Goal: Task Accomplishment & Management: Use online tool/utility

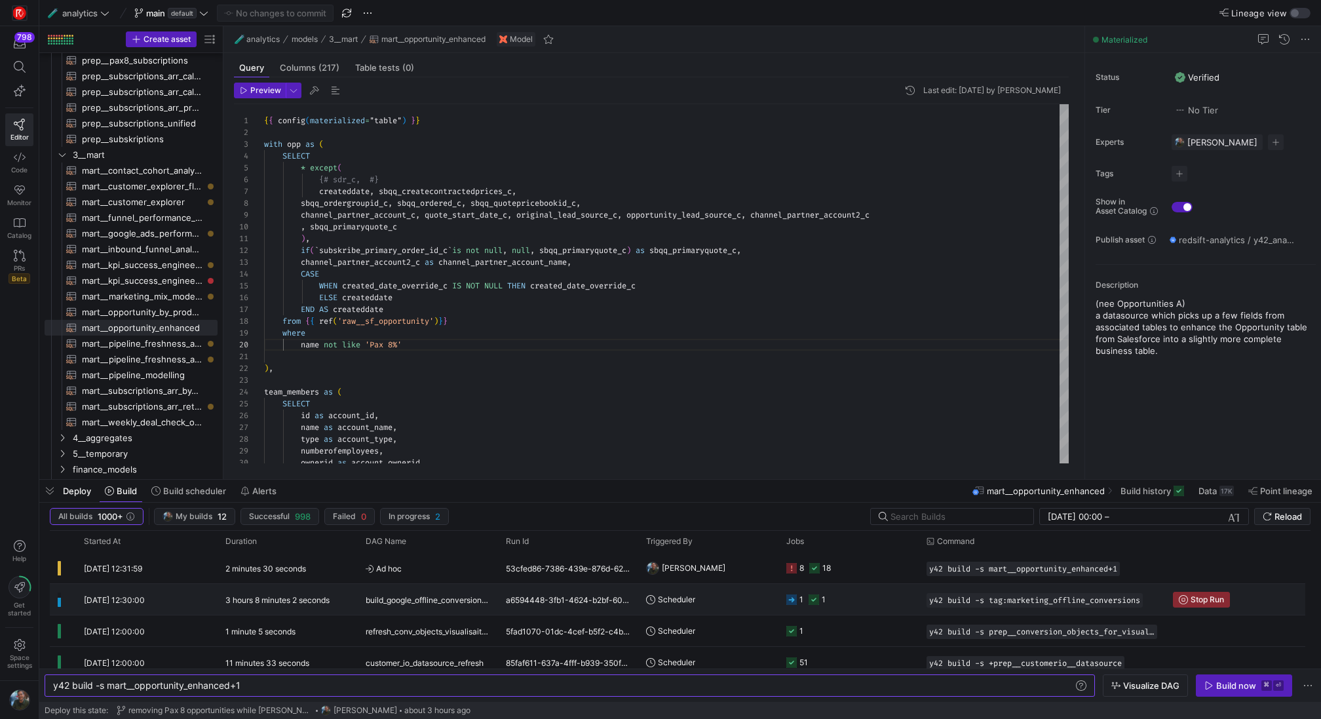
scroll to position [0, 189]
click at [54, 492] on span "button" at bounding box center [49, 491] width 21 height 22
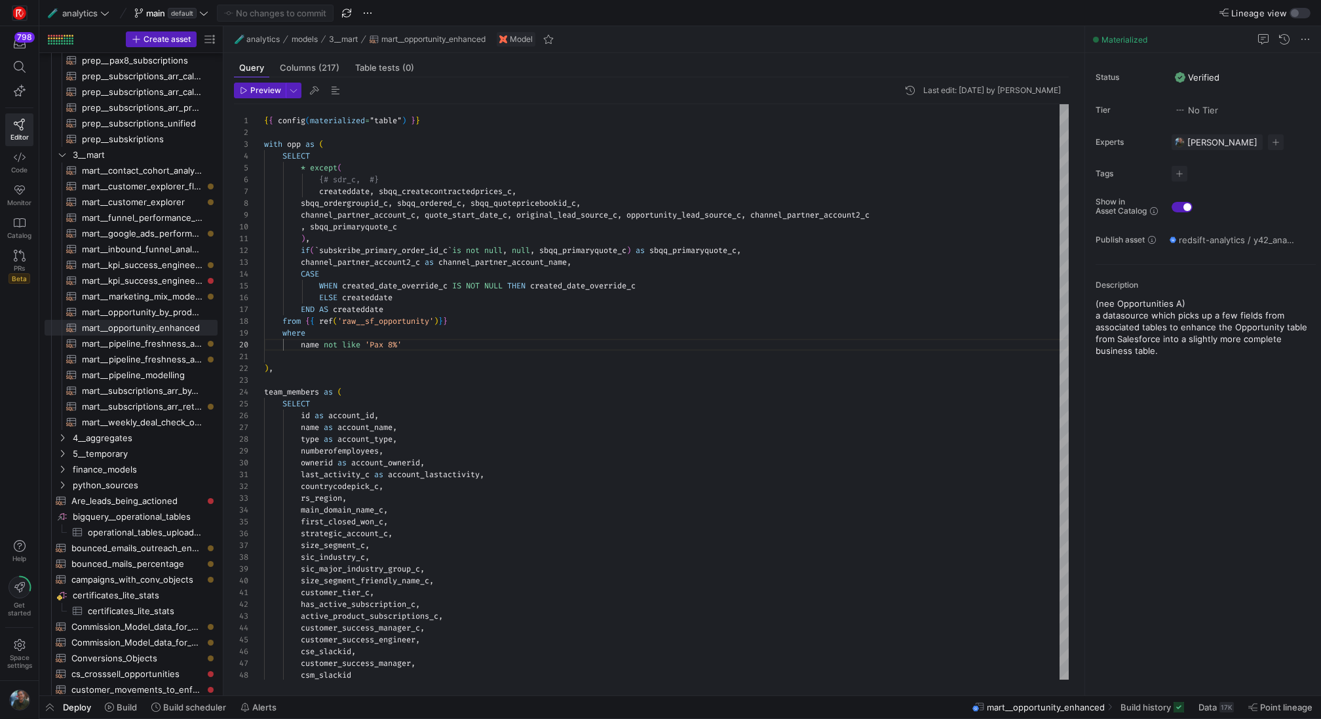
click at [77, 717] on div "Deploy Build Build scheduler Alerts" at bounding box center [160, 707] width 243 height 22
click at [85, 705] on span "Deploy" at bounding box center [77, 707] width 28 height 10
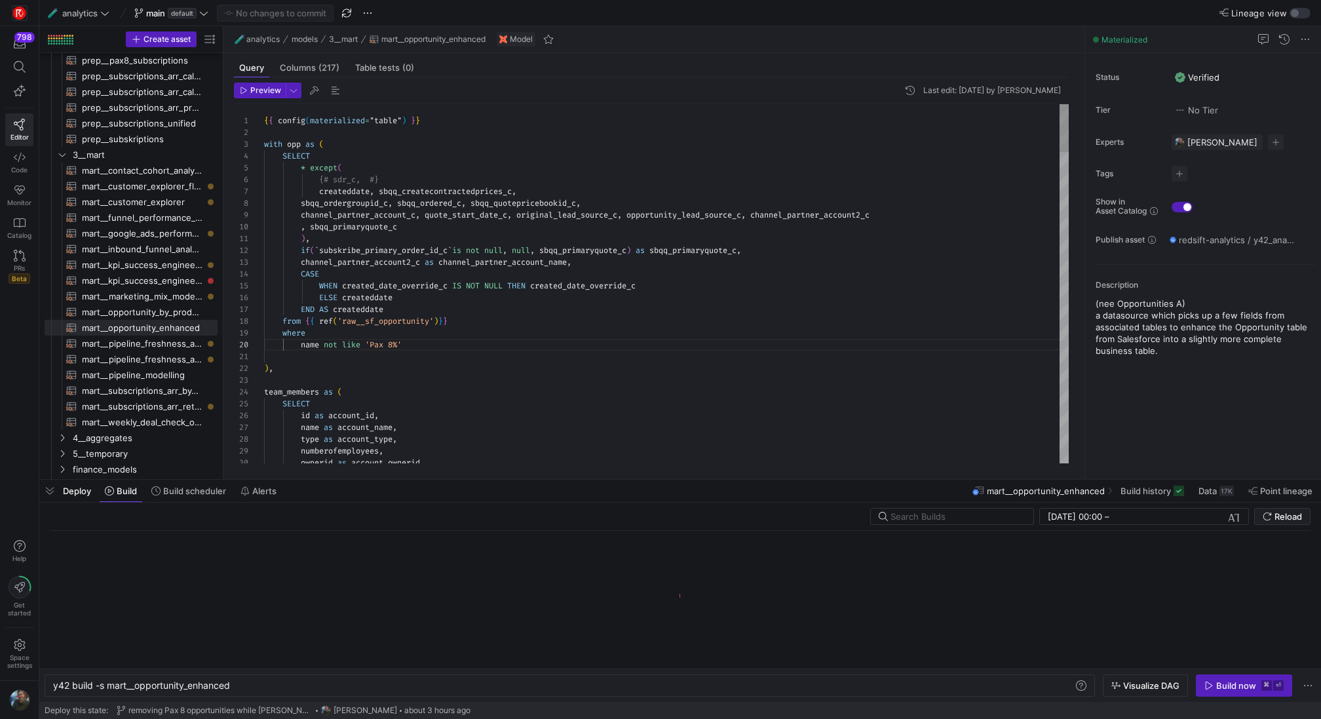
scroll to position [0, 178]
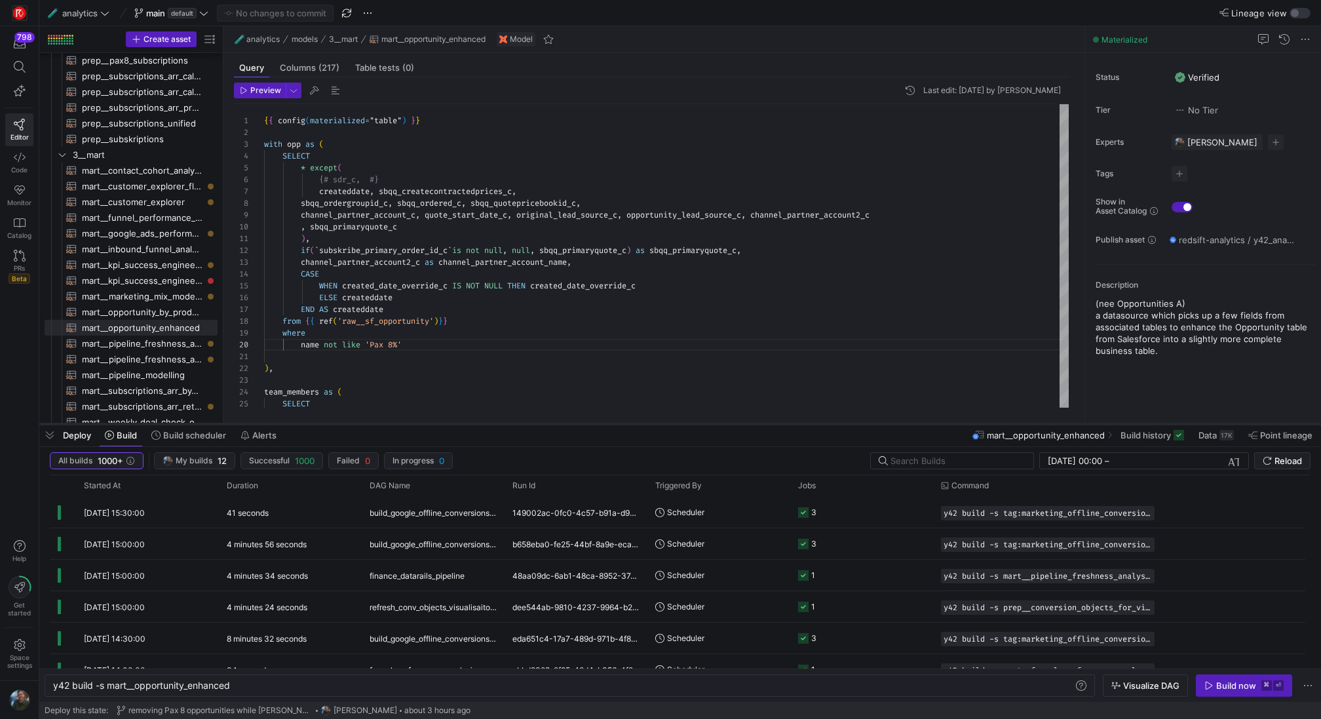
drag, startPoint x: 301, startPoint y: 480, endPoint x: 318, endPoint y: 424, distance: 58.3
click at [318, 424] on div at bounding box center [680, 423] width 1282 height 5
click at [172, 312] on span "mart__opportunity_by_product_line​​​​​​​​​​" at bounding box center [142, 312] width 121 height 15
type textarea "{{ config(materialized="table") }} with opp_a as ( select * from {{ref('mart__o…"
type textarea "y42 build -s mart__opportunity_by_product_line"
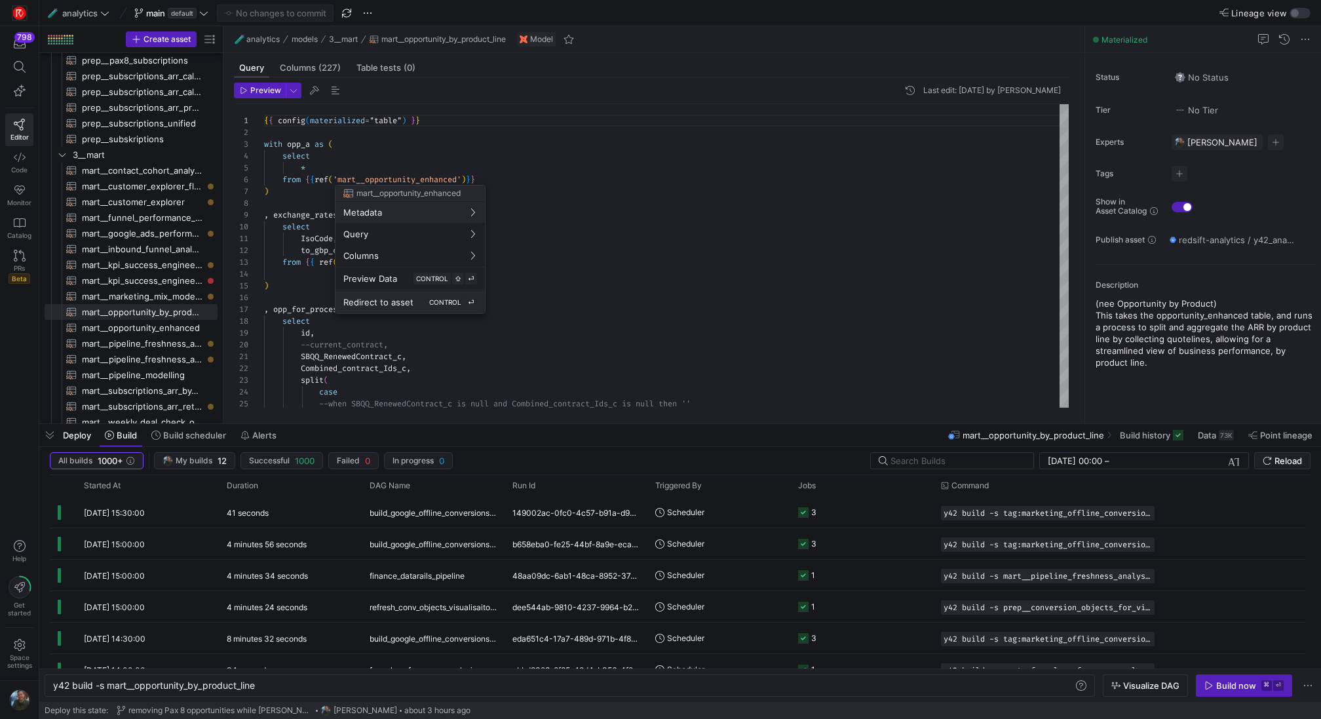
click at [414, 305] on div "Redirect to asset CONTROL ⏎" at bounding box center [410, 302] width 134 height 12
type textarea "{{ config(materialized="table") }} with opp as ( SELECT * except( {# sdr_c, #} …"
type textarea "y42 build -s mart__opportunity_enhanced"
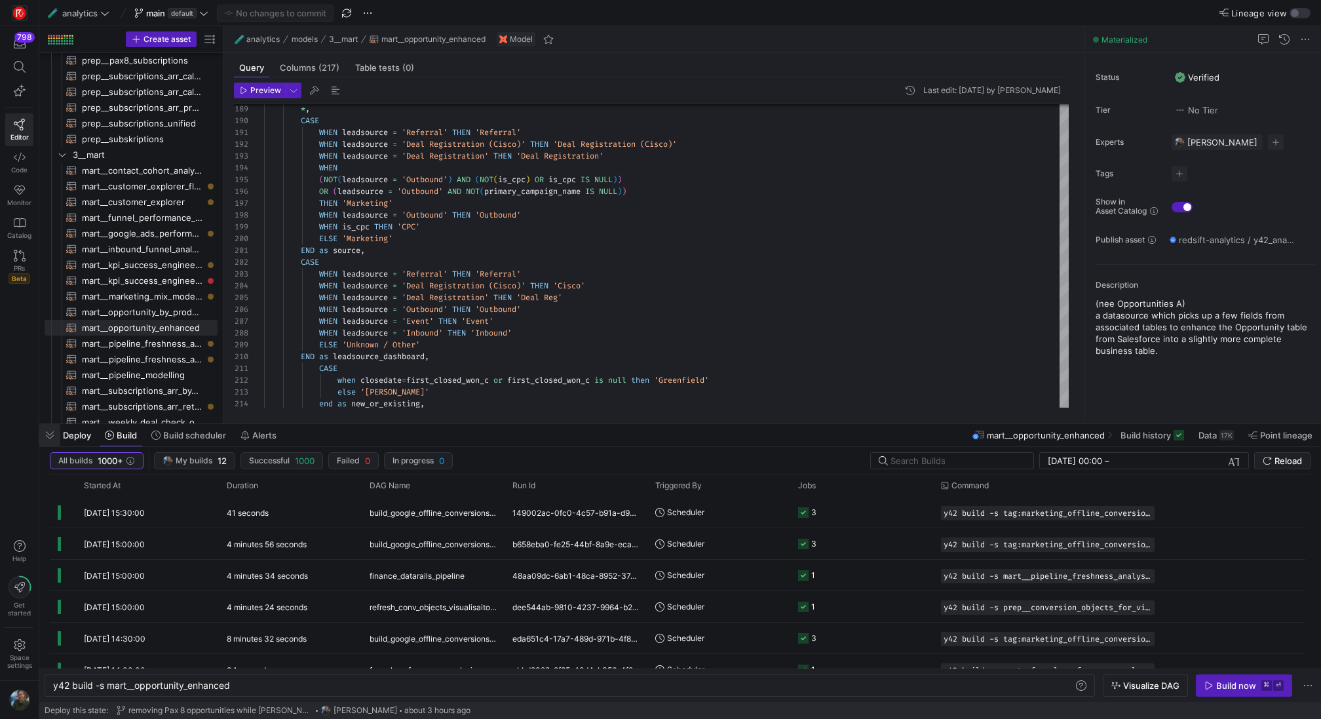
click at [54, 431] on span "button" at bounding box center [49, 435] width 21 height 22
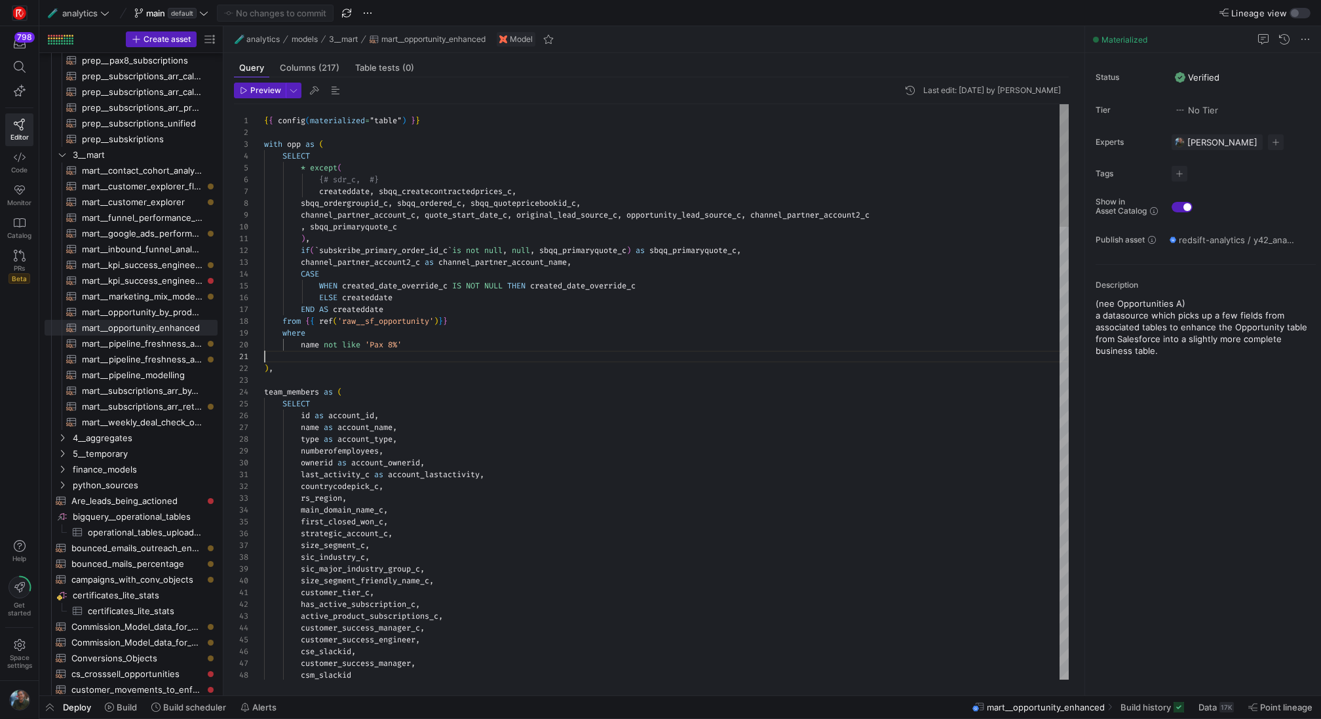
click at [122, 702] on span "Build" at bounding box center [127, 707] width 20 height 10
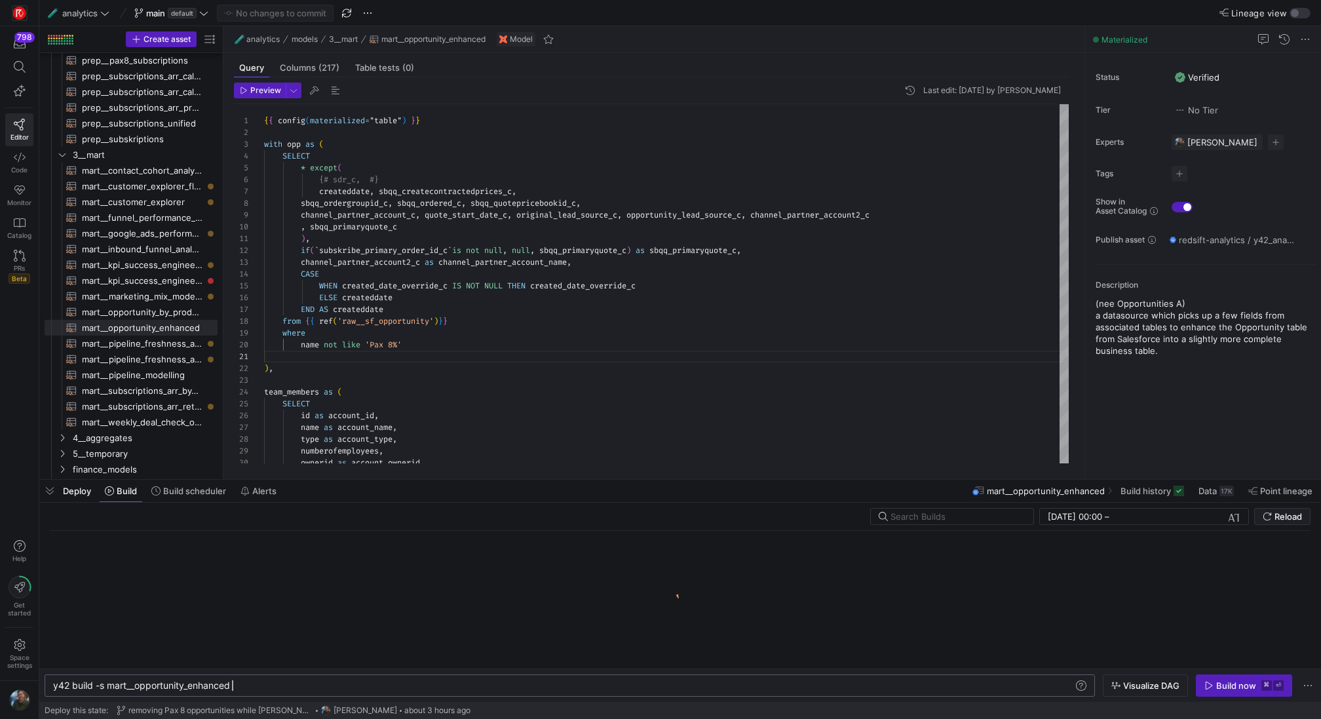
click at [276, 684] on div "y42 build -s mart__opportunity_enhanced" at bounding box center [564, 685] width 1022 height 10
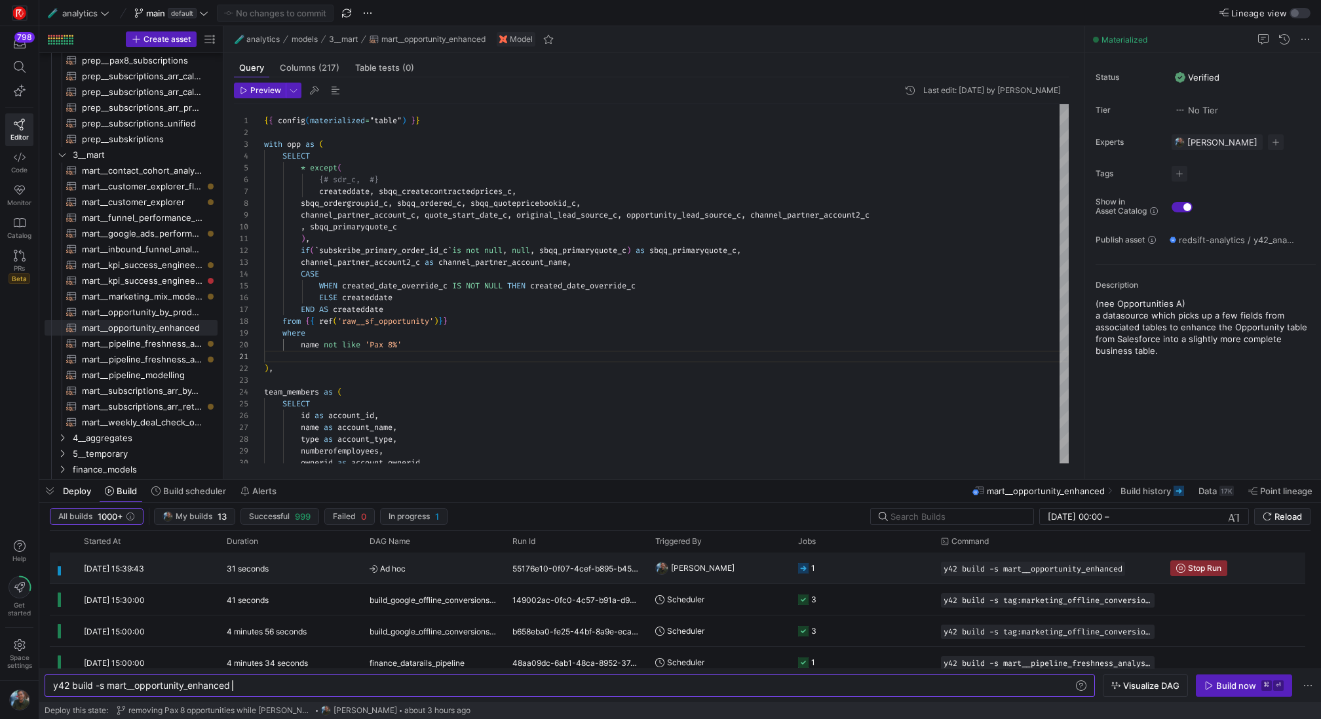
click at [633, 558] on div "55176e10-0f07-4cef-b895-b452638d8204" at bounding box center [576, 568] width 143 height 31
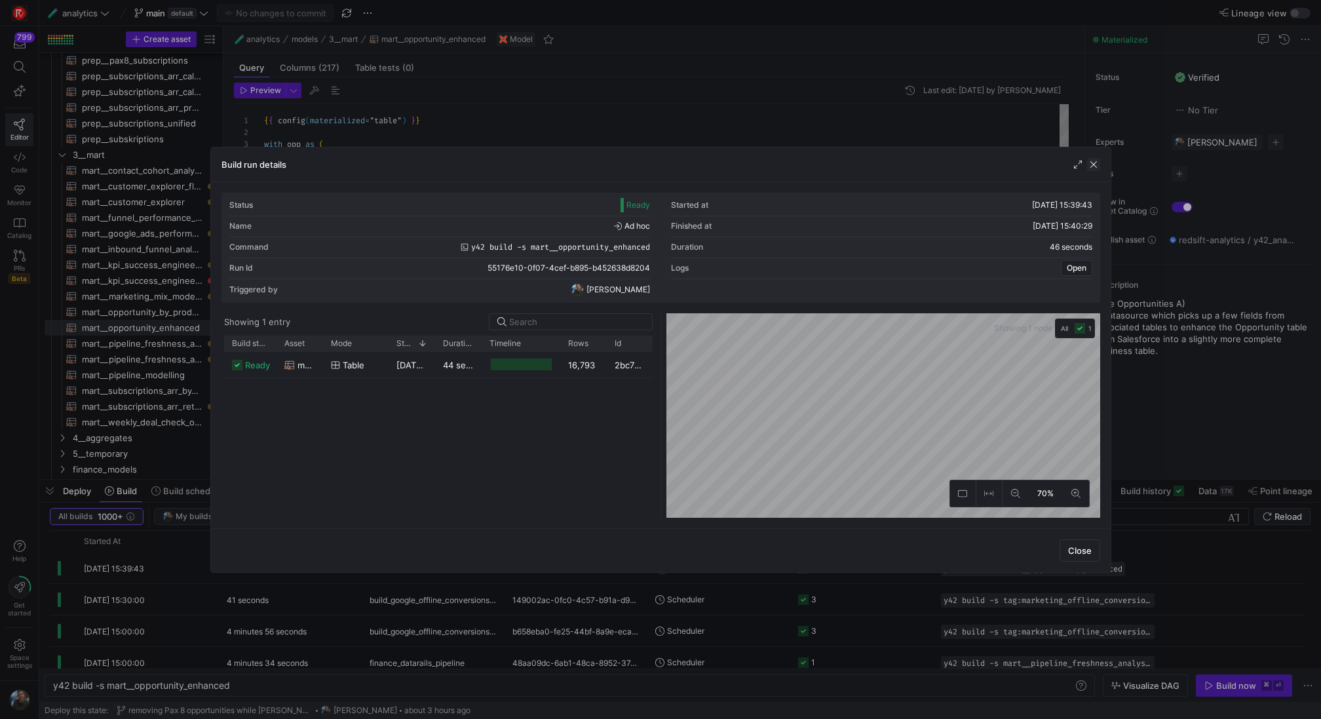
click at [1095, 161] on span "button" at bounding box center [1093, 164] width 13 height 13
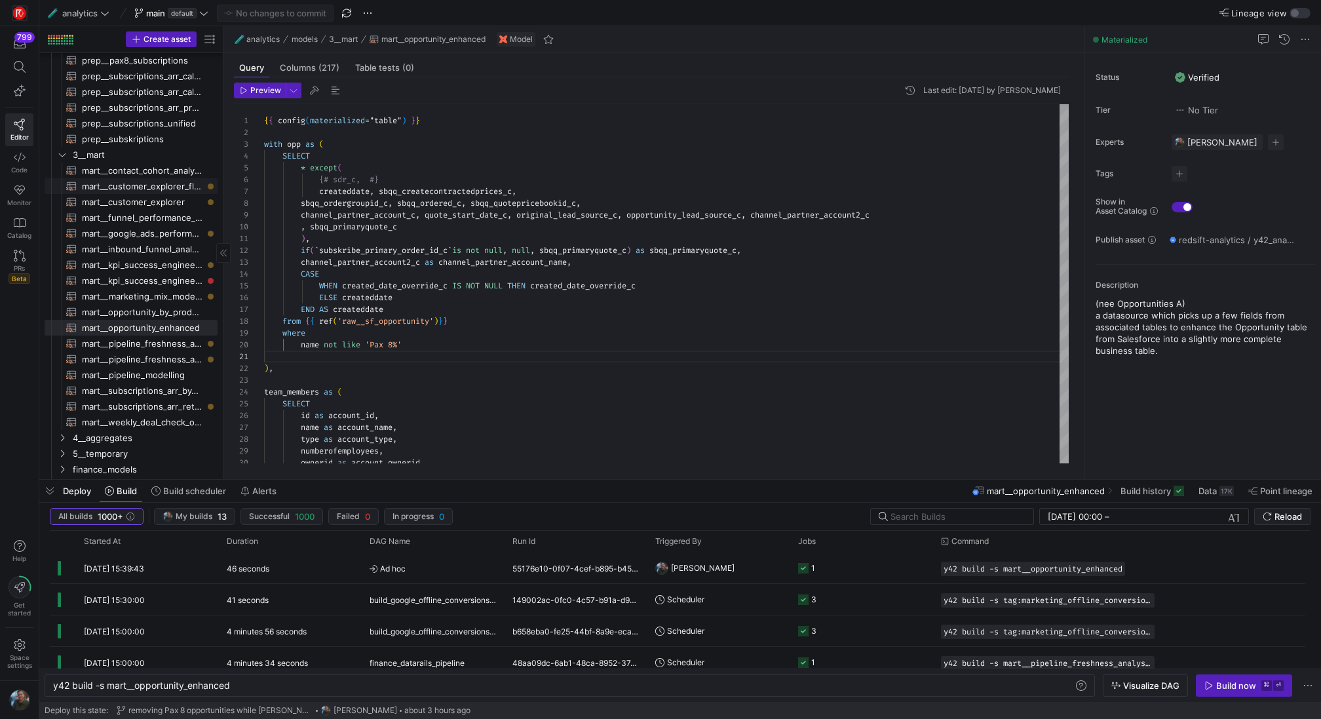
scroll to position [944, 0]
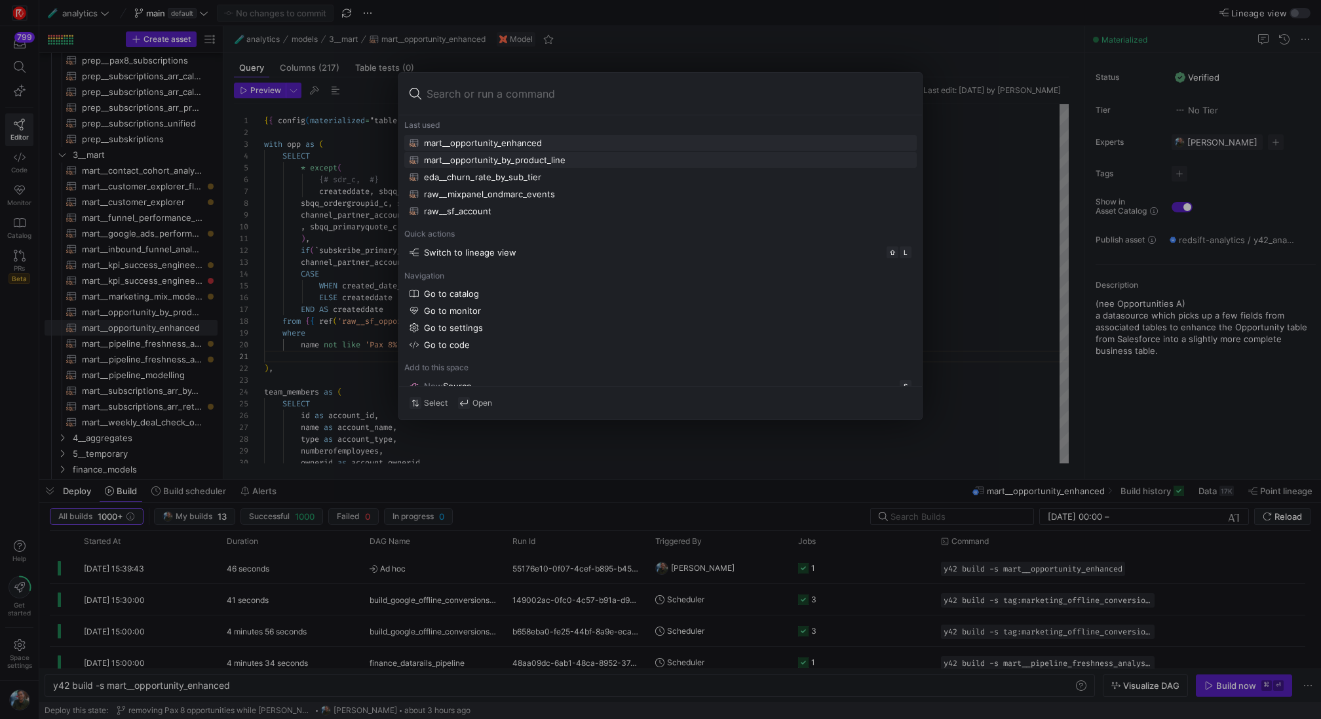
click at [488, 161] on div "mart__opportunity_by_product_line" at bounding box center [495, 160] width 142 height 10
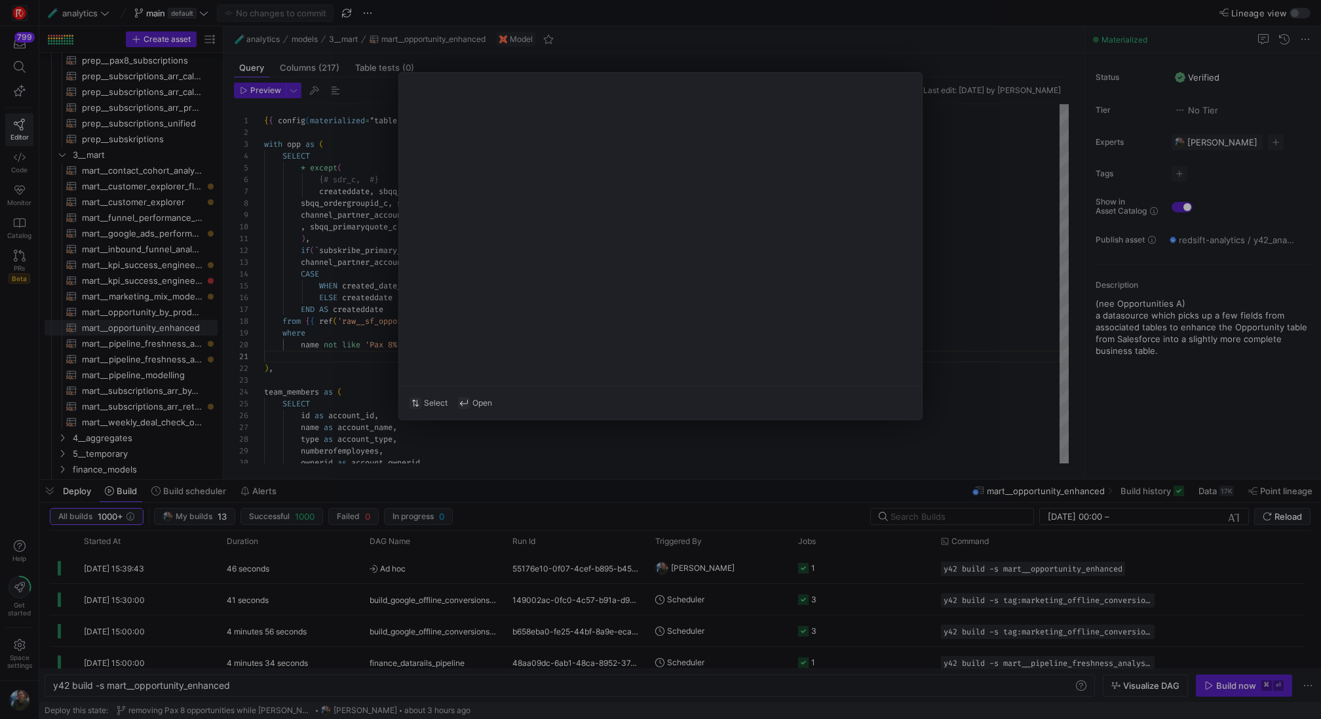
type textarea "{{ config(materialized="table") }} with opp_a as ( select * from {{ref('mart__o…"
type textarea "y42 build -s mart__opportunity_by_product_line"
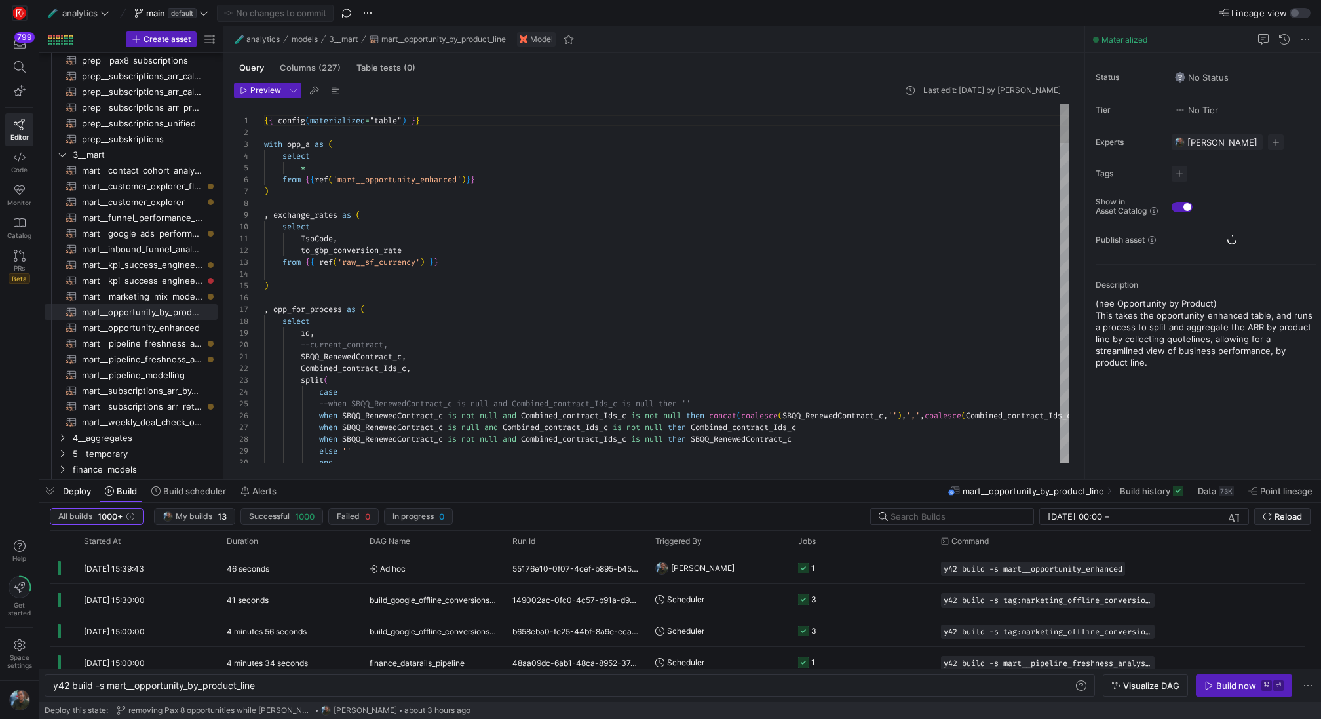
scroll to position [118, 0]
click at [300, 678] on div "y42 build -s mart__opportunity_by_product_line y42 build -s mart__opportunity_b…" at bounding box center [570, 685] width 1051 height 22
click at [300, 683] on div "y42 build -s mart__opportunity_by_product_line" at bounding box center [564, 685] width 1022 height 10
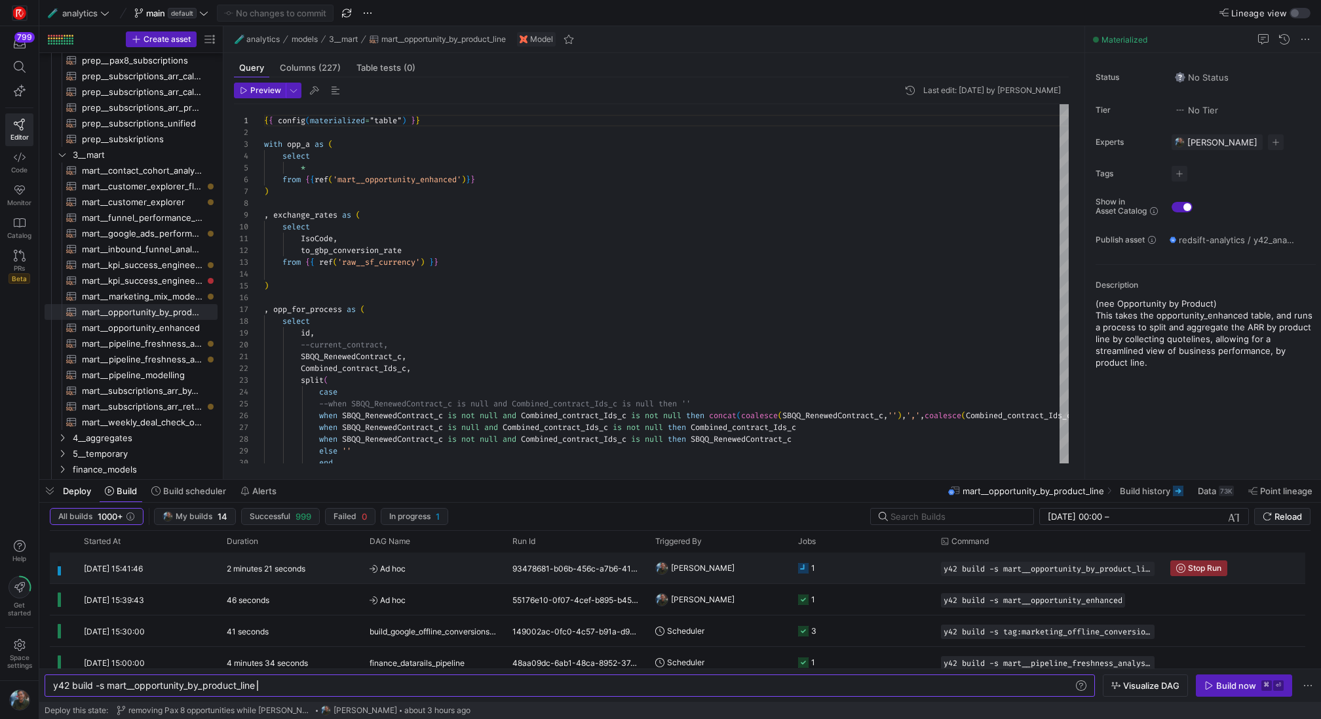
click at [176, 569] on div "[DATE] 15:41:46" at bounding box center [147, 568] width 143 height 31
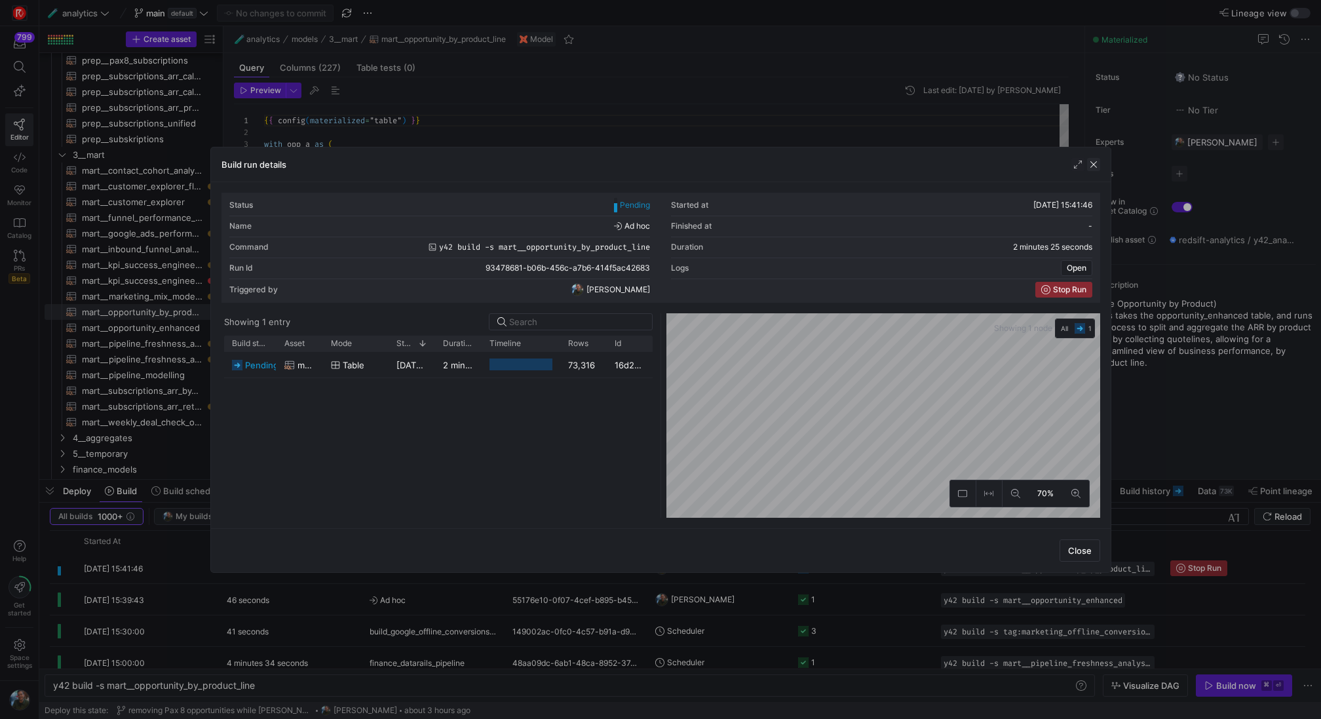
click at [1096, 165] on span "button" at bounding box center [1093, 164] width 13 height 13
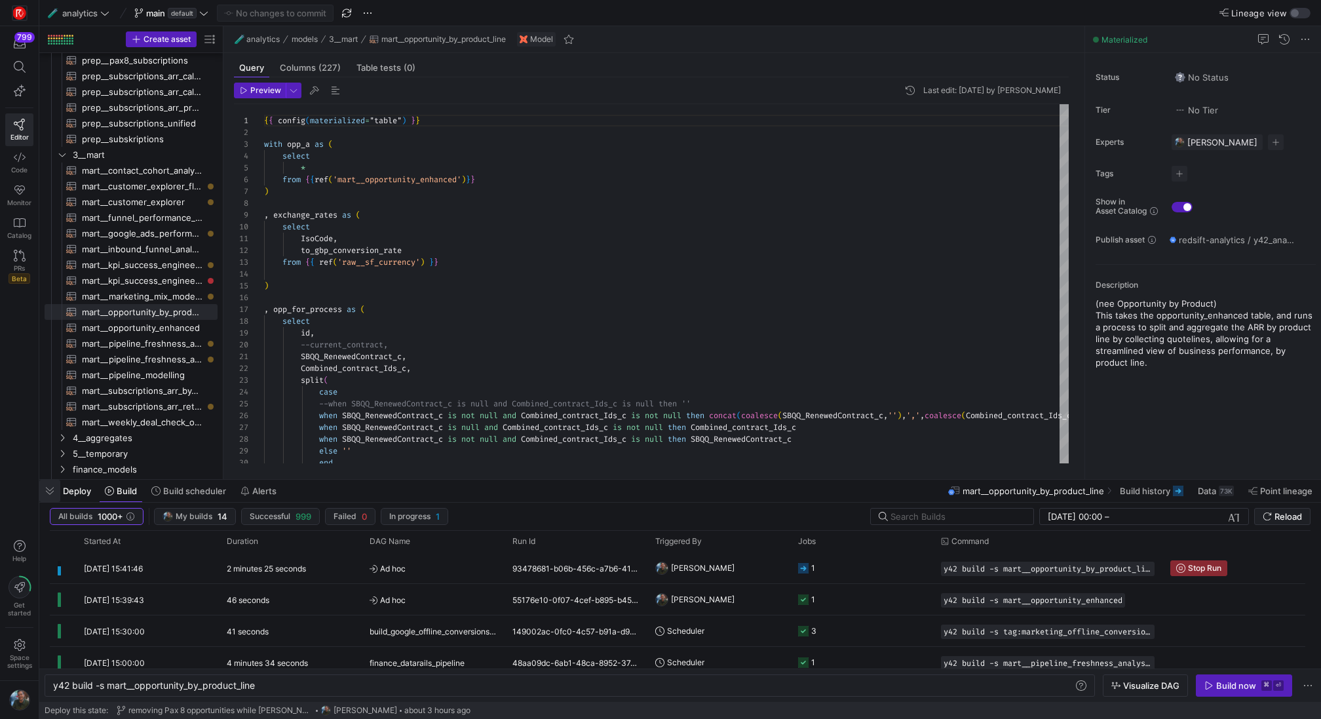
click at [51, 499] on span "button" at bounding box center [49, 491] width 21 height 22
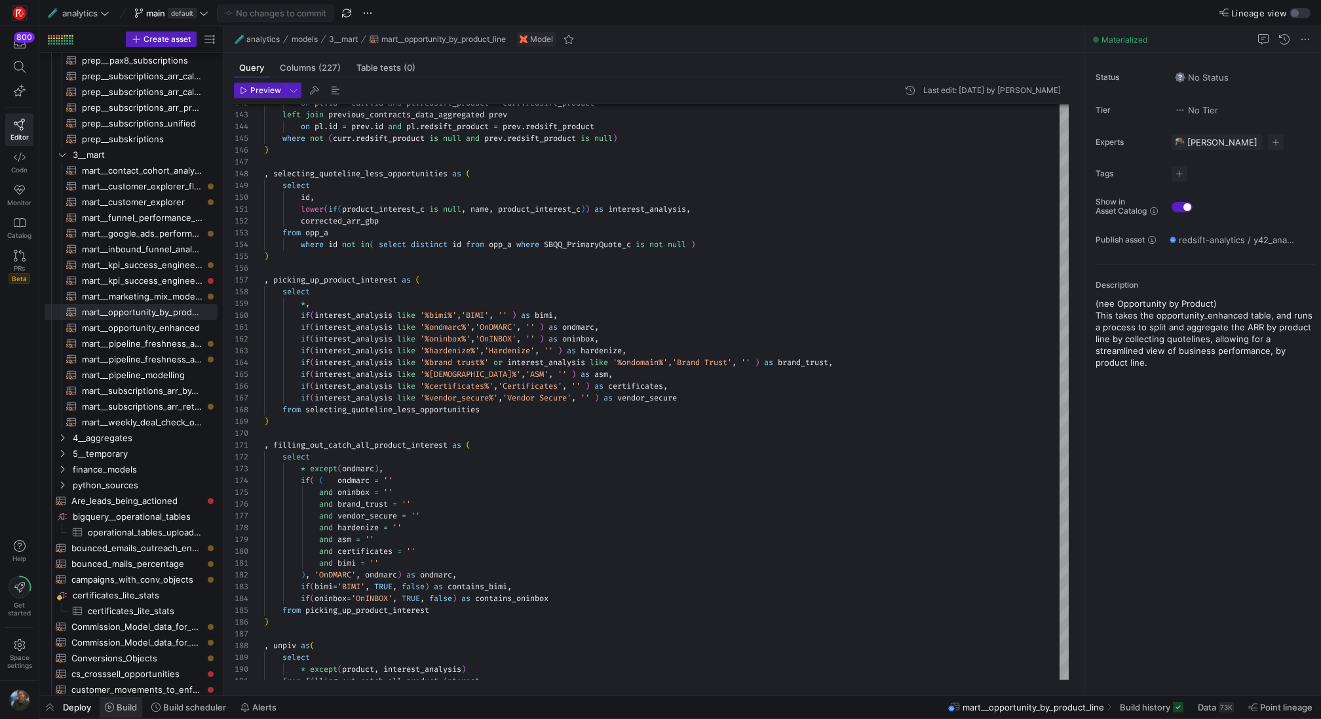
click at [102, 705] on span at bounding box center [121, 707] width 43 height 21
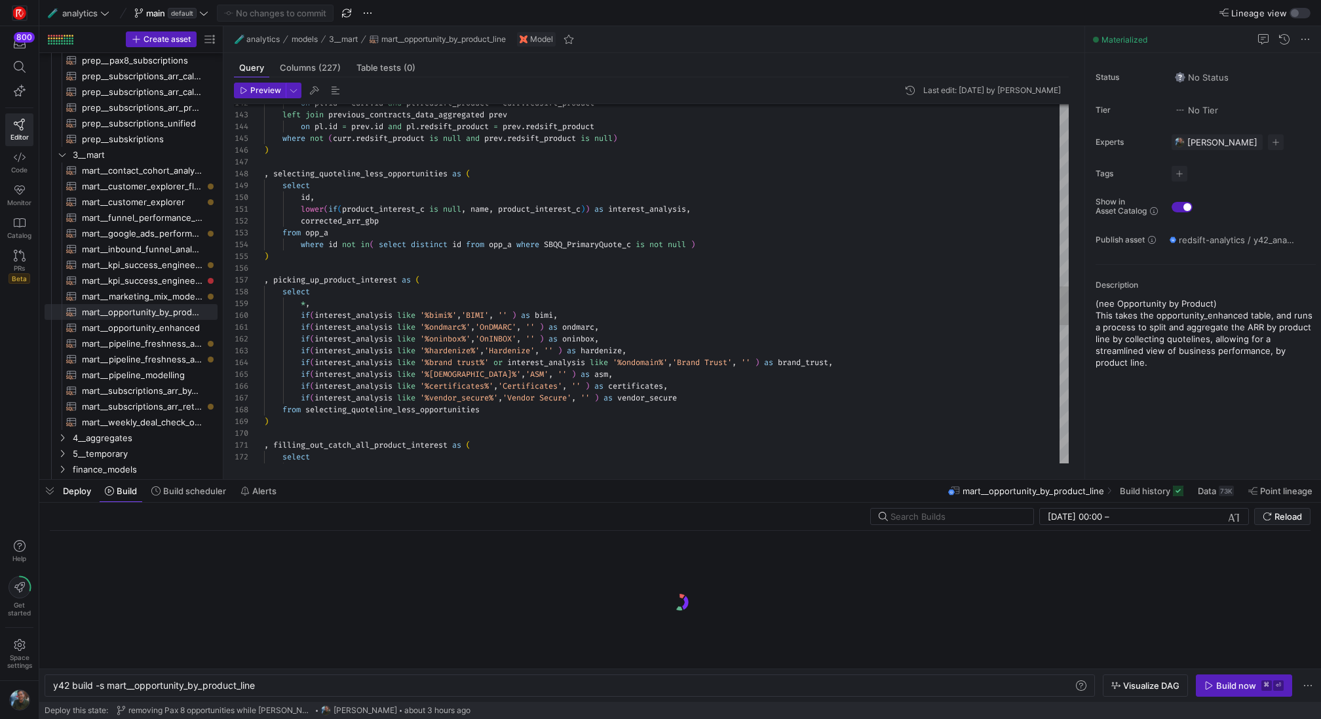
scroll to position [0, 203]
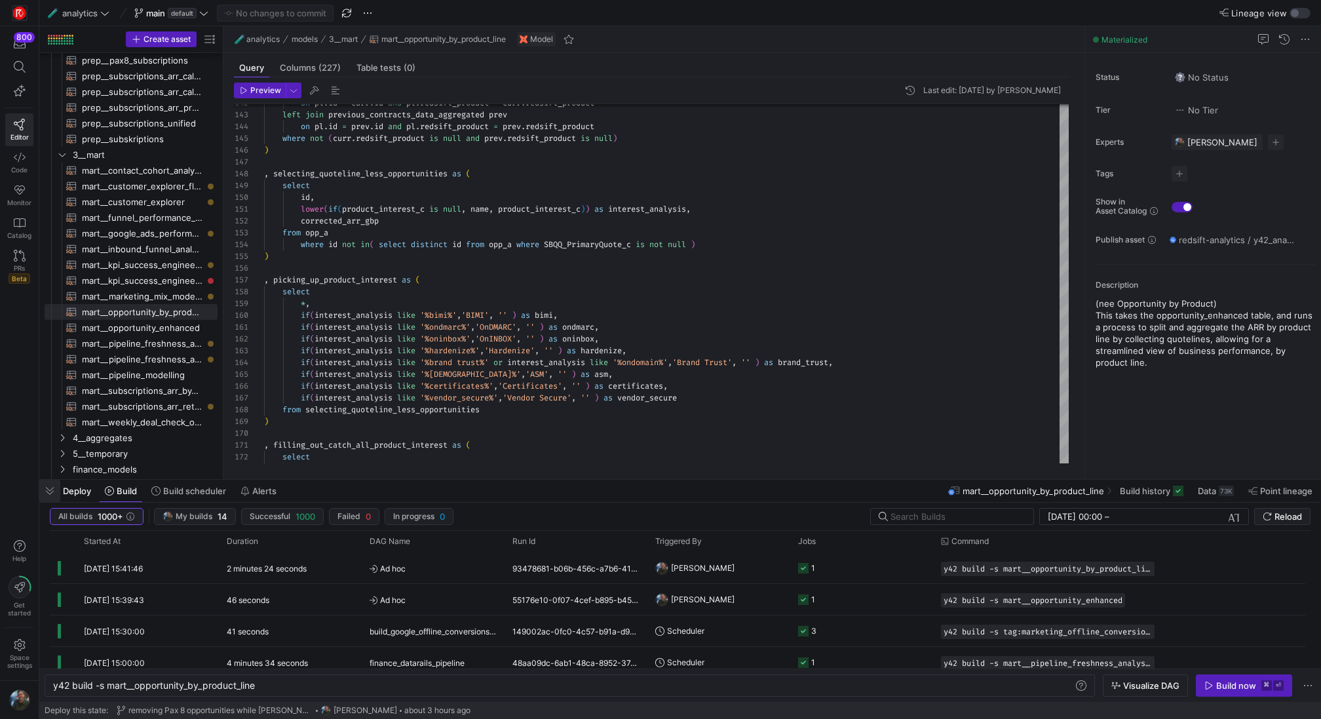
click at [54, 494] on span "button" at bounding box center [49, 491] width 21 height 22
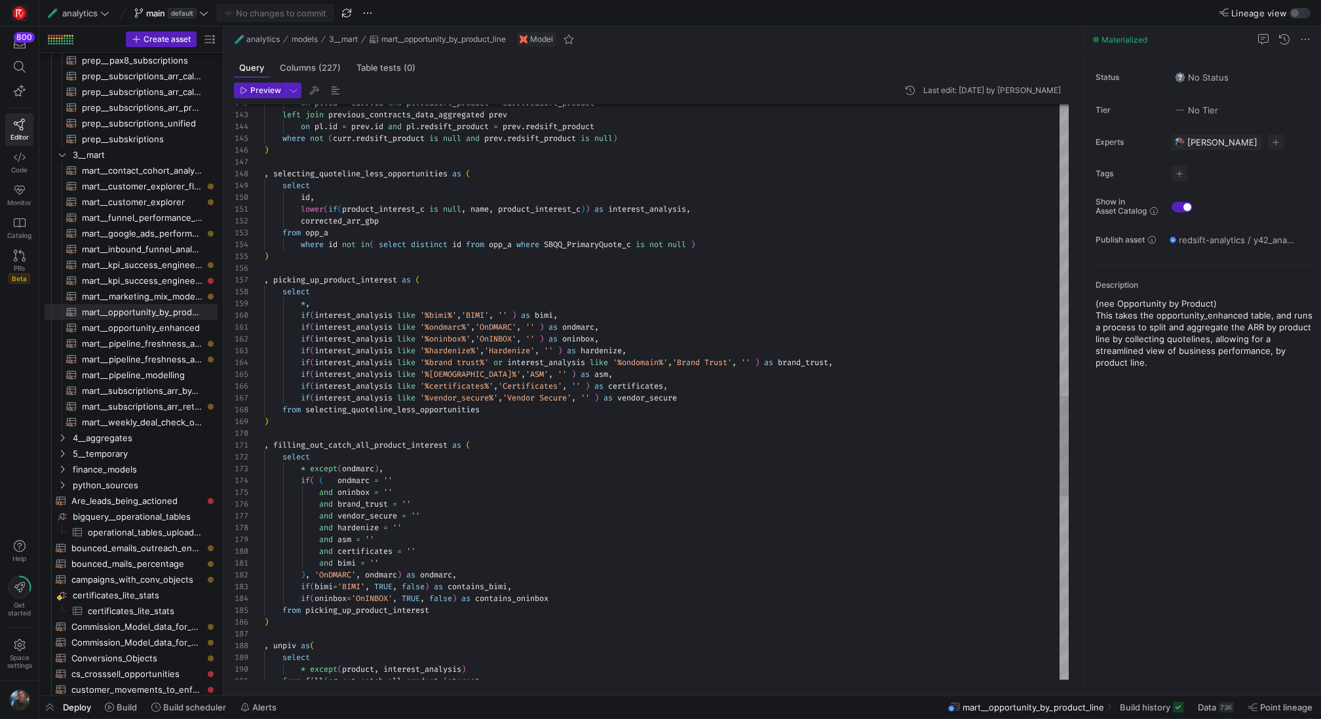
click at [904, 148] on div "on pl . id = curr . id and pl . redsift_product = curr . redsift_product left j…" at bounding box center [666, 86] width 805 height 3326
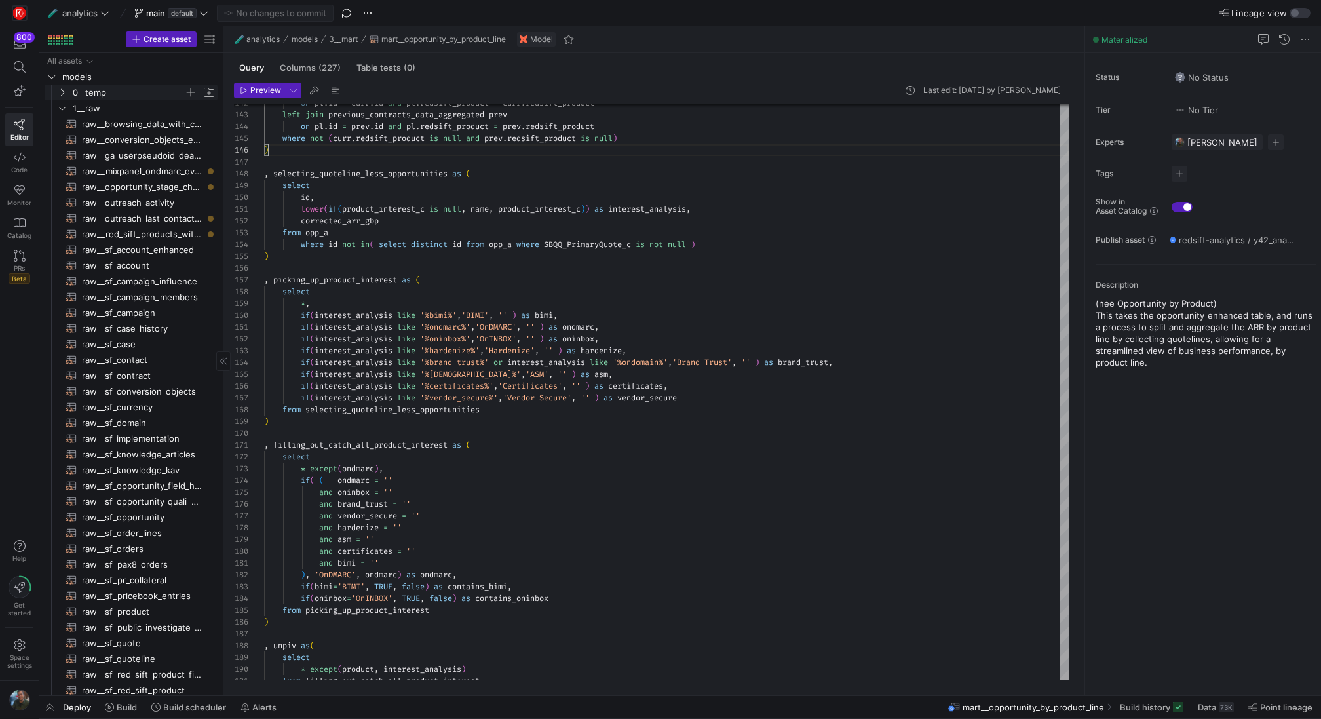
click at [119, 95] on span "0__temp" at bounding box center [128, 92] width 111 height 15
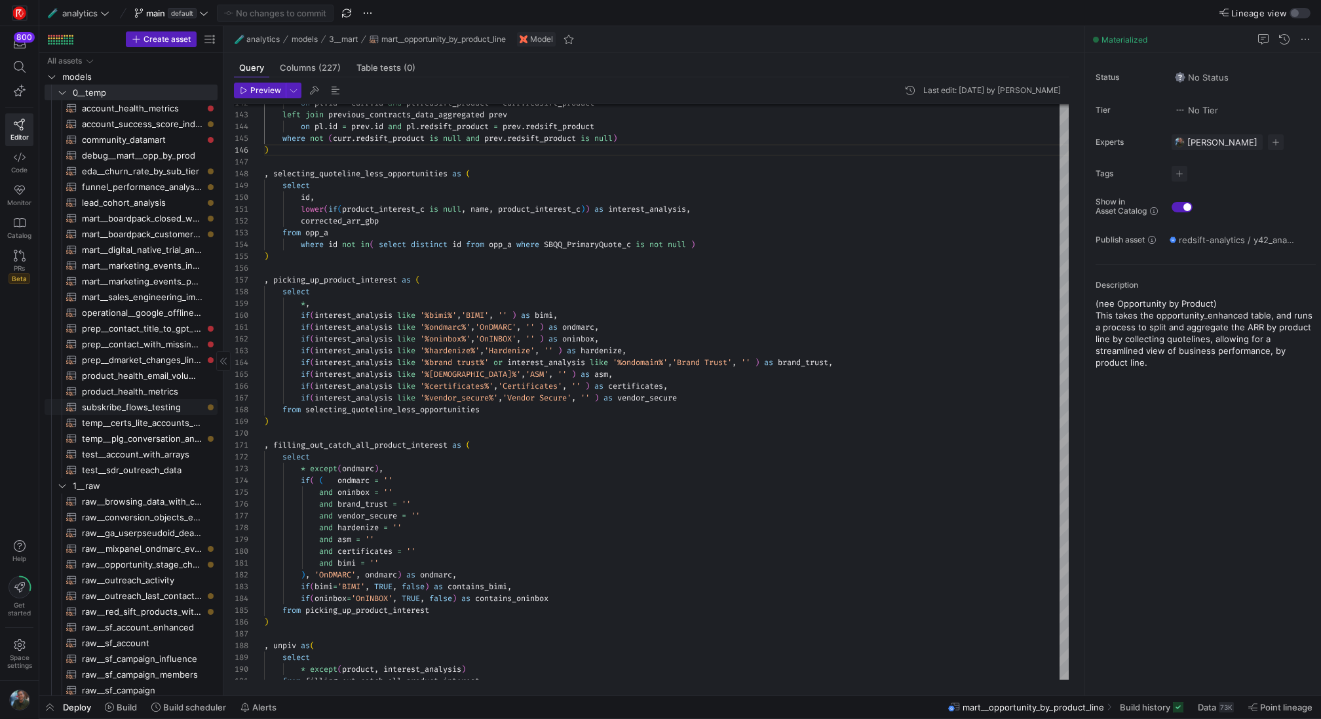
click at [171, 408] on span "subskribe_flows_testing​​​​​​​​​​" at bounding box center [142, 407] width 121 height 15
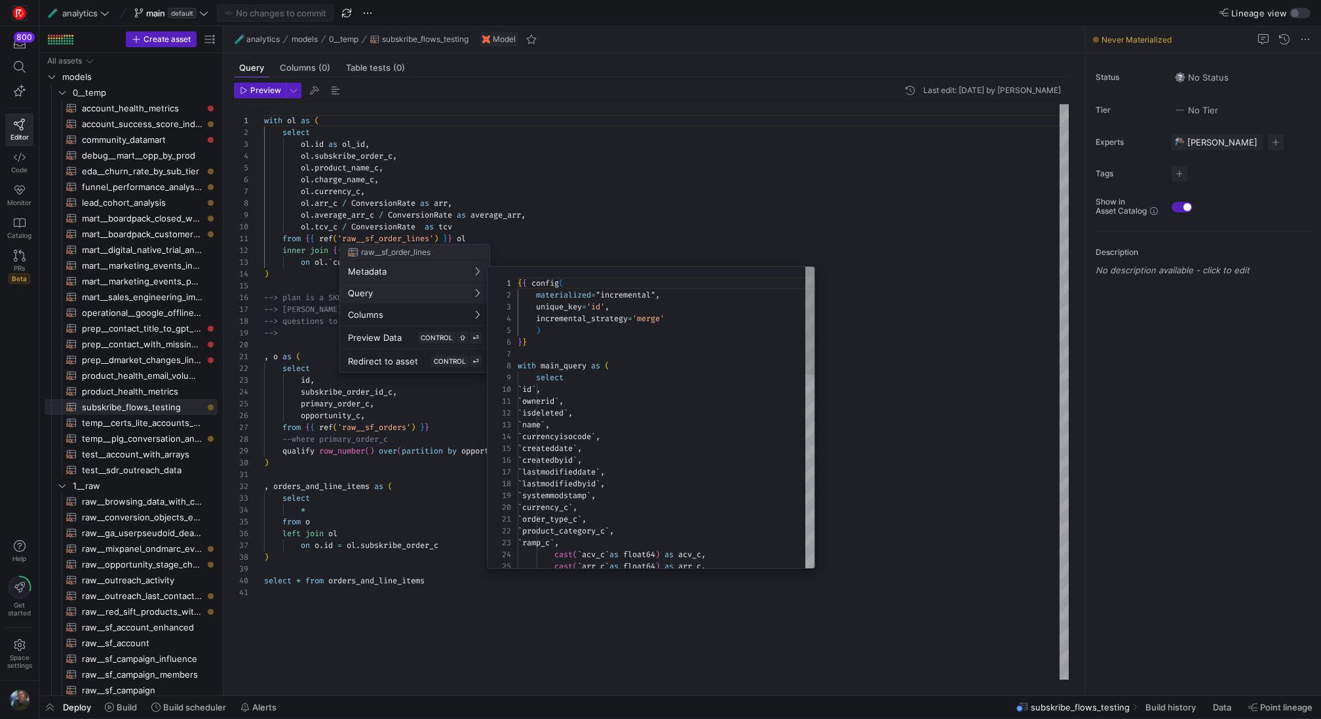
scroll to position [118, 0]
click at [564, 147] on div at bounding box center [660, 359] width 1321 height 719
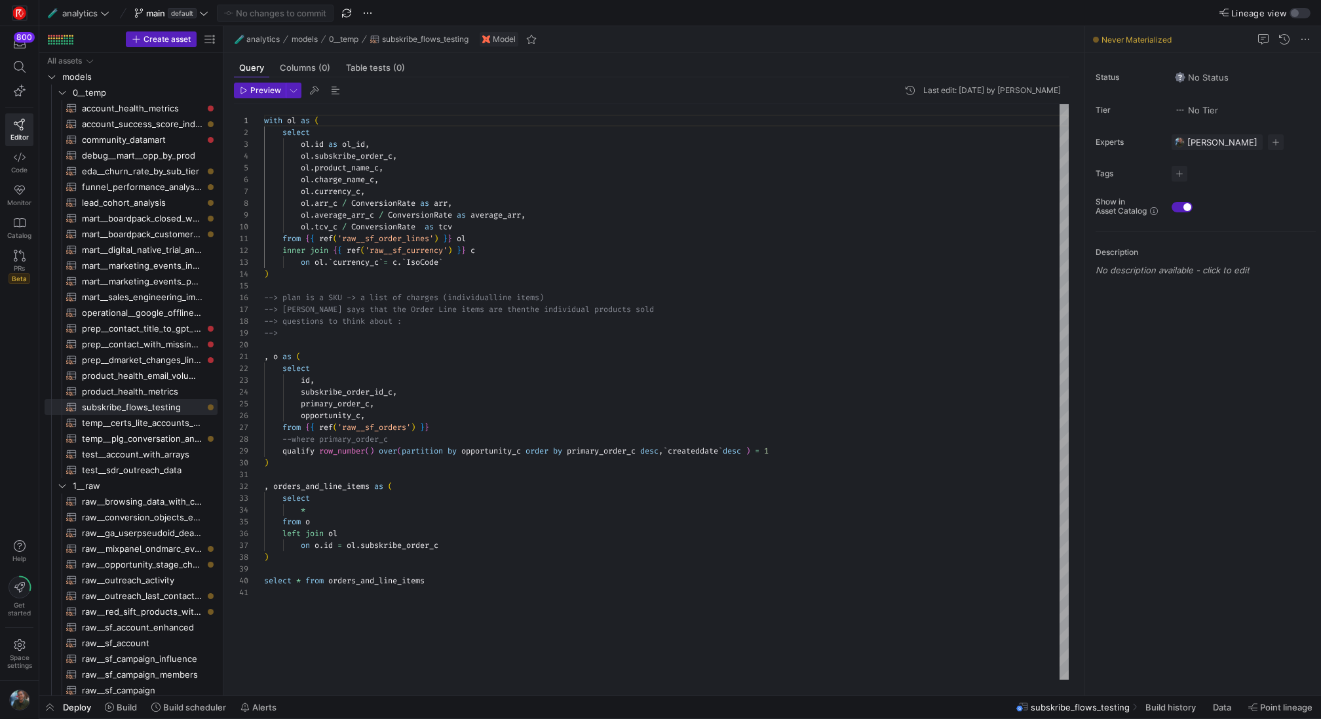
click at [492, 574] on div "with ol as ( select ol . id as ol_id , ol . subskribe_order_c , ol . product_na…" at bounding box center [666, 392] width 805 height 576
click at [260, 91] on span "Preview" at bounding box center [265, 90] width 31 height 9
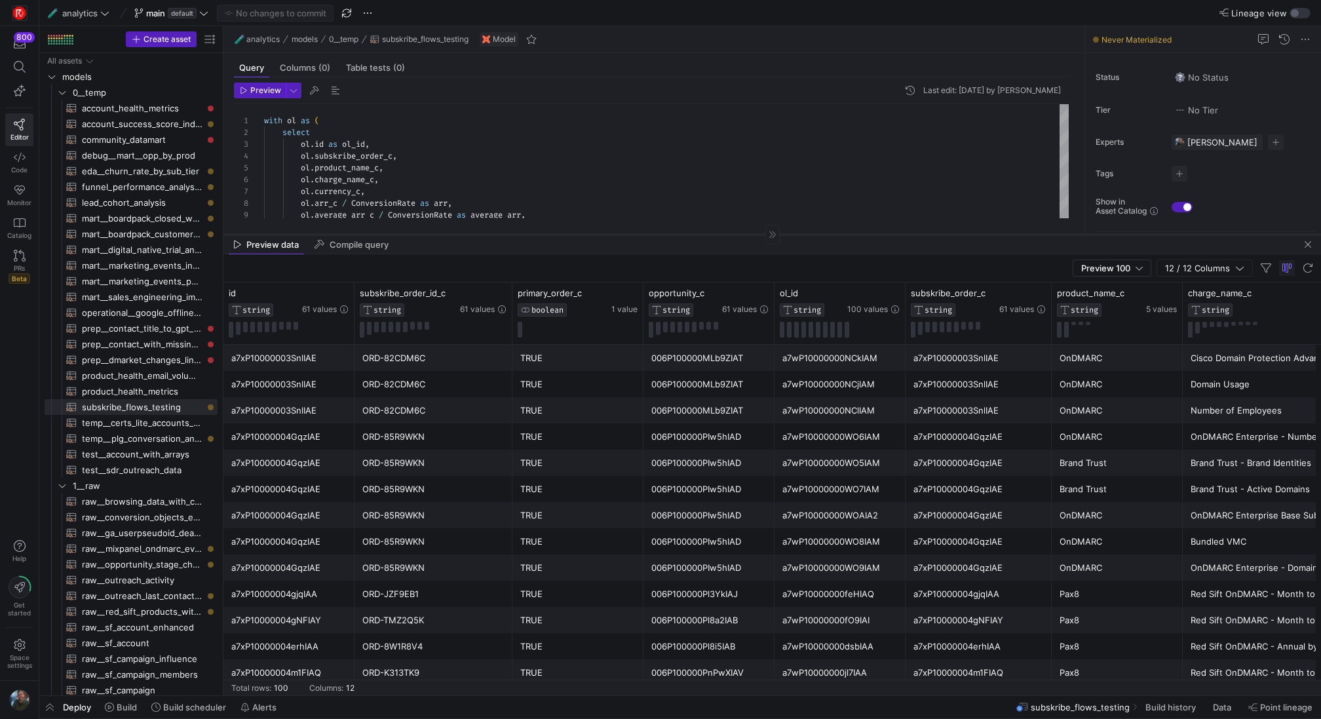
drag, startPoint x: 551, startPoint y: 465, endPoint x: 593, endPoint y: 234, distance: 235.3
click at [593, 234] on div at bounding box center [773, 234] width 1098 height 1
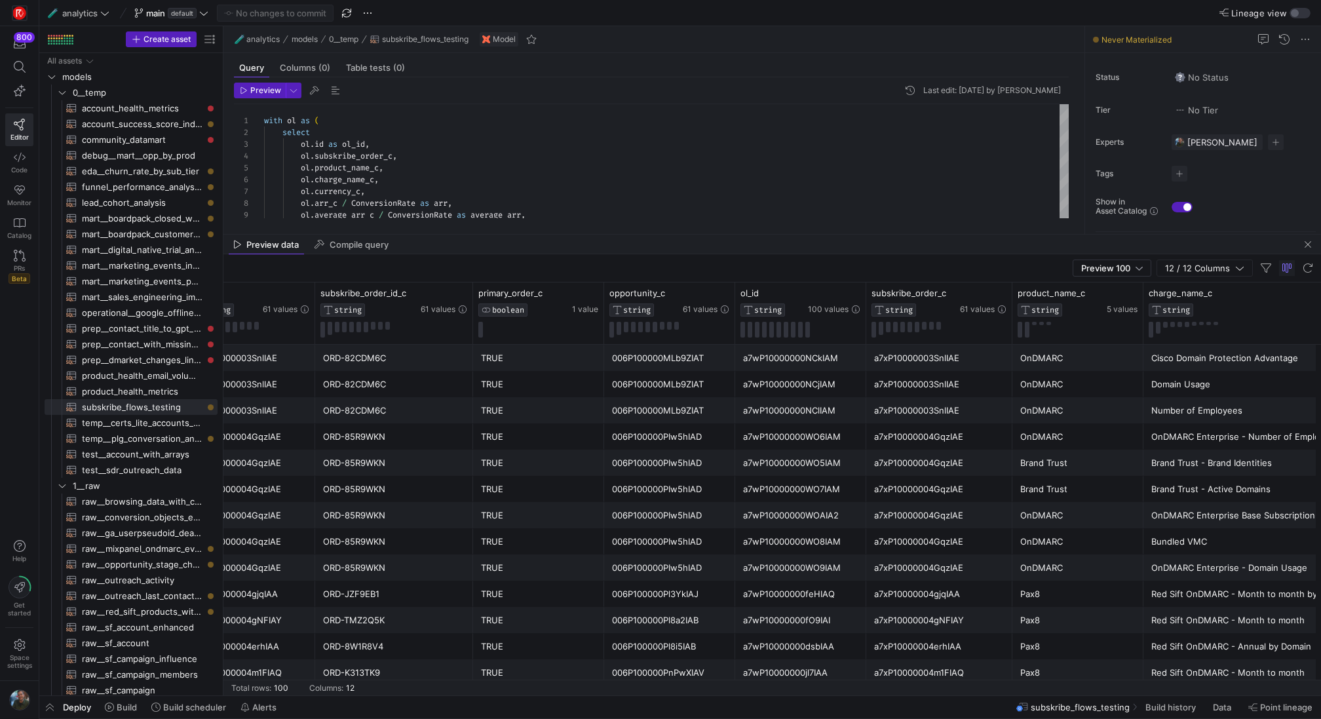
scroll to position [0, 0]
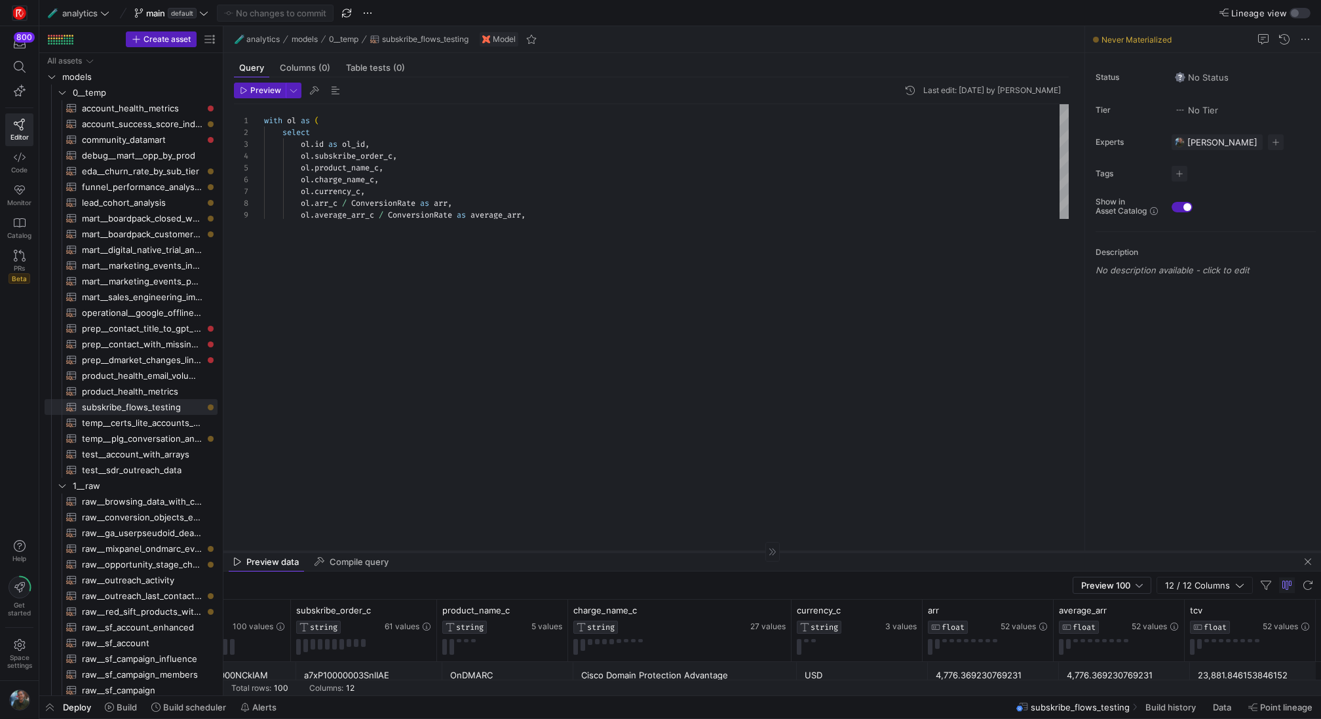
drag, startPoint x: 590, startPoint y: 233, endPoint x: 588, endPoint y: 574, distance: 340.8
click at [588, 552] on div at bounding box center [773, 551] width 1098 height 1
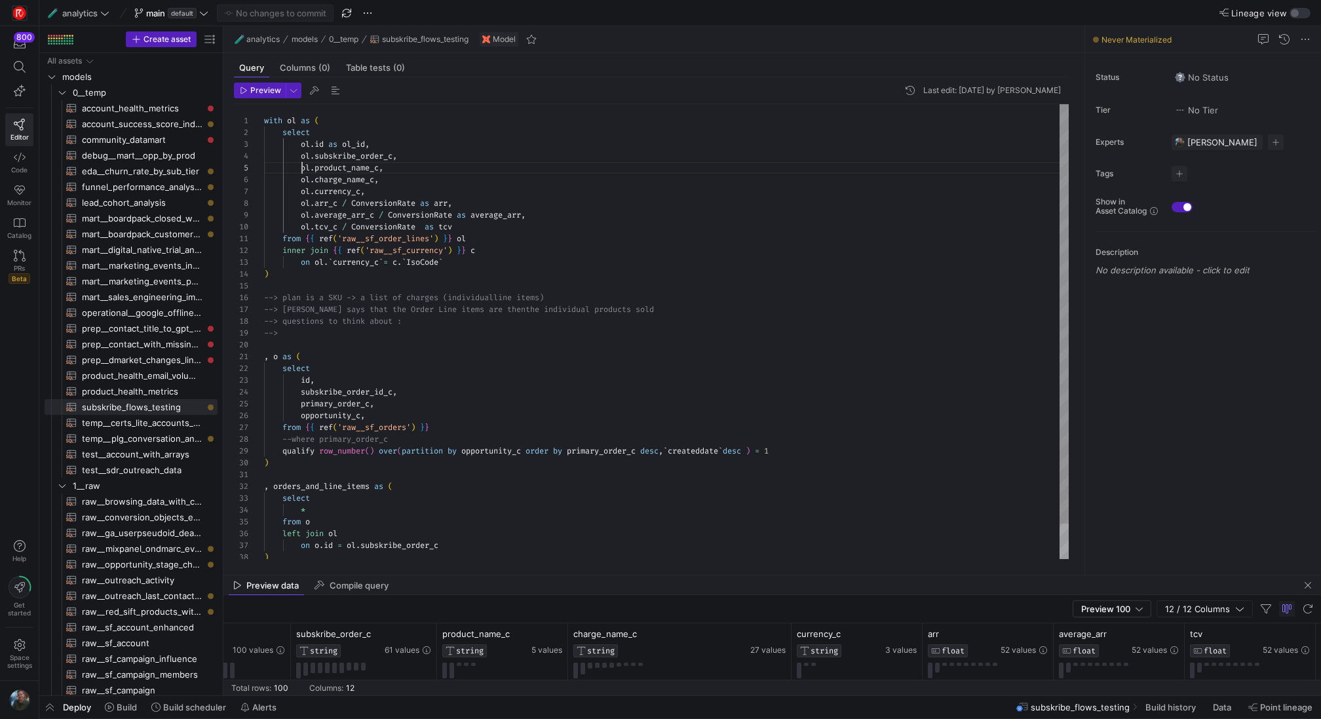
click at [303, 166] on div "with ol as ( select ol . id as ol_id , ol . subskribe_order_c , ol . product_na…" at bounding box center [666, 351] width 805 height 494
click at [397, 164] on div "with ol as ( select ol . id as ol_id , ol . subskribe_order_c , if ( ol . produ…" at bounding box center [666, 351] width 805 height 494
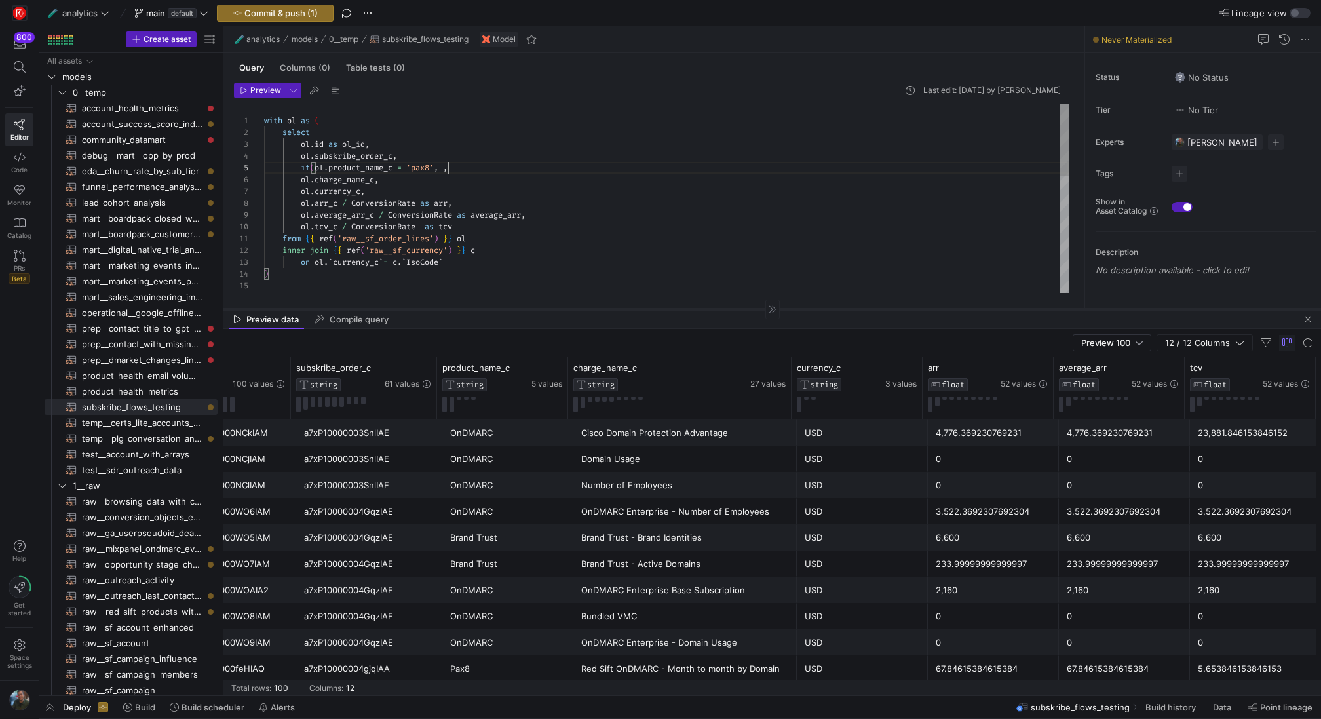
drag, startPoint x: 783, startPoint y: 575, endPoint x: 788, endPoint y: 309, distance: 266.2
click at [788, 309] on div at bounding box center [773, 309] width 1098 height 1
click at [316, 166] on div "with ol as ( select ol . id as ol_id , ol . subskribe_order_c , if ( ol . produ…" at bounding box center [666, 351] width 805 height 494
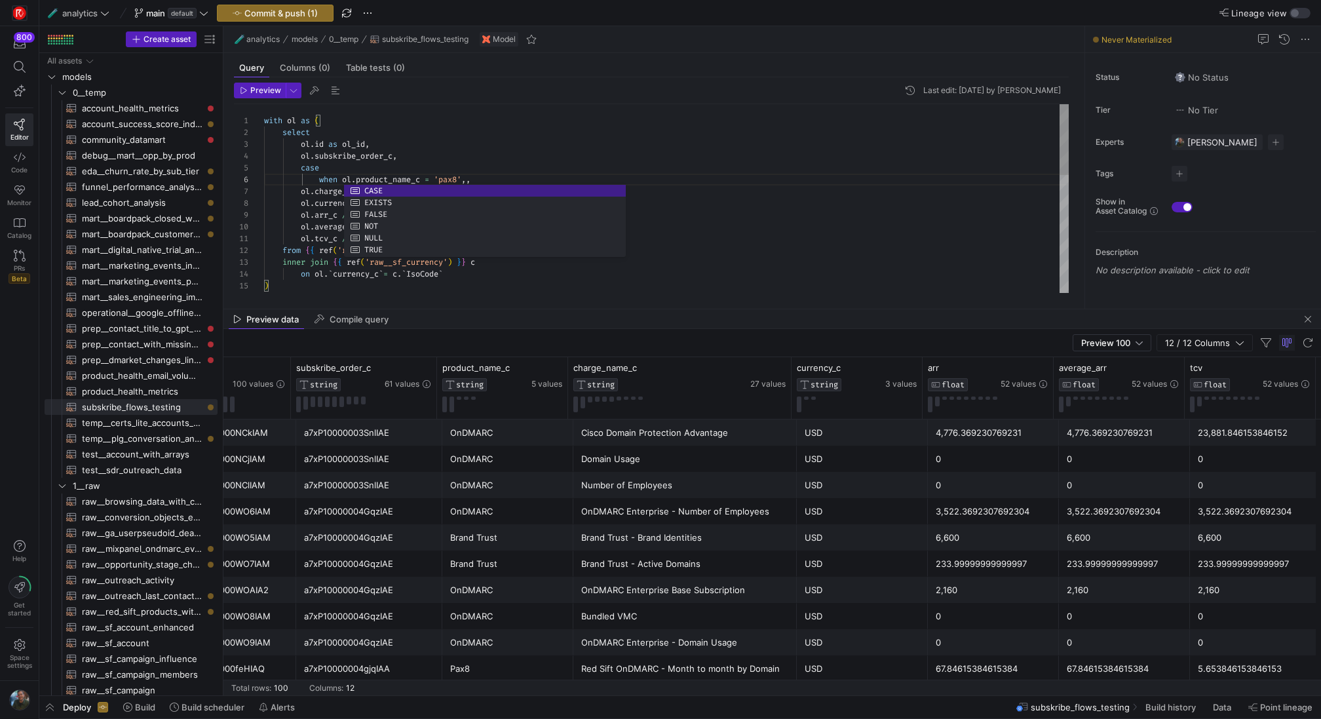
click at [508, 172] on div "with ol as ( select ol . id as ol_id , ol . subskribe_order_c , case ol . charg…" at bounding box center [666, 357] width 805 height 506
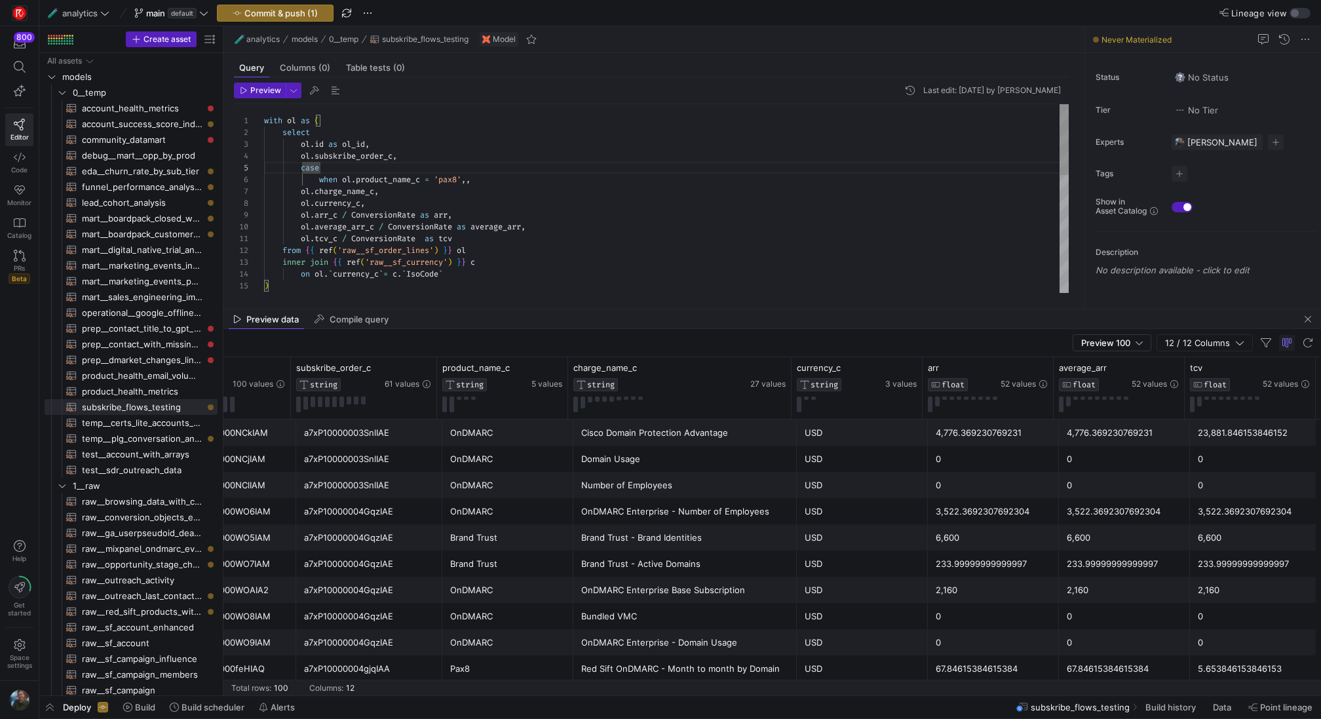
click at [475, 180] on div "with ol as ( select ol . id as ol_id , ol . subskribe_order_c , case ol . charg…" at bounding box center [666, 357] width 805 height 506
click at [477, 109] on div "with ol as ( select ol . id as ol_id , ol . subskribe_order_c , case ol . charg…" at bounding box center [666, 357] width 805 height 506
drag, startPoint x: 347, startPoint y: 178, endPoint x: 423, endPoint y: 173, distance: 76.2
click at [423, 173] on div "with ol as ( select ol . id as ol_id , ol . subskribe_order_c , case ol . charg…" at bounding box center [666, 357] width 805 height 506
click at [427, 176] on div "with ol as ( select ol . id as ol_id , ol . subskribe_order_c , case ol . charg…" at bounding box center [666, 357] width 805 height 506
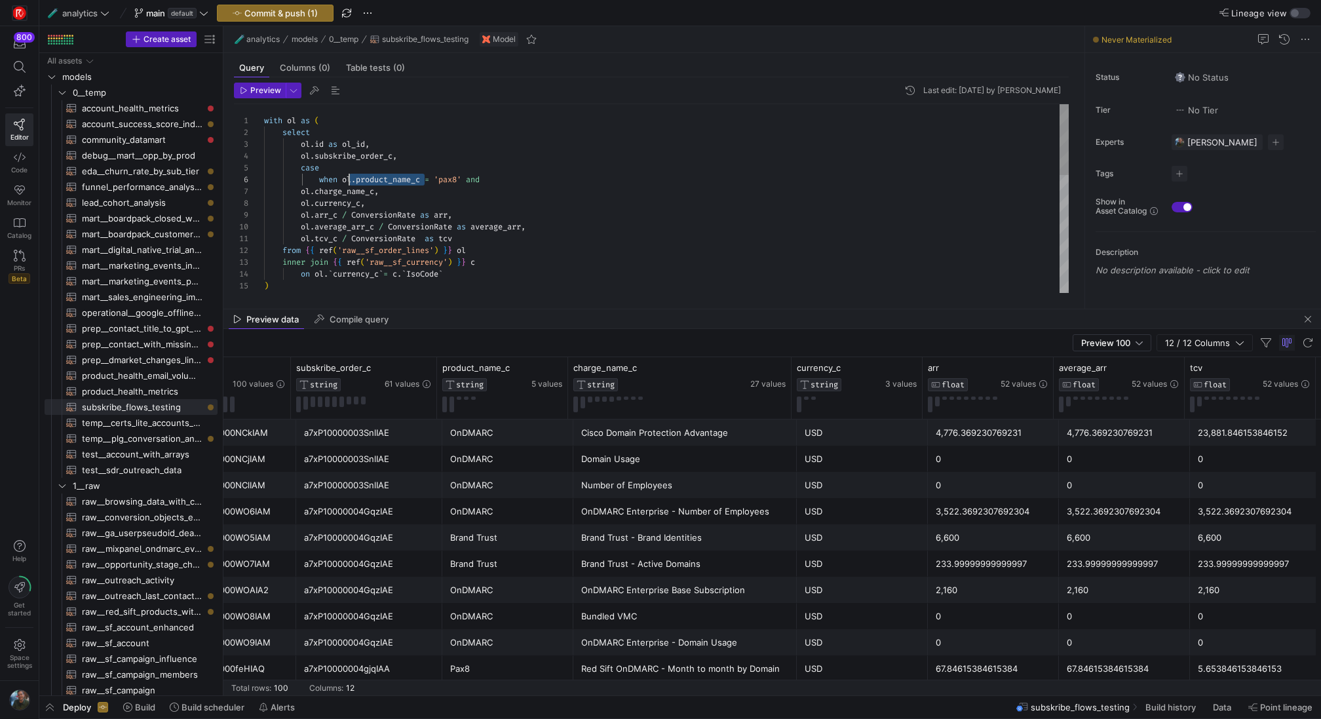
scroll to position [59, 80]
drag, startPoint x: 423, startPoint y: 178, endPoint x: 344, endPoint y: 177, distance: 79.3
click at [344, 177] on div "with ol as ( select ol . id as ol_id , ol . subskribe_order_c , case ol . charg…" at bounding box center [666, 357] width 805 height 506
click at [519, 176] on div "with ol as ( select ol . id as ol_id , ol . subskribe_order_c , case ol . charg…" at bounding box center [666, 357] width 805 height 506
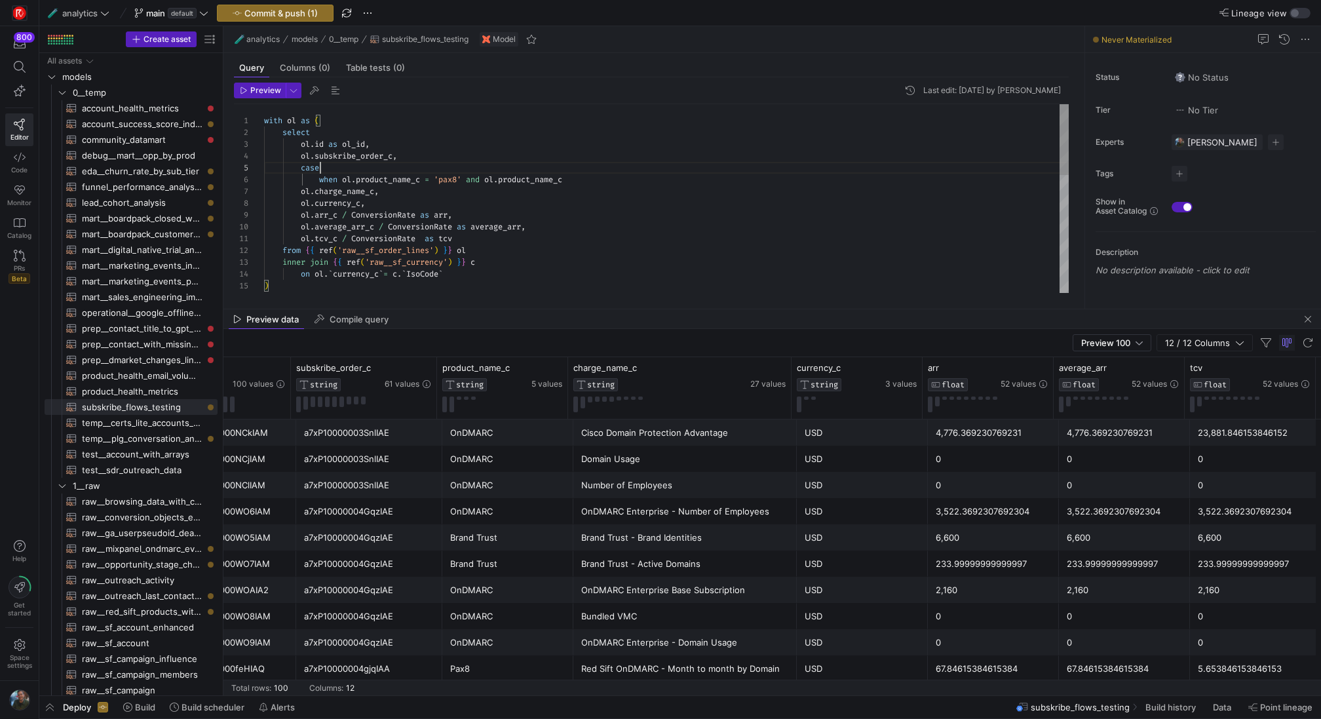
click at [553, 169] on div "with ol as ( select ol . id as ol_id , ol . subskribe_order_c , case ol . charg…" at bounding box center [666, 357] width 805 height 506
click at [549, 178] on div "with ol as ( select ol . id as ol_id , ol . subskribe_order_c , case ol . charg…" at bounding box center [666, 357] width 805 height 506
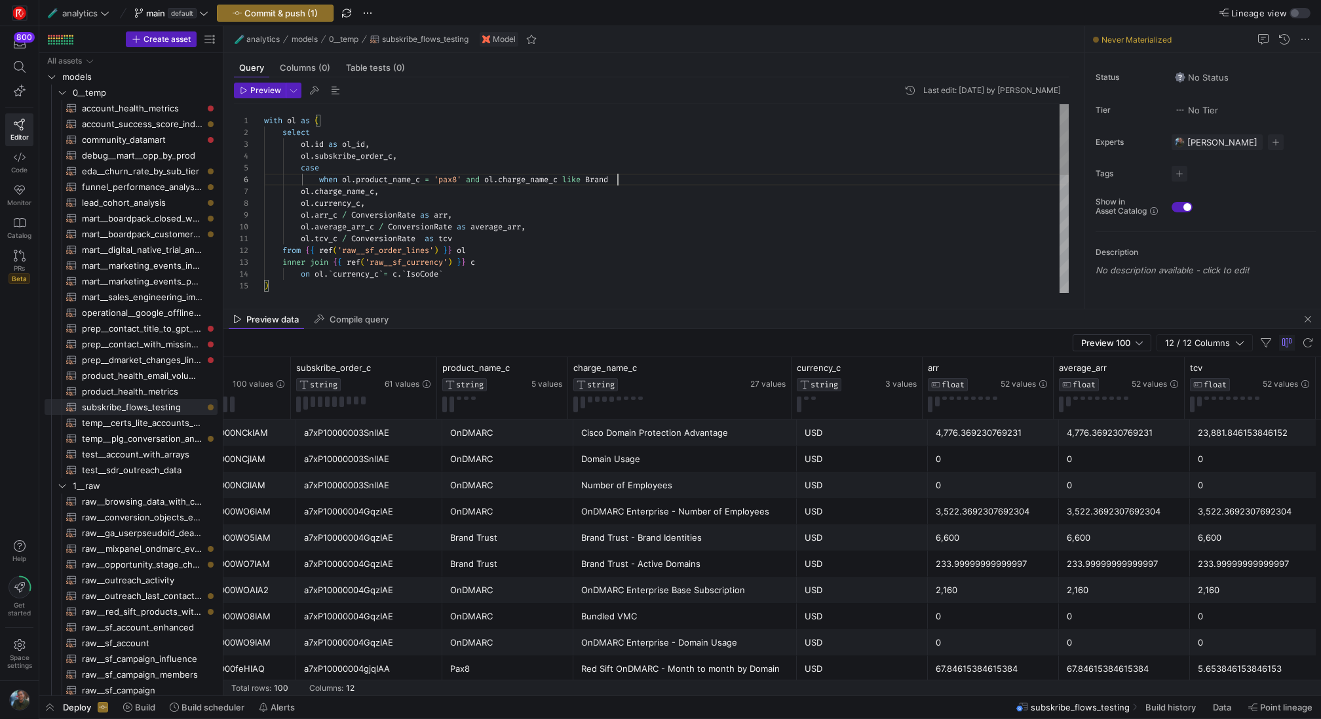
click at [593, 182] on div "with ol as ( select ol . id as ol_id , ol . subskribe_order_c , case ol . charg…" at bounding box center [666, 357] width 805 height 506
click at [693, 176] on div "with ol as ( select ol . id as ol_id , ol . subskribe_order_c , case ol . charg…" at bounding box center [666, 357] width 805 height 506
drag, startPoint x: 770, startPoint y: 182, endPoint x: 321, endPoint y: 182, distance: 449.0
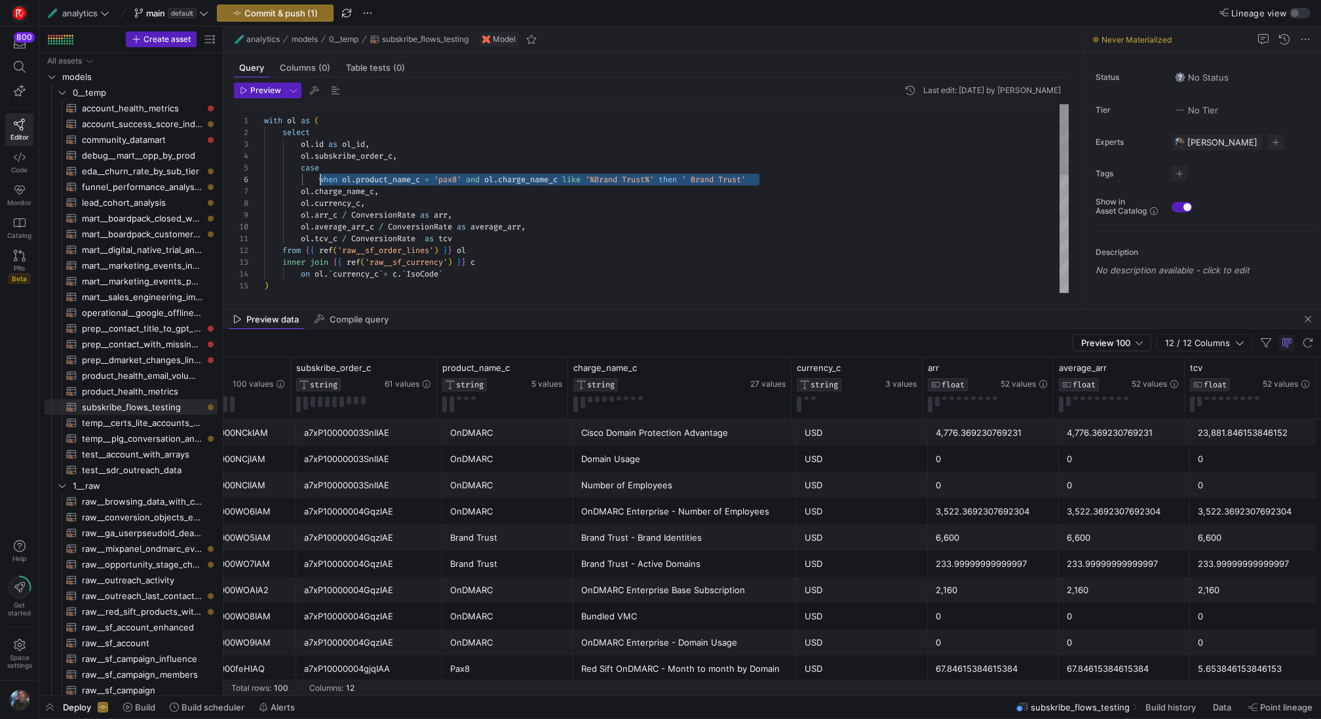
click at [321, 182] on div "with ol as ( select ol . id as ol_id , ol . subskribe_order_c , case ol . charg…" at bounding box center [666, 357] width 805 height 506
click at [770, 186] on div "with ol as ( select ol . id as ol_id , ol . subskribe_order_c , case ol . charg…" at bounding box center [666, 357] width 805 height 506
click at [771, 182] on div "with ol as ( select ol . id as ol_id , ol . subskribe_order_c , case ol . charg…" at bounding box center [666, 357] width 805 height 506
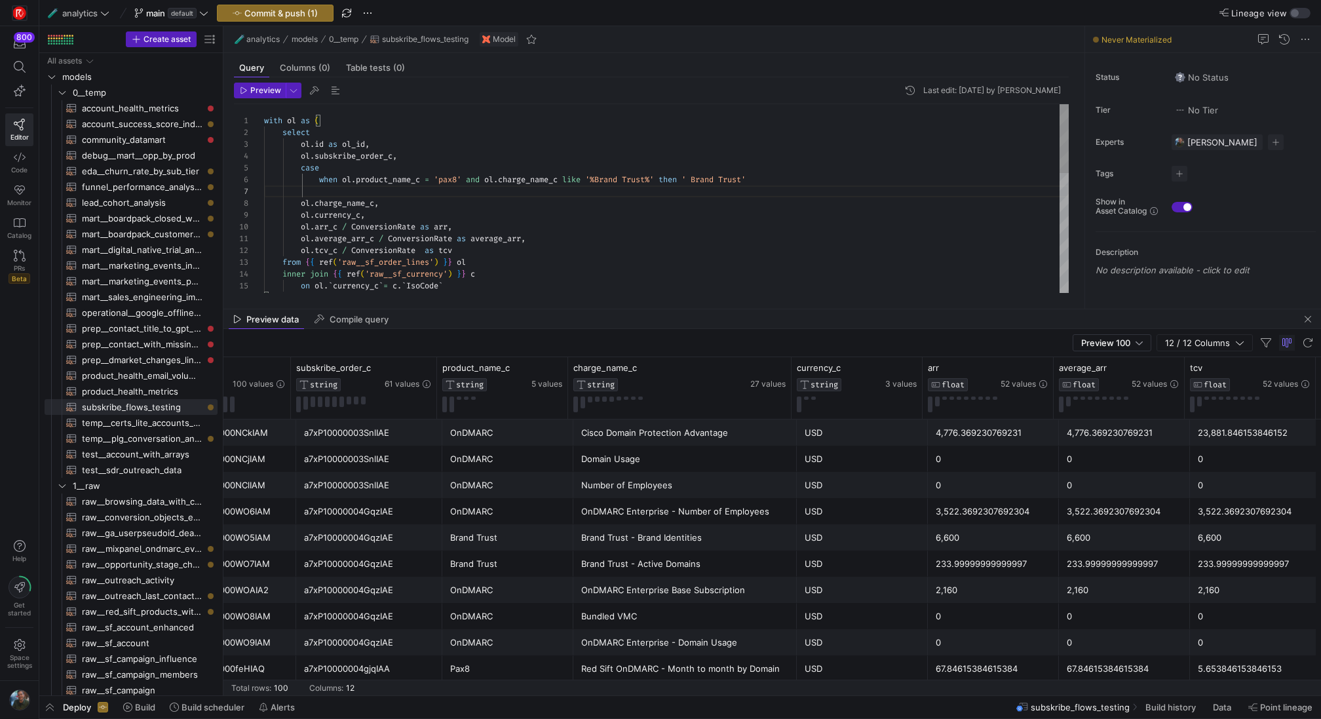
scroll to position [71, 494]
click at [644, 191] on div "with ol as ( select ol . id as ol_id , ol . subskribe_order_c , case ol . charg…" at bounding box center [666, 363] width 805 height 518
click at [448, 176] on div "with ol as ( select ol . id as ol_id , ol . subskribe_order_c , case ol . charg…" at bounding box center [666, 363] width 805 height 518
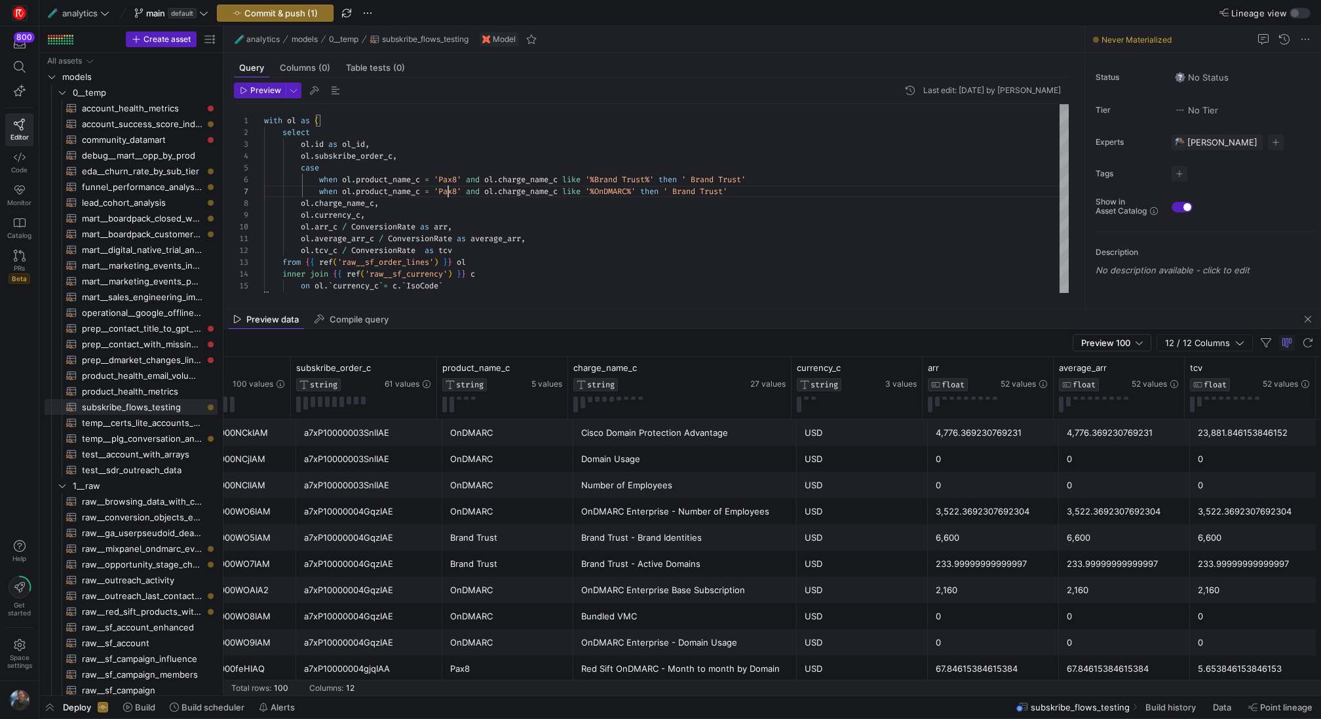
scroll to position [71, 184]
click at [786, 199] on div "with ol as ( select ol . id as ol_id , ol . subskribe_order_c , case ol . charg…" at bounding box center [666, 363] width 805 height 518
click at [786, 194] on div "with ol as ( select ol . id as ol_id , ol . subskribe_order_c , case ol . charg…" at bounding box center [666, 363] width 805 height 518
click at [729, 190] on div "with ol as ( select ol . id as ol_id , ol . subskribe_order_c , case ol . charg…" at bounding box center [666, 363] width 805 height 518
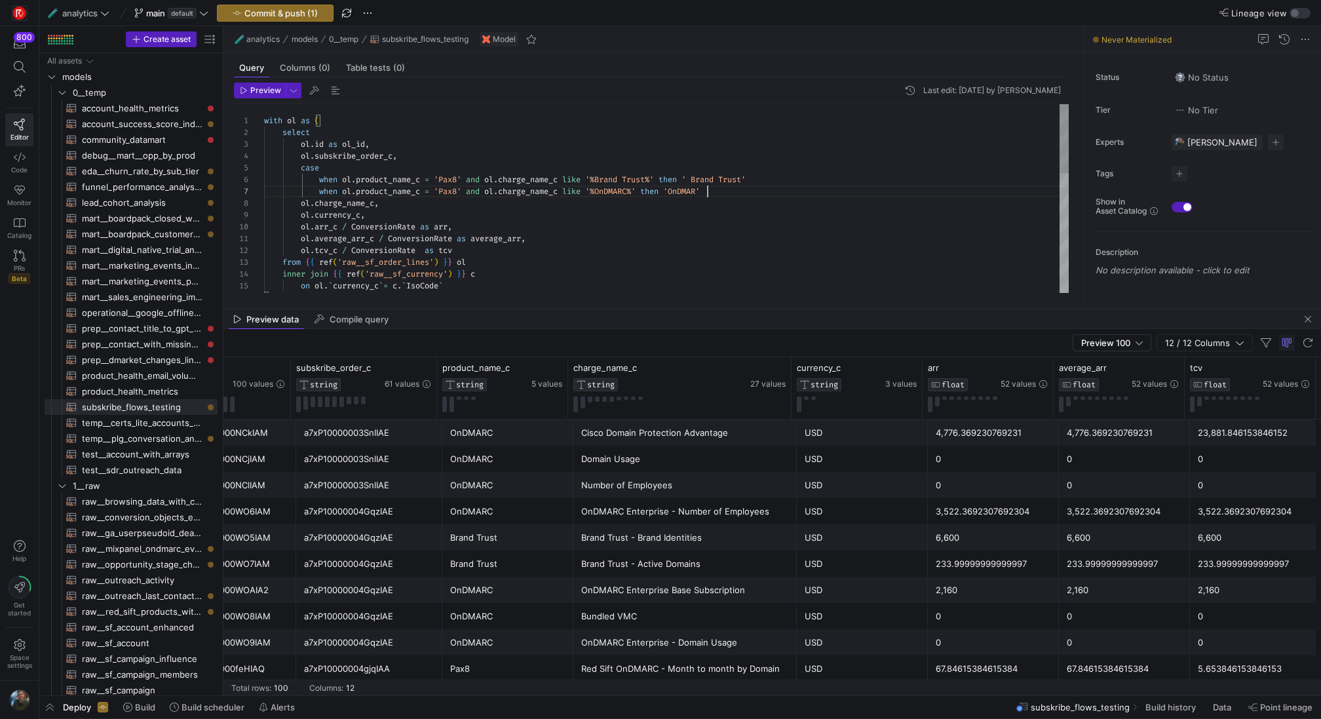
scroll to position [71, 448]
click at [702, 178] on div "with ol as ( select ol . id as ol_id , ol . subskribe_order_c , case ol . charg…" at bounding box center [666, 363] width 805 height 518
click at [780, 183] on div "with ol as ( select ol . id as ol_id , ol . subskribe_order_c , case ol . charg…" at bounding box center [666, 363] width 805 height 518
click at [732, 200] on div "with ol as ( select ol . id as ol_id , ol . subskribe_order_c , case ol . charg…" at bounding box center [666, 363] width 805 height 518
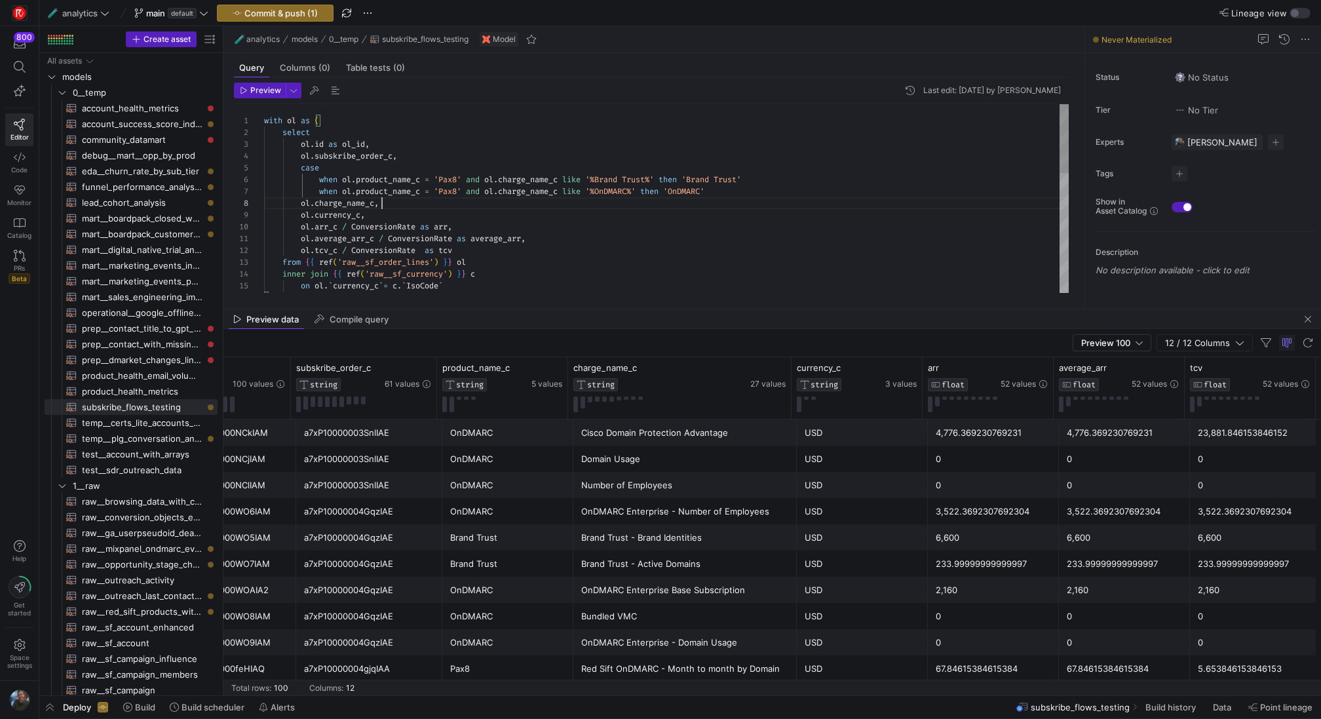
click at [738, 195] on div "with ol as ( select ol . id as ol_id , ol . subskribe_order_c , case ol . charg…" at bounding box center [666, 363] width 805 height 518
click at [834, 233] on div "with ol as ( select ol . id as ol_id , ol . subskribe_order_c , case ol . charg…" at bounding box center [666, 374] width 805 height 541
click at [414, 213] on div "with ol as ( select ol . id as ol_id , ol . subskribe_order_c , case ol . charg…" at bounding box center [666, 374] width 805 height 541
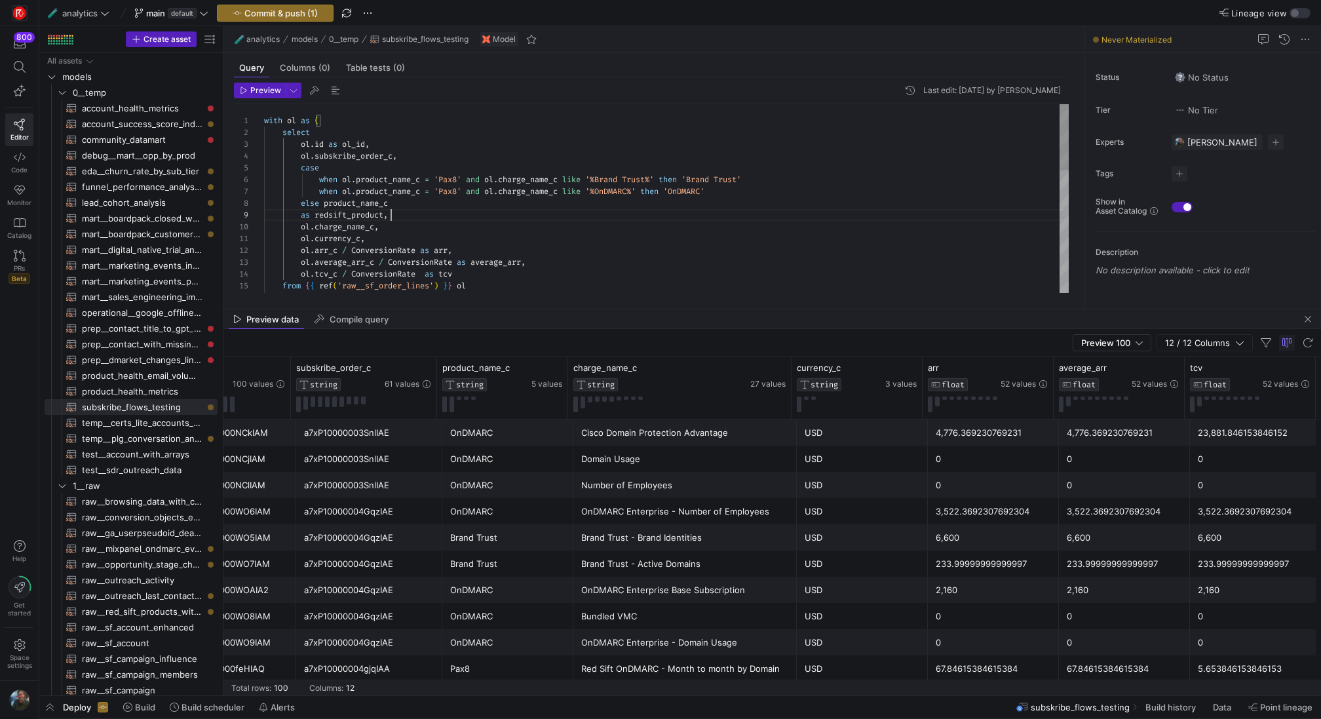
scroll to position [94, 127]
click at [301, 214] on div "with ol as ( select ol . id as ol_id , ol . subskribe_order_c , case ol . charg…" at bounding box center [666, 374] width 805 height 541
click at [492, 201] on div "with ol as ( select ol . id as ol_id , ol . subskribe_order_c , case ol . charg…" at bounding box center [666, 374] width 805 height 541
click at [502, 251] on div "with ol as ( select ol . id as ol_id , ol . subskribe_order_c , case ol . charg…" at bounding box center [666, 374] width 805 height 541
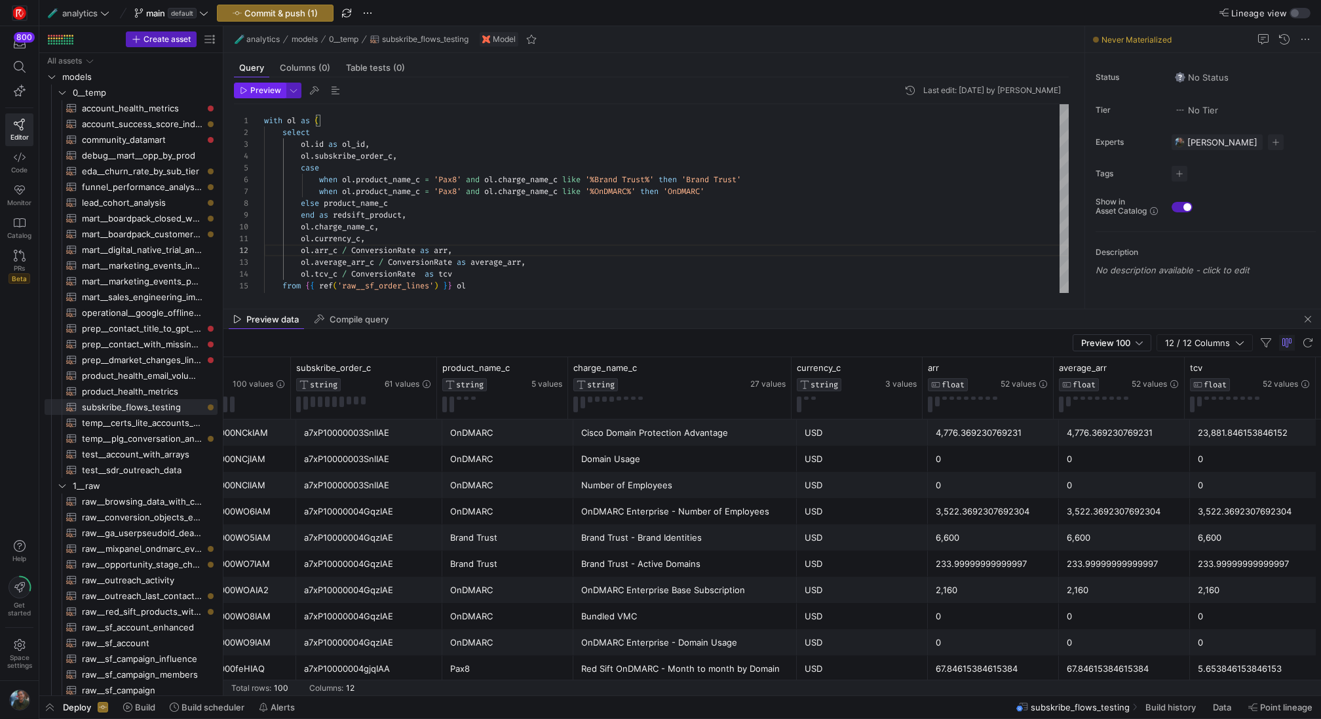
click at [259, 91] on span "Preview" at bounding box center [265, 90] width 31 height 9
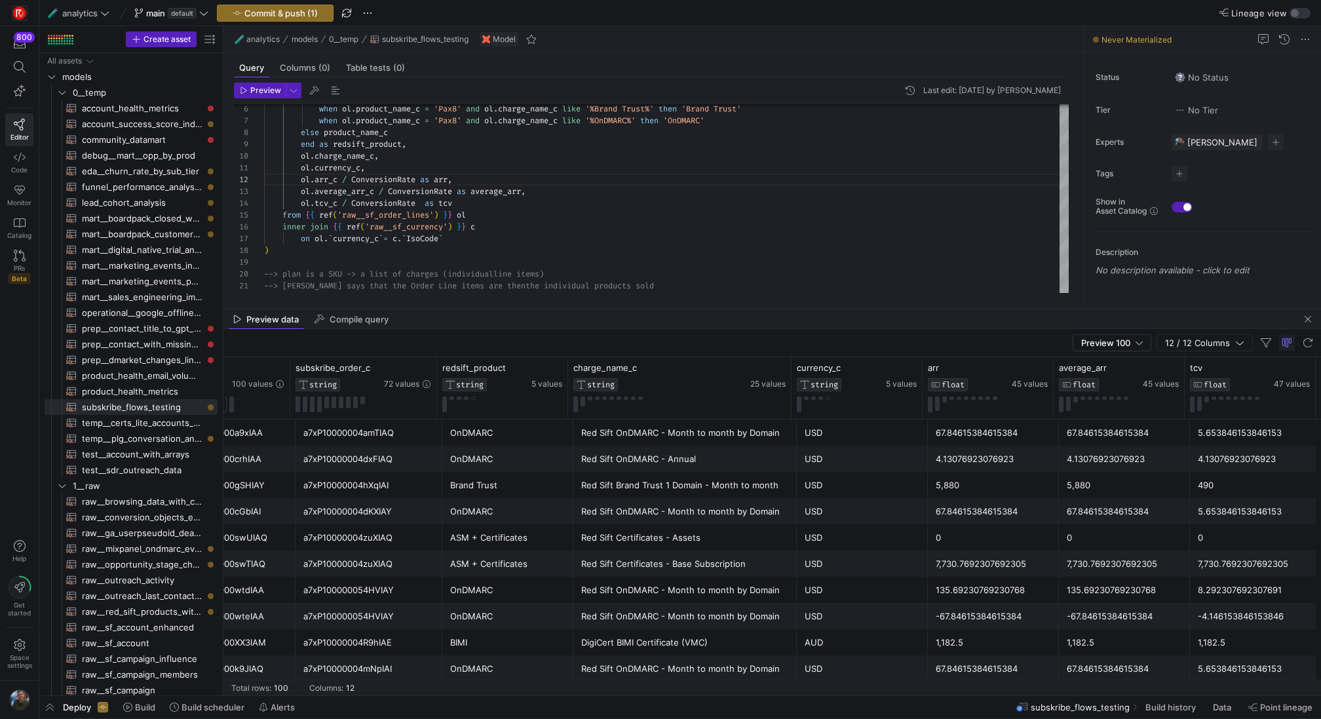
scroll to position [627, 0]
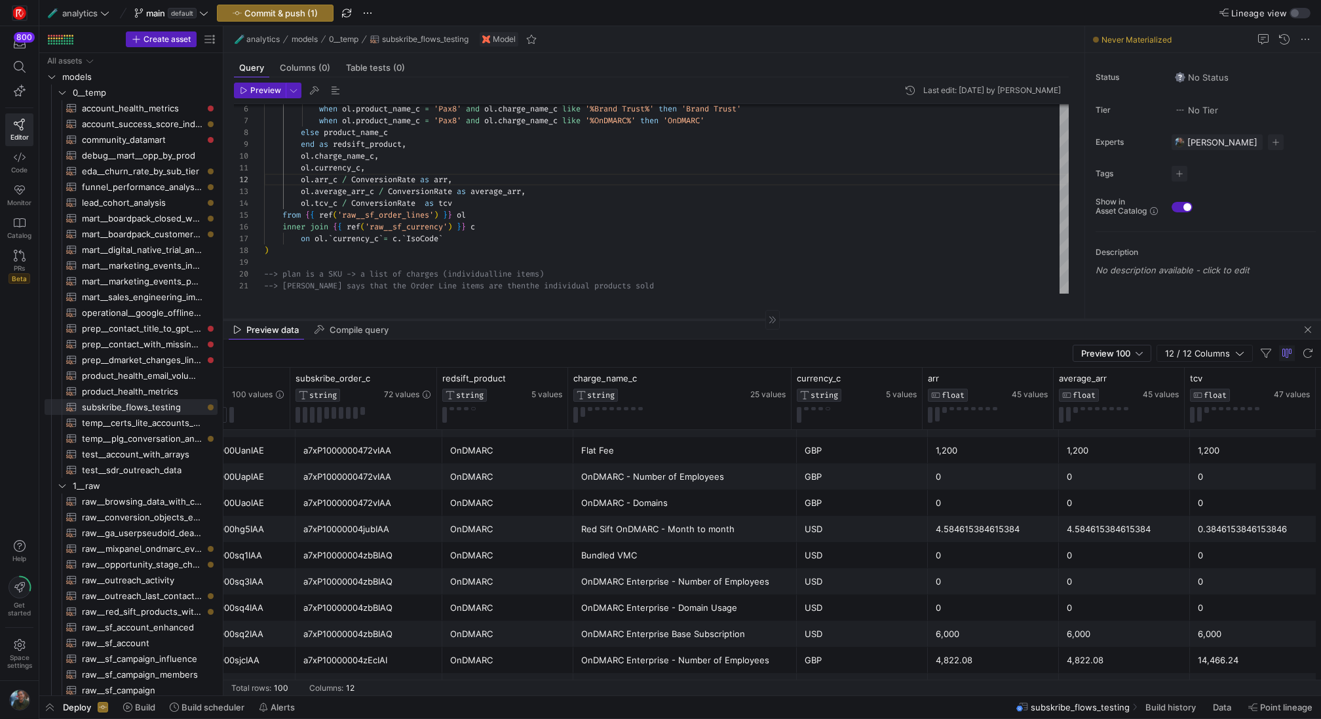
drag, startPoint x: 543, startPoint y: 309, endPoint x: 562, endPoint y: 319, distance: 21.1
click at [562, 319] on div at bounding box center [773, 319] width 1098 height 1
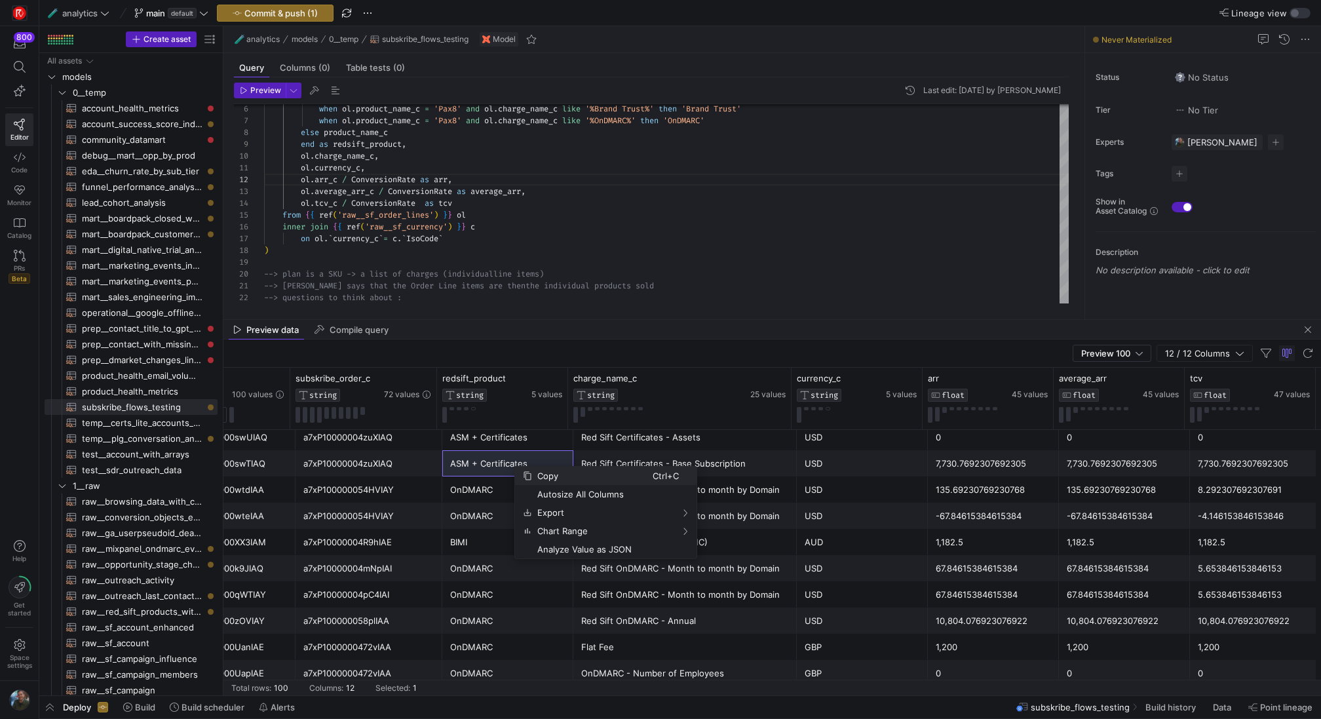
click at [557, 480] on span "Copy" at bounding box center [592, 476] width 121 height 18
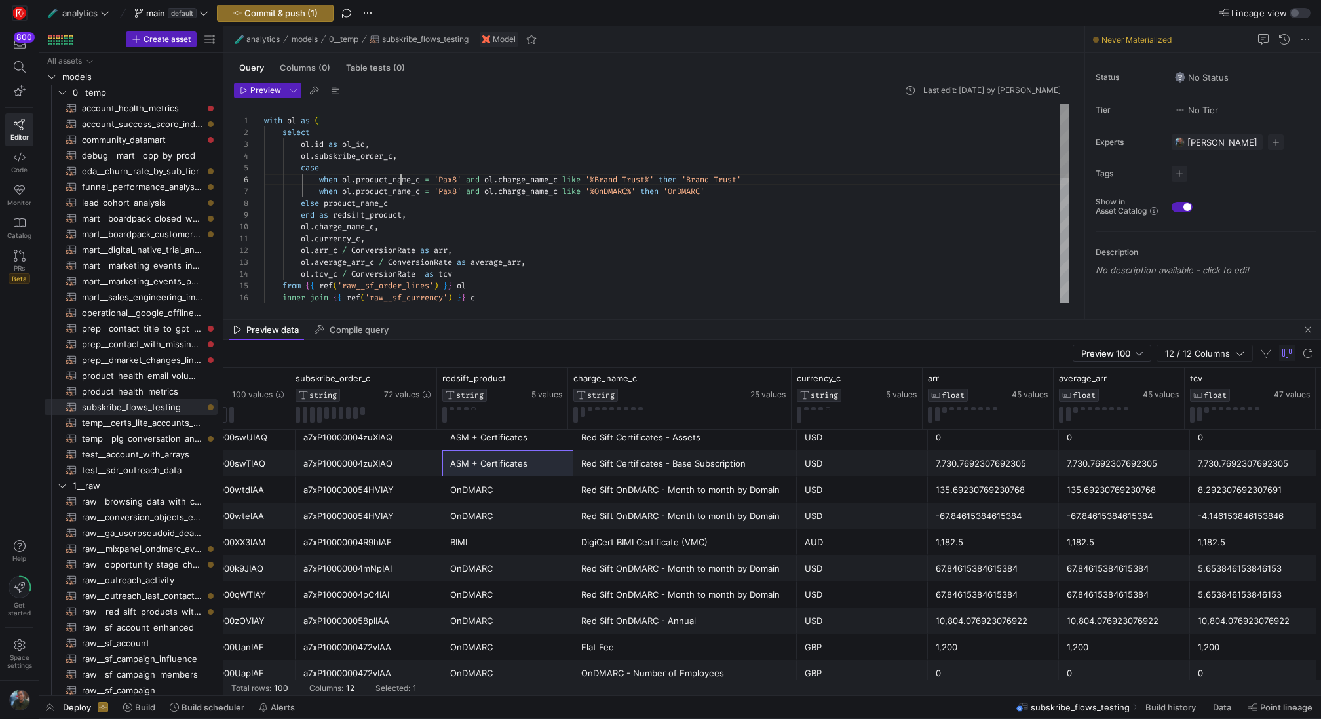
click at [401, 176] on div "ol . charge_name_c , ol . currency_c , ol . arr_c / ConversionRate as arr , ol …" at bounding box center [666, 374] width 805 height 541
click at [403, 169] on div "ol . charge_name_c , ol . currency_c , ol . arr_c / ConversionRate as arr , ol …" at bounding box center [666, 374] width 805 height 541
click at [319, 181] on div "ol . charge_name_c , ol . currency_c , ol . arr_c / ConversionRate as arr , ol …" at bounding box center [666, 380] width 805 height 553
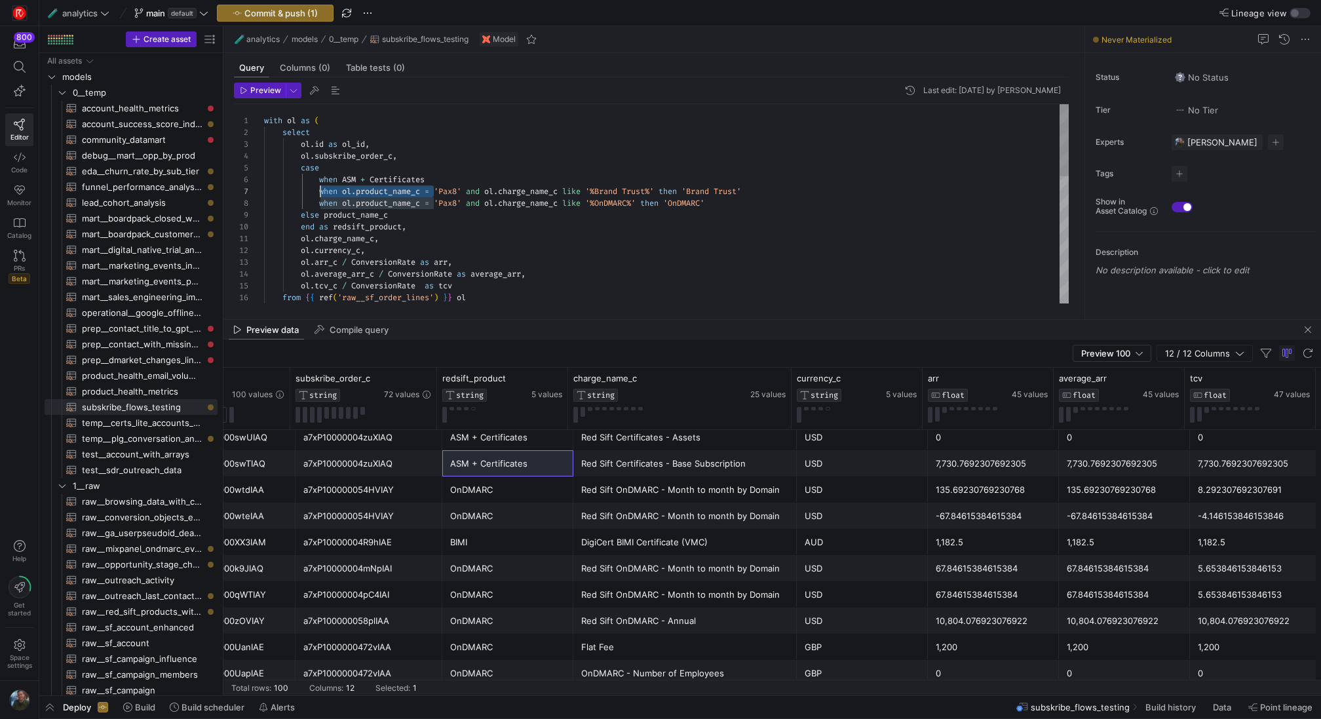
drag, startPoint x: 435, startPoint y: 193, endPoint x: 321, endPoint y: 189, distance: 114.8
click at [321, 189] on div "ol . charge_name_c , ol . currency_c , ol . arr_c / ConversionRate as arr , ol …" at bounding box center [666, 380] width 805 height 553
click at [324, 183] on div "ol . charge_name_c , ol . currency_c , ol . arr_c / ConversionRate as arr , ol …" at bounding box center [666, 380] width 805 height 553
click at [469, 221] on div "ol . charge_name_c , ol . currency_c , ol . arr_c / ConversionRate as arr , ol …" at bounding box center [666, 380] width 805 height 553
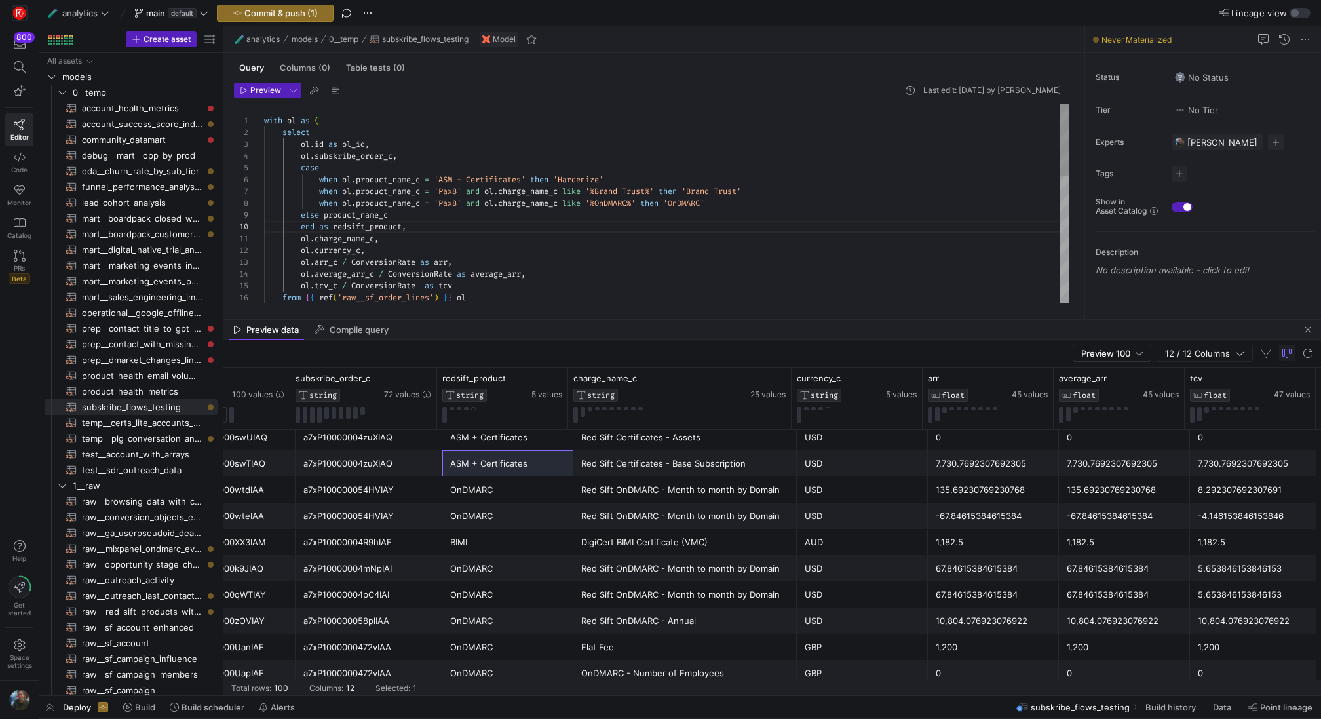
click at [519, 241] on div "ol . charge_name_c , ol . currency_c , ol . arr_c / ConversionRate as arr , ol …" at bounding box center [666, 380] width 805 height 553
click at [262, 95] on span "button" at bounding box center [260, 90] width 50 height 14
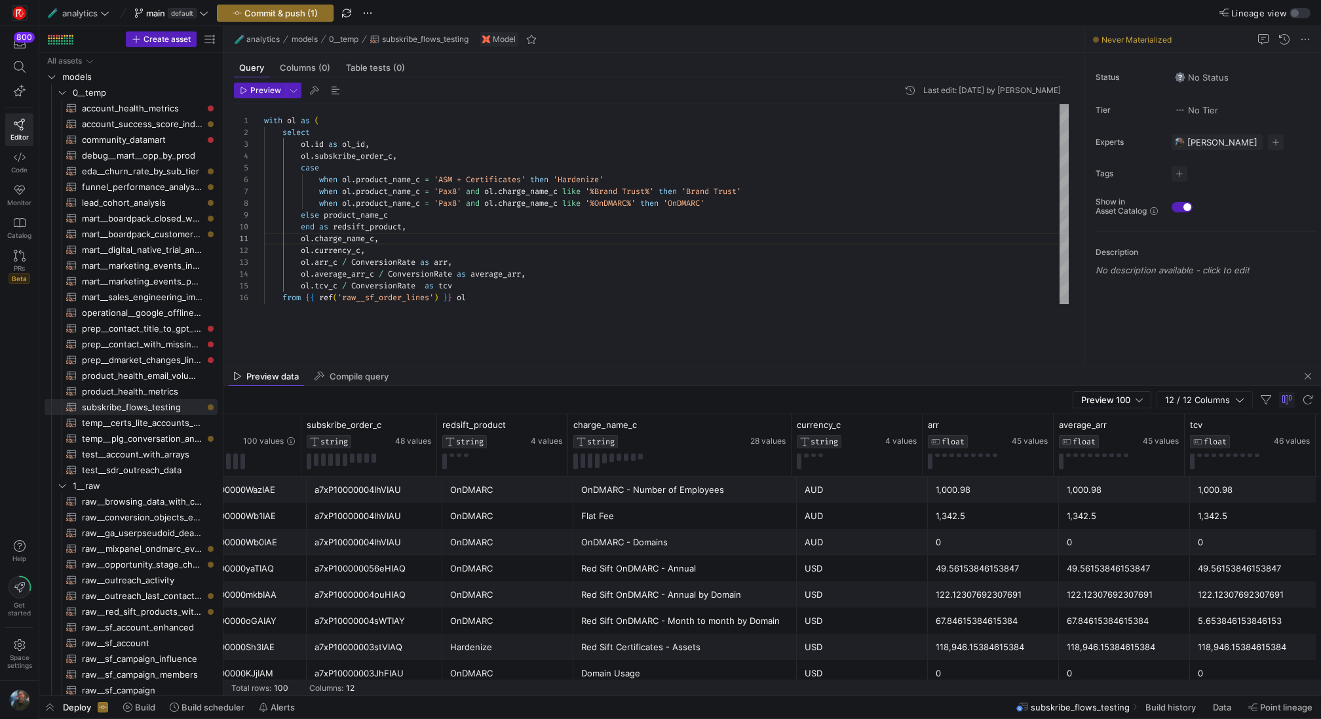
drag, startPoint x: 585, startPoint y: 321, endPoint x: 585, endPoint y: 376, distance: 55.7
click at [585, 376] on as-split "🧪 analytics models 0__temp subskribe_flows_testing Model Query Columns (0) Tabl…" at bounding box center [773, 360] width 1098 height 669
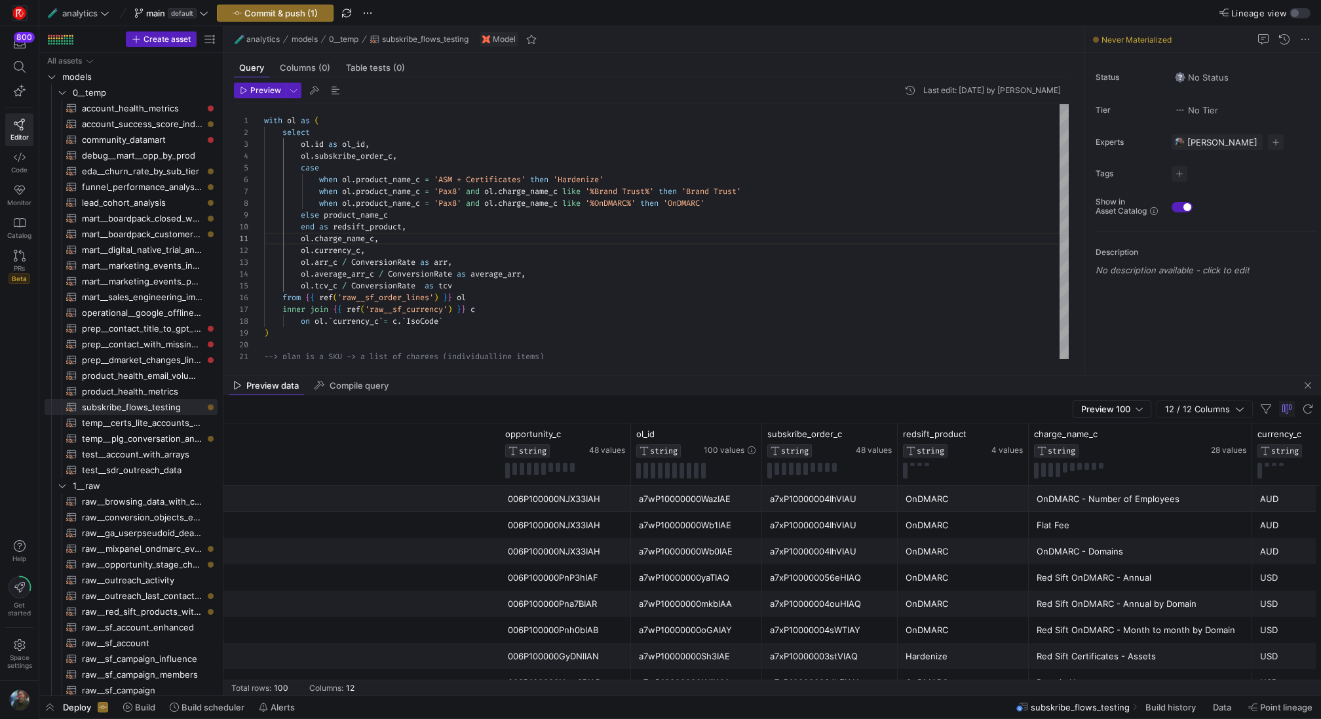
scroll to position [0, 0]
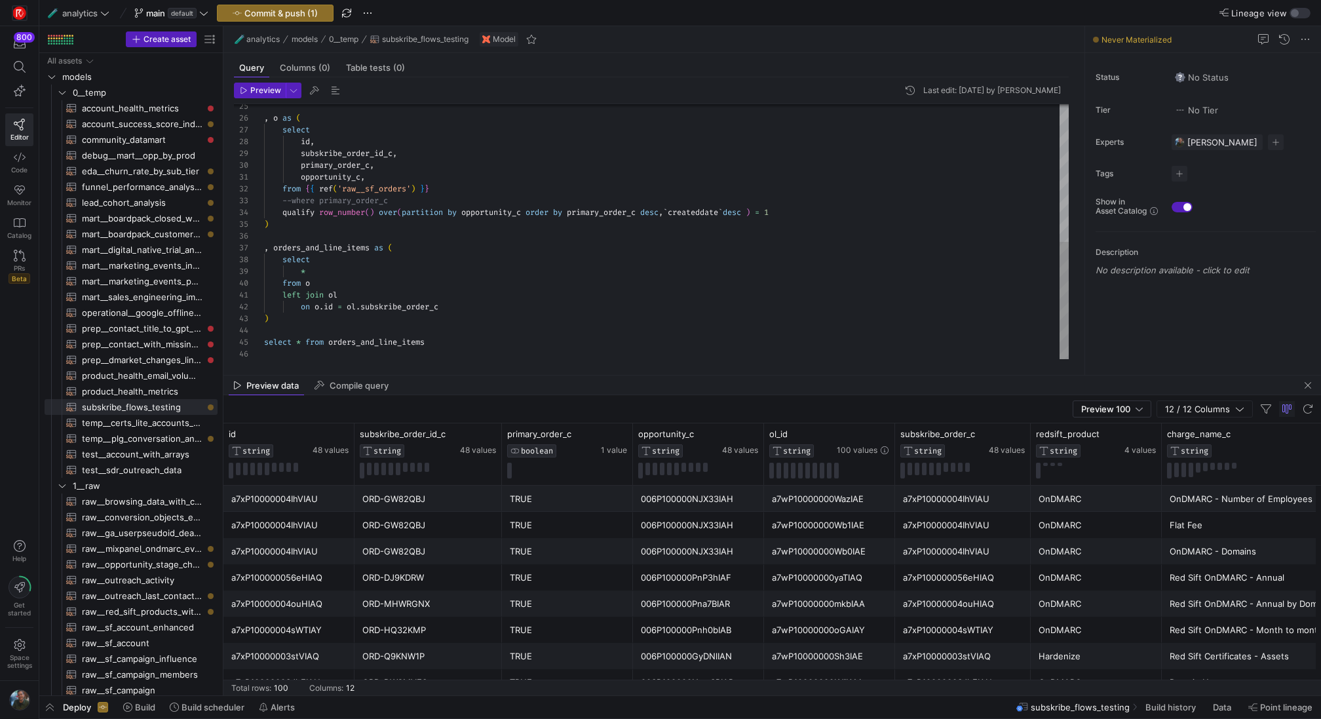
click at [294, 341] on div ", o as ( select id , subskribe_order_id_c , primary_order_c , opportunity_c , f…" at bounding box center [666, 83] width 805 height 553
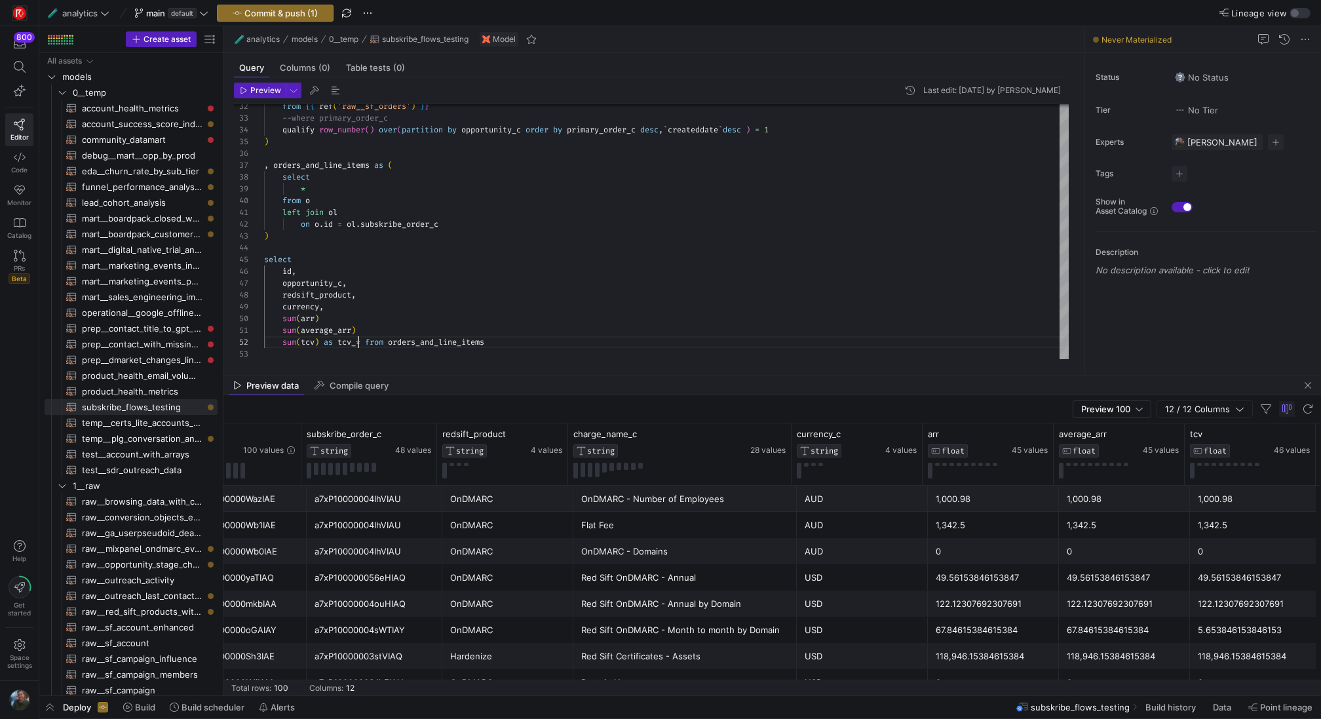
scroll to position [12, 99]
click at [331, 321] on div "from { { ref ( 'raw__sf_orders' ) } } --where primary_order_c qualify row_numbe…" at bounding box center [666, 42] width 805 height 636
click at [392, 330] on div "from { { ref ( 'raw__sf_orders' ) } } --where primary_order_c qualify row_numbe…" at bounding box center [666, 42] width 805 height 636
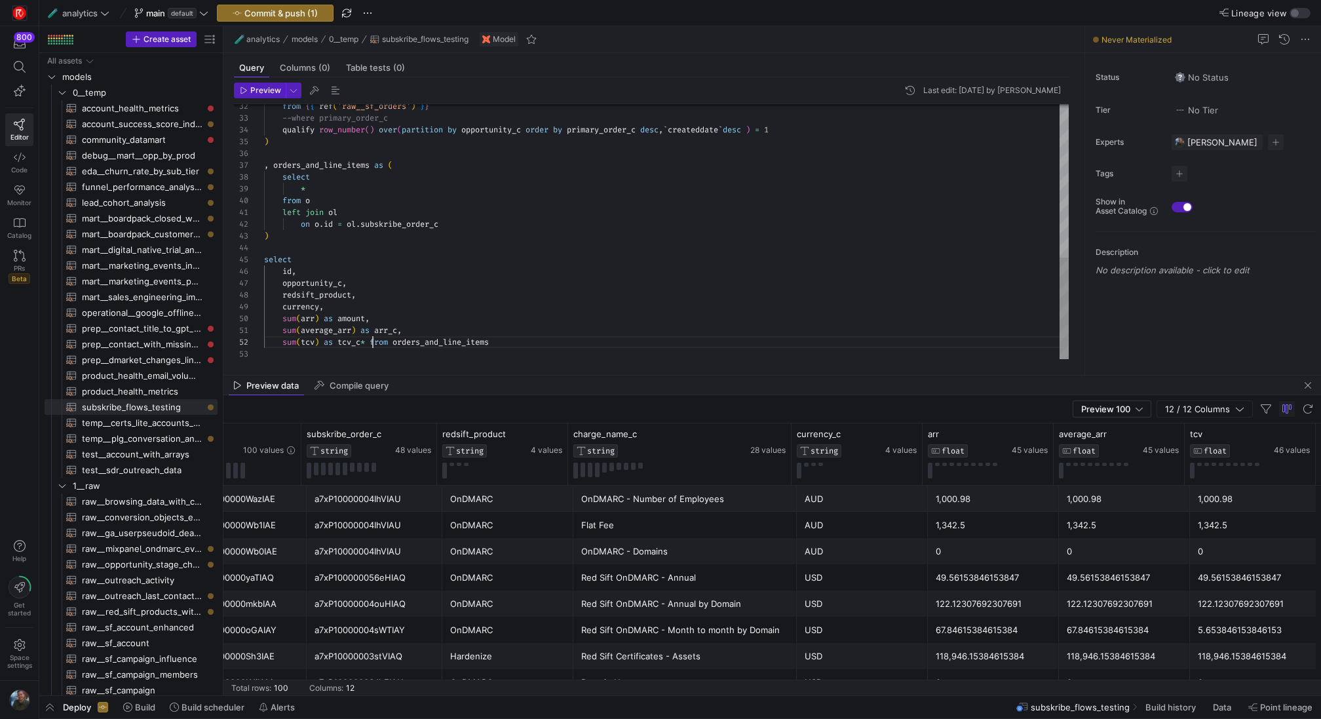
click at [372, 341] on div "from { { ref ( 'raw__sf_orders' ) } } --where primary_order_c qualify row_numbe…" at bounding box center [666, 42] width 805 height 636
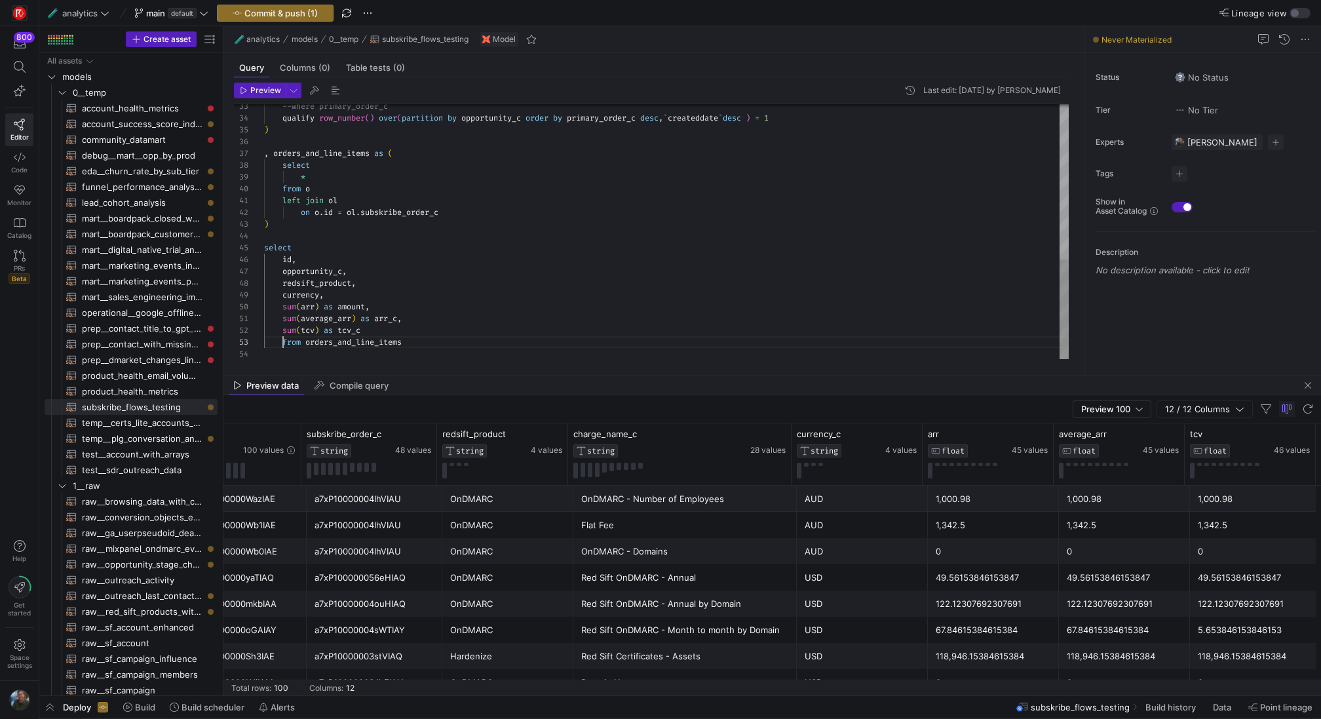
scroll to position [24, 0]
click at [452, 338] on div "--where primary_order_c qualify row_number ( ) over ( partition by opportunity_…" at bounding box center [666, 36] width 805 height 648
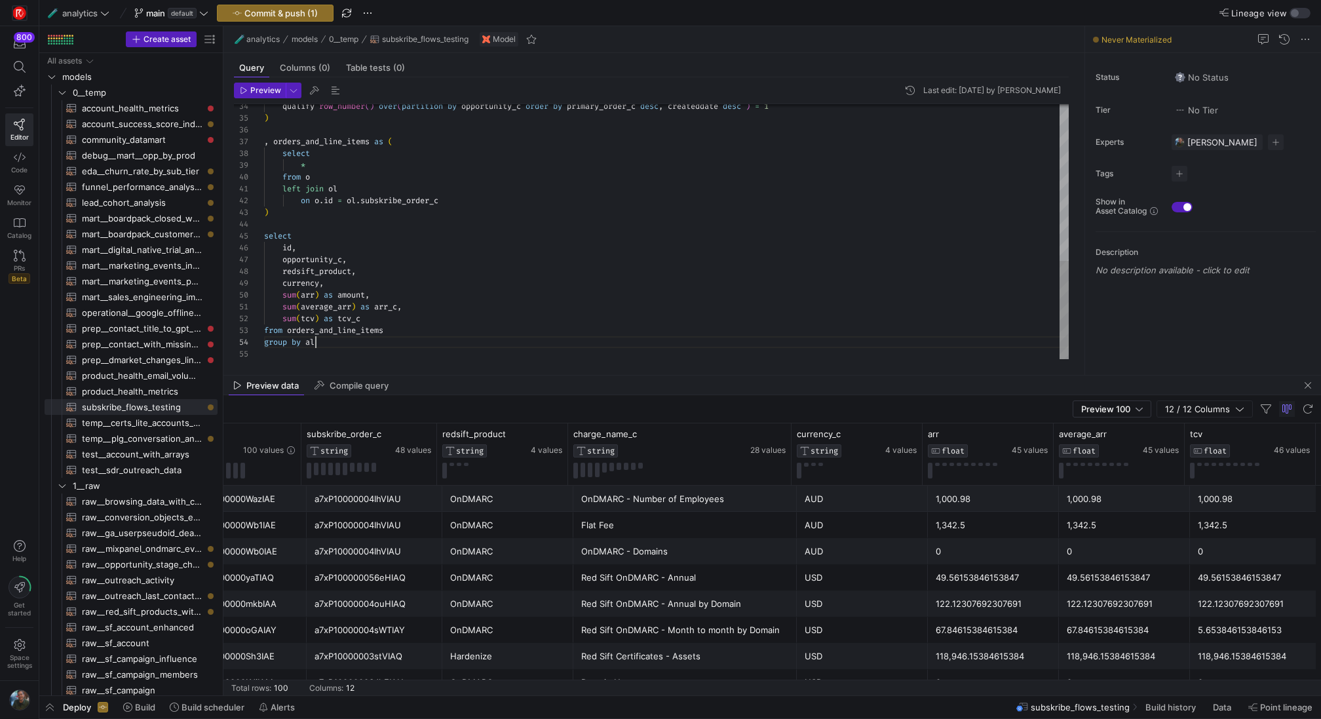
scroll to position [35, 56]
click at [262, 90] on span "Preview" at bounding box center [265, 90] width 31 height 9
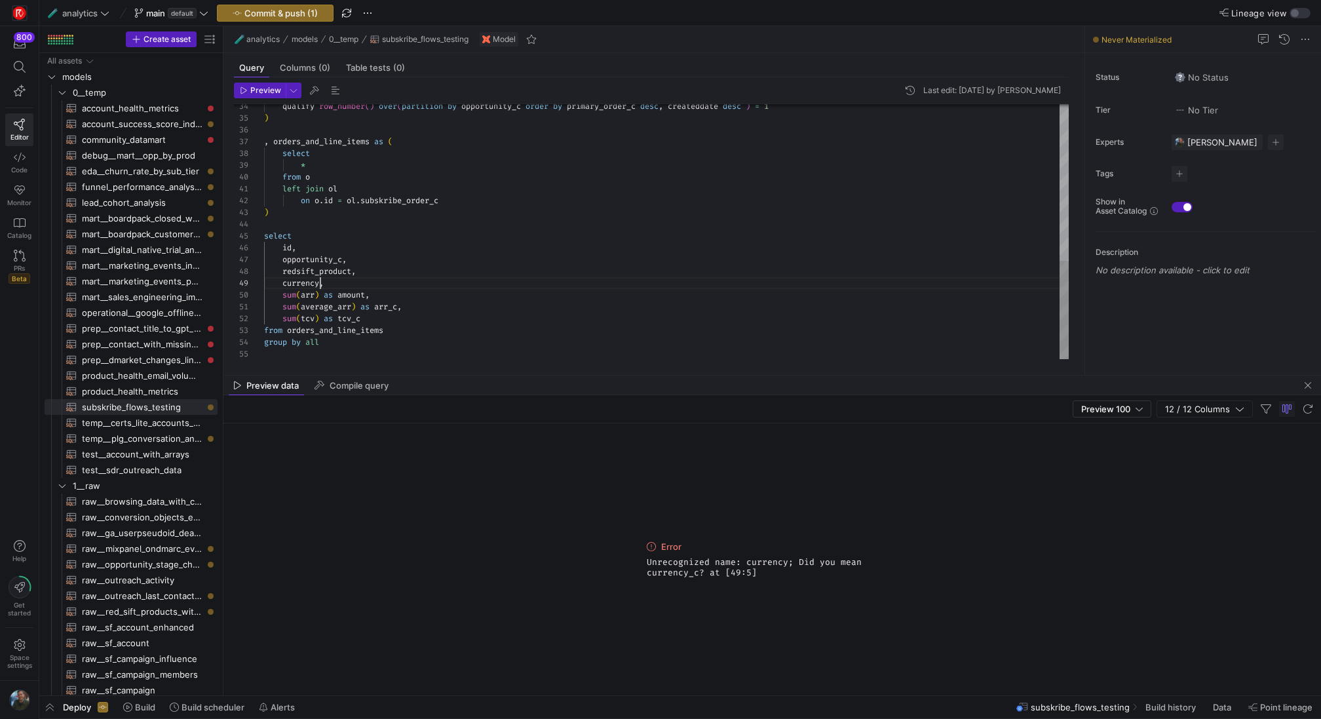
click at [320, 282] on div "qualify row_number ( ) over ( partition by opportunity_c order by primary_order…" at bounding box center [666, 29] width 805 height 659
click at [268, 92] on span "Preview" at bounding box center [265, 90] width 31 height 9
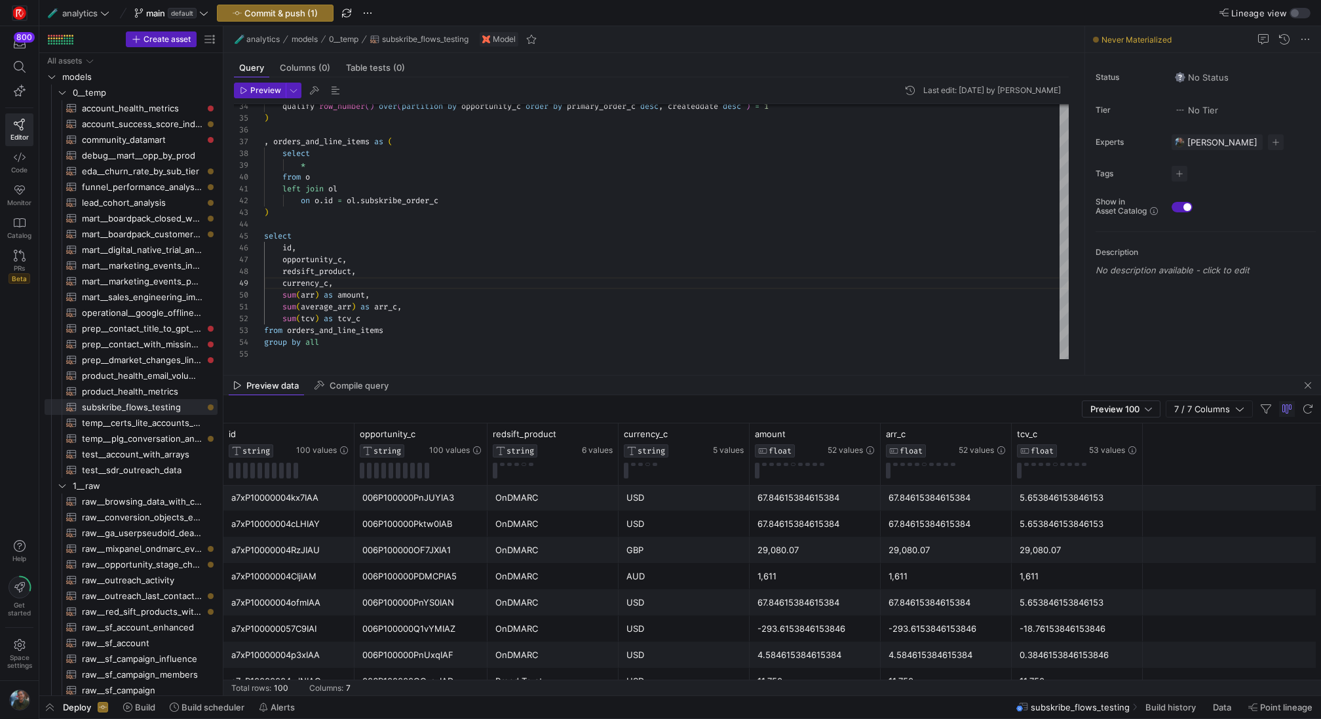
scroll to position [9, 0]
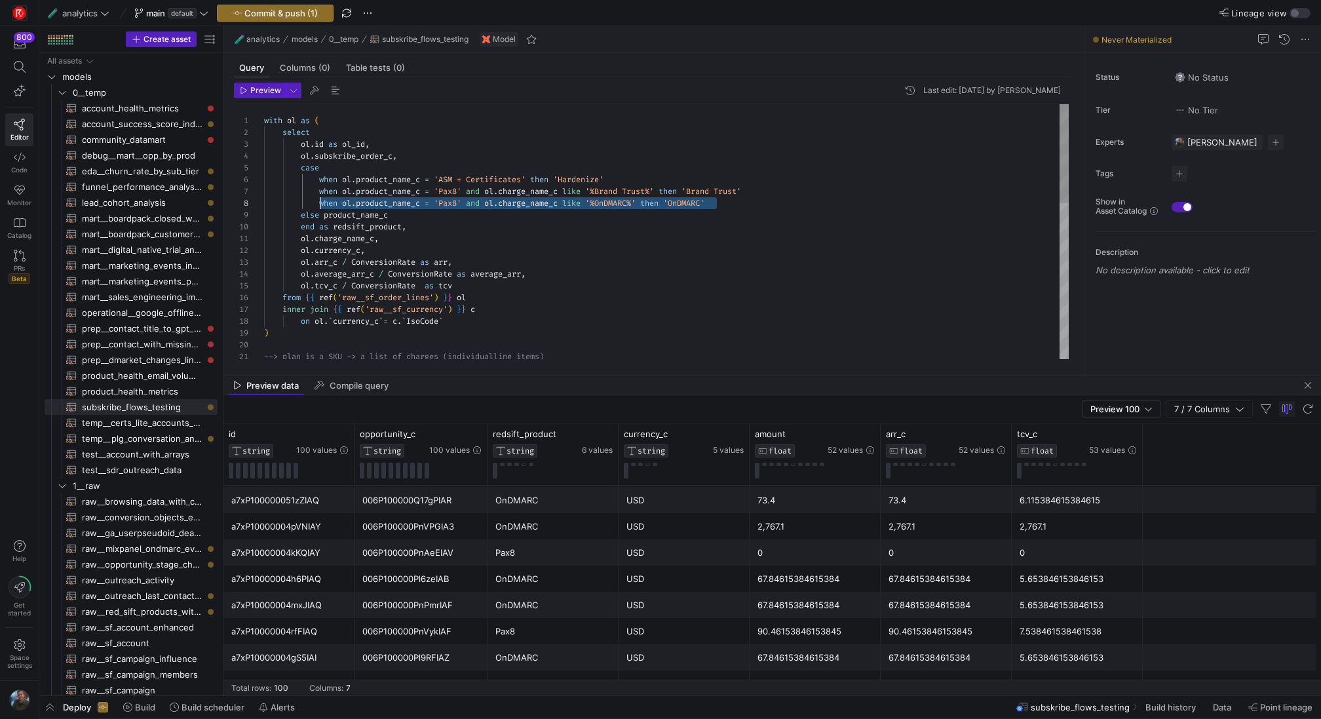
drag, startPoint x: 748, startPoint y: 206, endPoint x: 322, endPoint y: 203, distance: 425.4
click at [322, 203] on div "--> plan is a SKU -> a list of charges (individual line items) ) on ol . ` curr…" at bounding box center [666, 433] width 805 height 659
click at [761, 206] on div "--> plan is a SKU -> a list of charges (individual line items) ) on ol . ` curr…" at bounding box center [666, 433] width 805 height 659
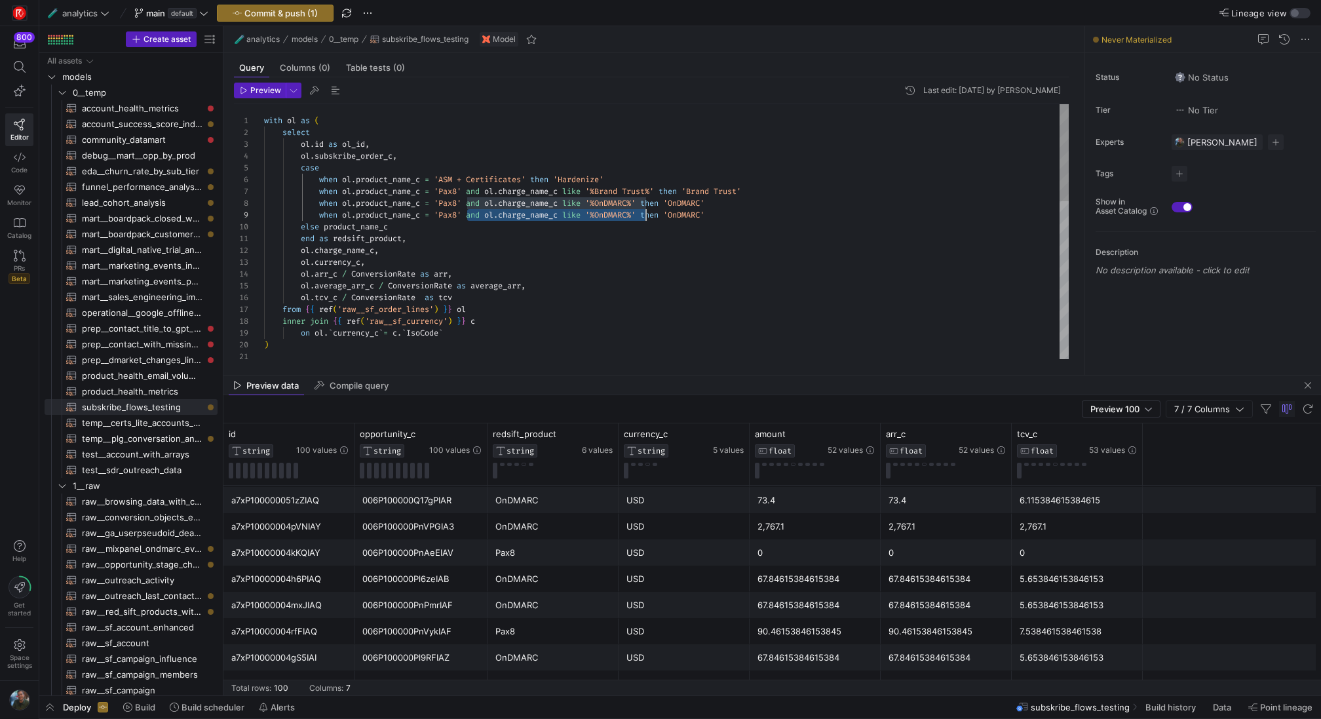
drag, startPoint x: 468, startPoint y: 215, endPoint x: 646, endPoint y: 214, distance: 178.3
click at [646, 214] on div ") on ol . ` currency_c ` = c . ` IsoCode ` inner join { { ref ( 'raw__sf_curren…" at bounding box center [666, 439] width 805 height 671
click at [558, 222] on div ") on ol . ` currency_c ` = c . ` IsoCode ` inner join { { ref ( 'raw__sf_curren…" at bounding box center [666, 439] width 805 height 671
drag, startPoint x: 567, startPoint y: 203, endPoint x: 490, endPoint y: 201, distance: 77.4
click at [490, 201] on div ") on ol . ` currency_c ` = c . ` IsoCode ` inner join { { ref ( 'raw__sf_curren…" at bounding box center [666, 439] width 805 height 671
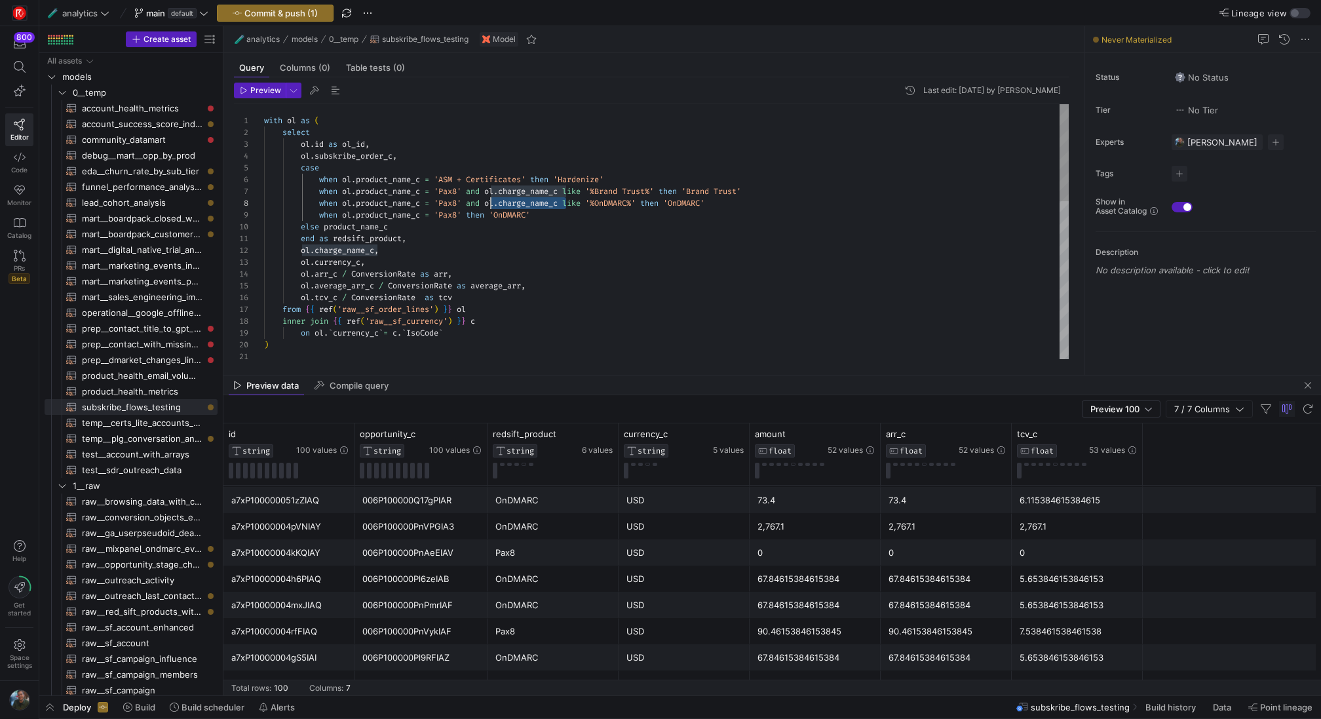
click at [541, 215] on div ") on ol . ` currency_c ` = c . ` IsoCode ` inner join { { ref ( 'raw__sf_curren…" at bounding box center [666, 439] width 805 height 671
click at [254, 91] on span "Preview" at bounding box center [265, 90] width 31 height 9
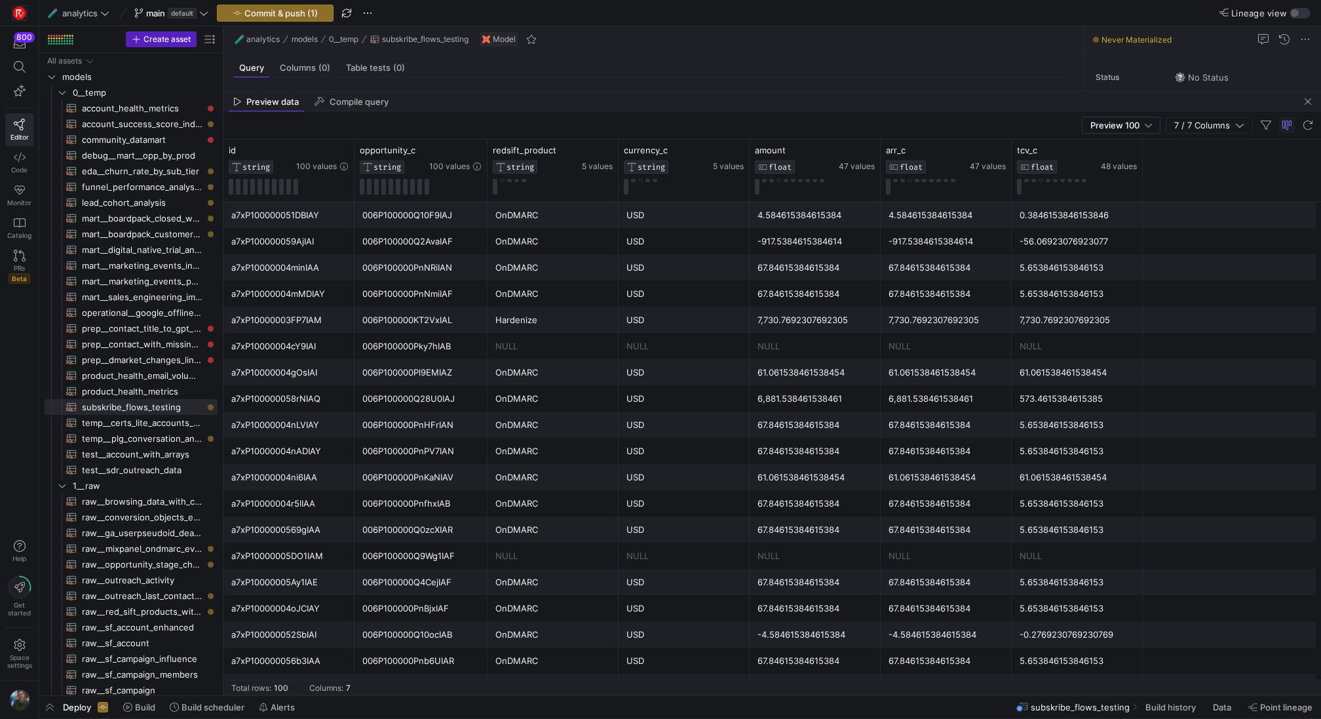
drag, startPoint x: 585, startPoint y: 376, endPoint x: 612, endPoint y: 96, distance: 281.2
click at [612, 96] on as-split "🧪 analytics models 0__temp subskribe_flows_testing Model Query Columns (0) Tabl…" at bounding box center [773, 360] width 1098 height 669
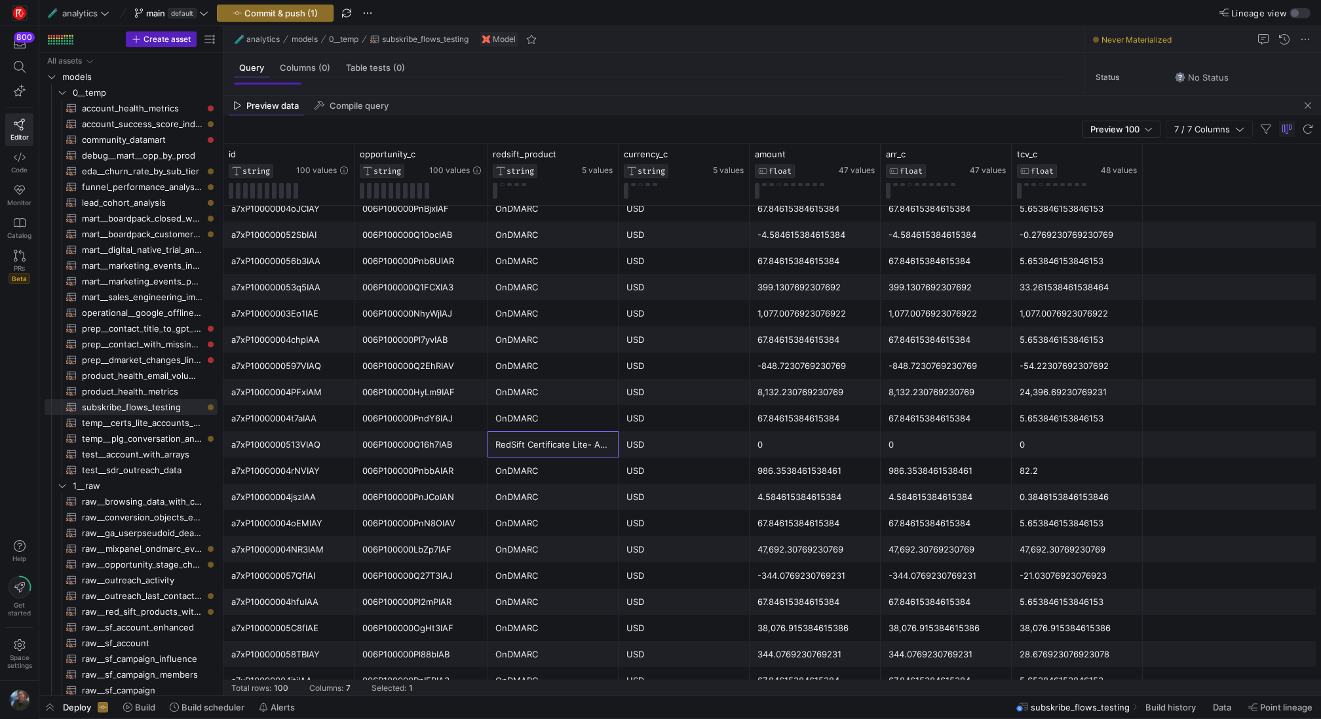
click at [565, 442] on div "RedSift Certificate Lite- Annual" at bounding box center [553, 445] width 115 height 26
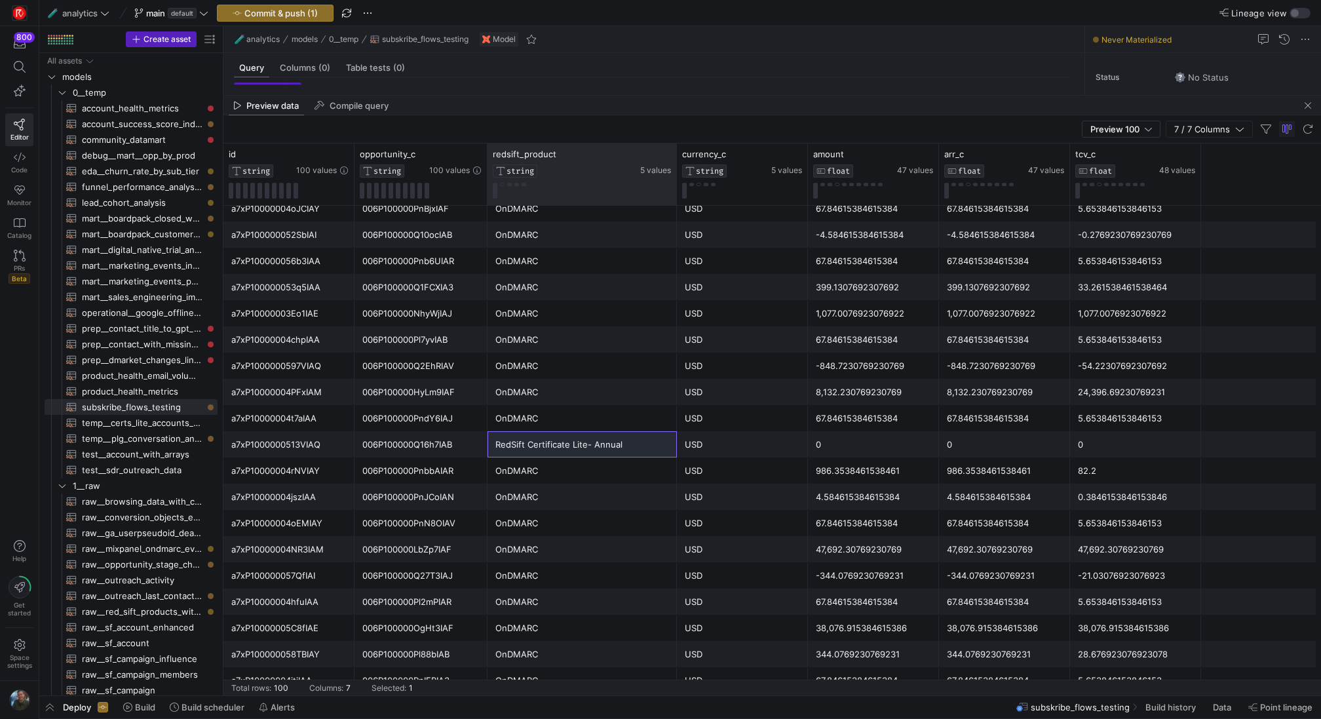
drag, startPoint x: 618, startPoint y: 154, endPoint x: 676, endPoint y: 132, distance: 62.2
click at [676, 132] on y42-sql-data-preview "Preview 100 7 / 7 Columns Drag here to set row groups Drag here to set column l…" at bounding box center [773, 405] width 1098 height 580
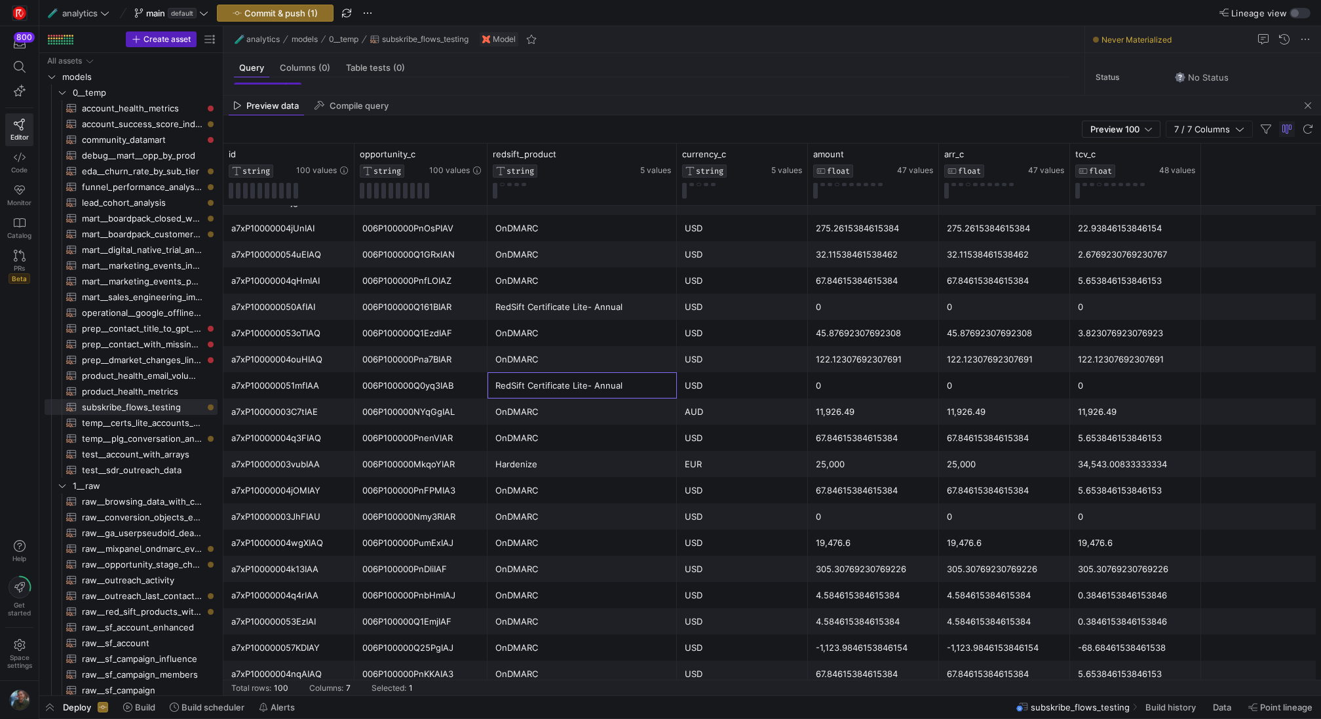
click at [543, 383] on div "RedSift Certificate Lite- Annual" at bounding box center [583, 386] width 174 height 26
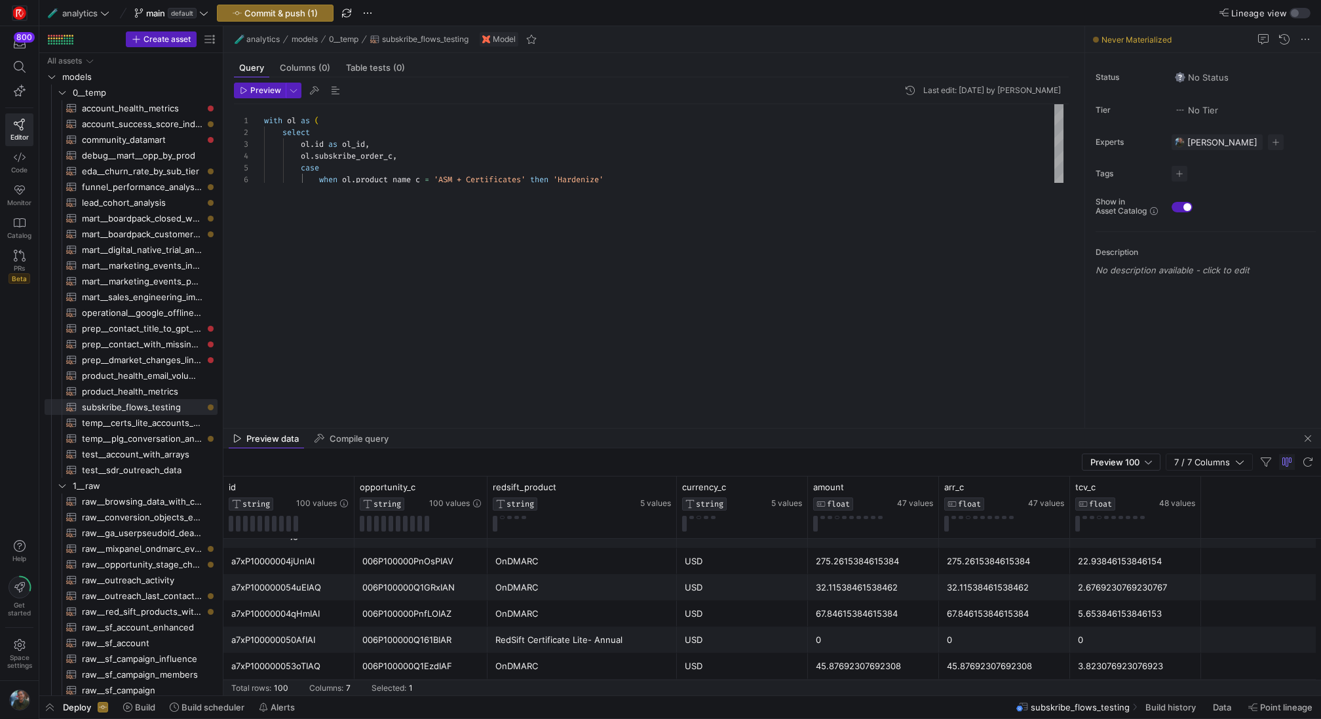
drag, startPoint x: 600, startPoint y: 96, endPoint x: 579, endPoint y: 429, distance: 333.0
click at [579, 429] on as-split "🧪 analytics models 0__temp subskribe_flows_testing Model Query Columns (0) Tabl…" at bounding box center [773, 360] width 1098 height 669
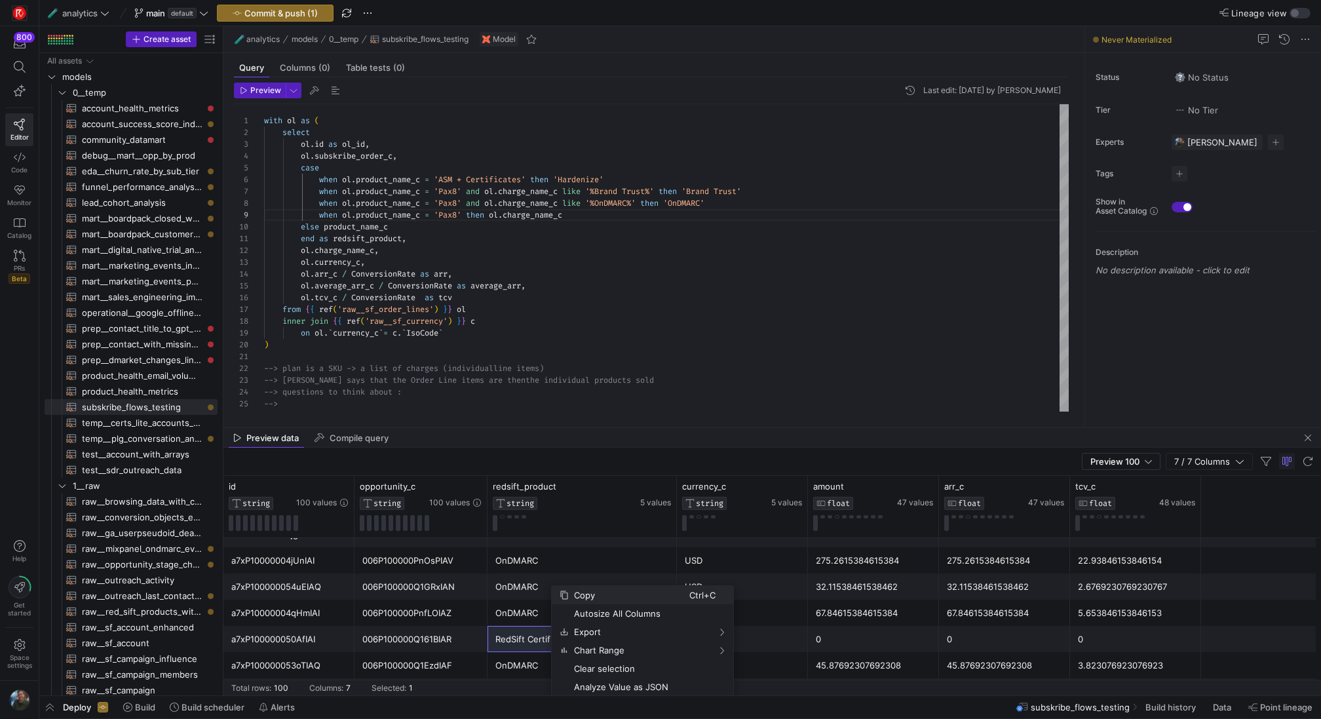
click at [601, 596] on span "Copy" at bounding box center [629, 595] width 121 height 18
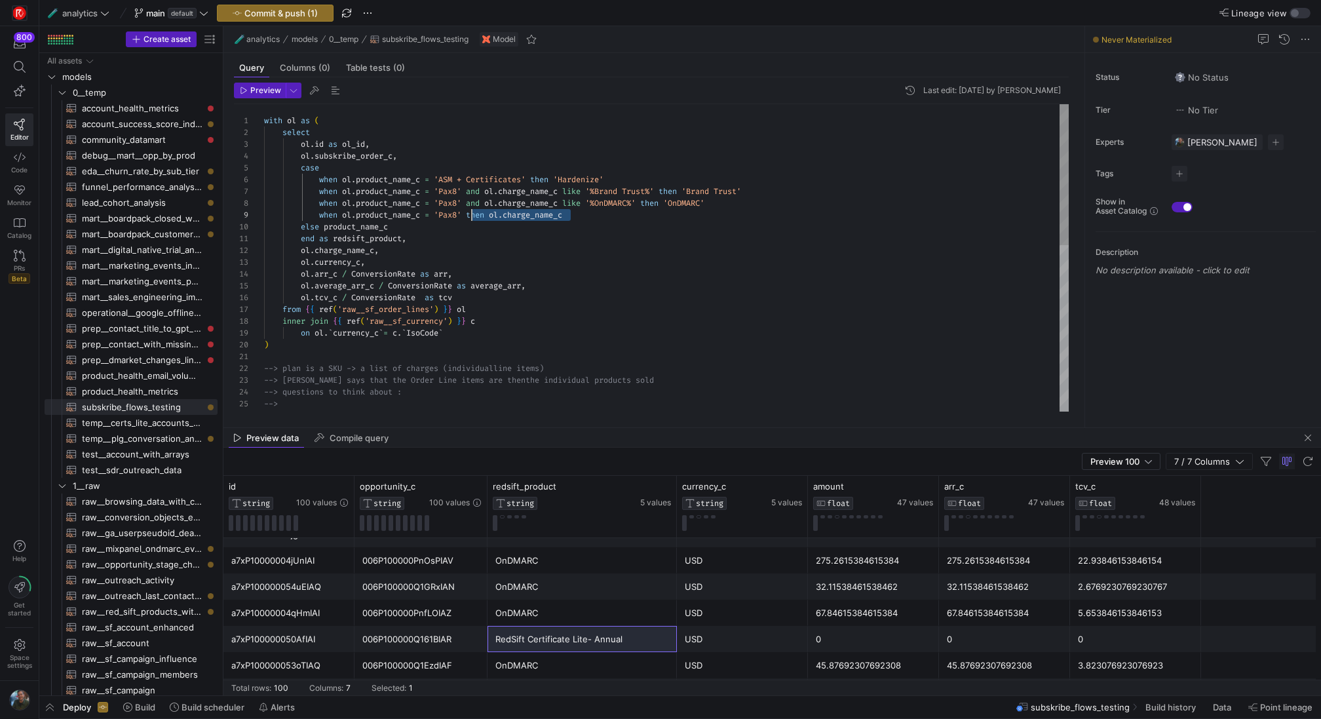
drag, startPoint x: 581, startPoint y: 211, endPoint x: 474, endPoint y: 210, distance: 106.8
click at [474, 210] on div "when ol . product_name_c = 'ASM + Certificates' then 'Hardenize' case ol . subs…" at bounding box center [666, 439] width 805 height 671
click at [540, 201] on div "when ol . product_name_c = 'ASM + Certificates' then 'Hardenize' case ol . subs…" at bounding box center [666, 439] width 805 height 671
drag, startPoint x: 568, startPoint y: 201, endPoint x: 472, endPoint y: 201, distance: 95.7
click at [472, 201] on div "when ol . product_name_c = 'ASM + Certificates' then 'Hardenize' case ol . subs…" at bounding box center [666, 439] width 805 height 671
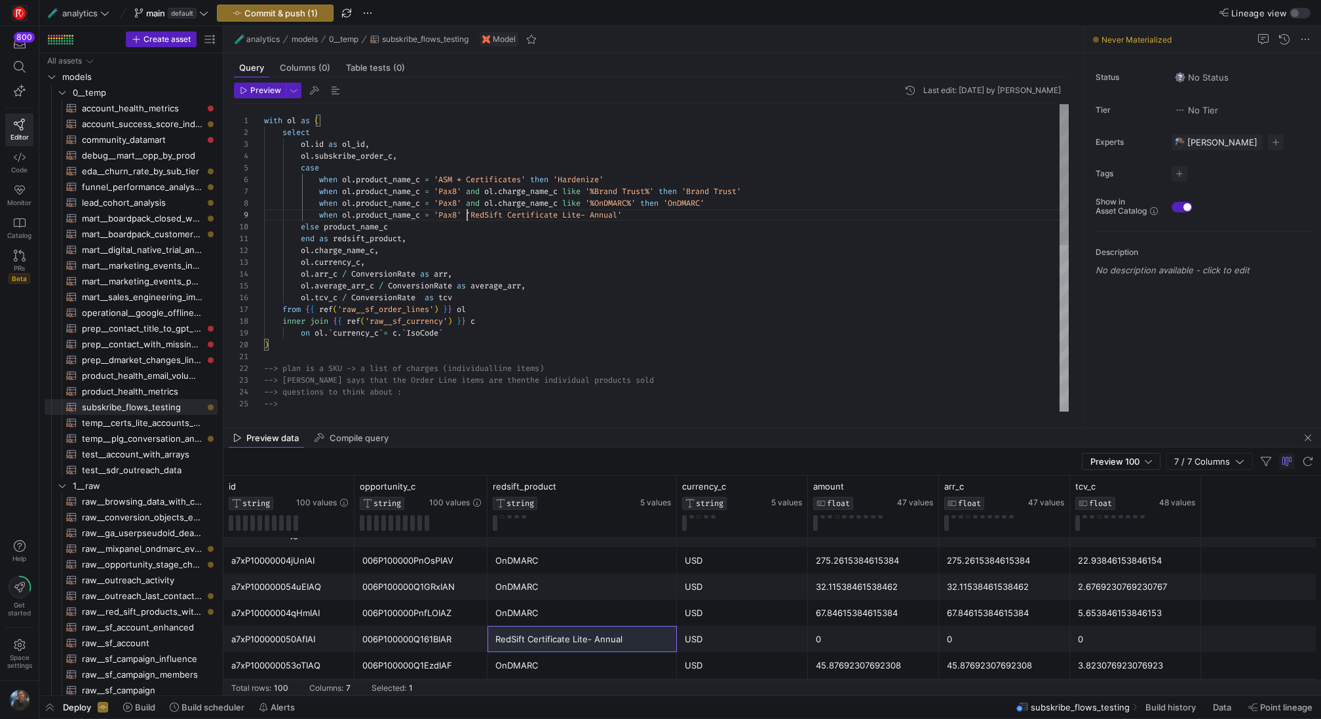
click at [469, 215] on div "when ol . product_name_c = 'ASM + Certificates' then 'Hardenize' case ol . subs…" at bounding box center [666, 439] width 805 height 671
click at [789, 208] on div "when ol . product_name_c = 'ASM + Certificates' then 'Hardenize' case ol . subs…" at bounding box center [666, 439] width 805 height 671
click at [783, 214] on div "when ol . product_name_c = 'ASM + Certificates' then 'Hardenize' case ol . subs…" at bounding box center [666, 439] width 805 height 671
click at [802, 307] on div "when ol . product_name_c = 'ASM + Certificates' then 'Hardenize' case ol . subs…" at bounding box center [666, 439] width 805 height 671
click at [259, 92] on span "Preview" at bounding box center [265, 90] width 31 height 9
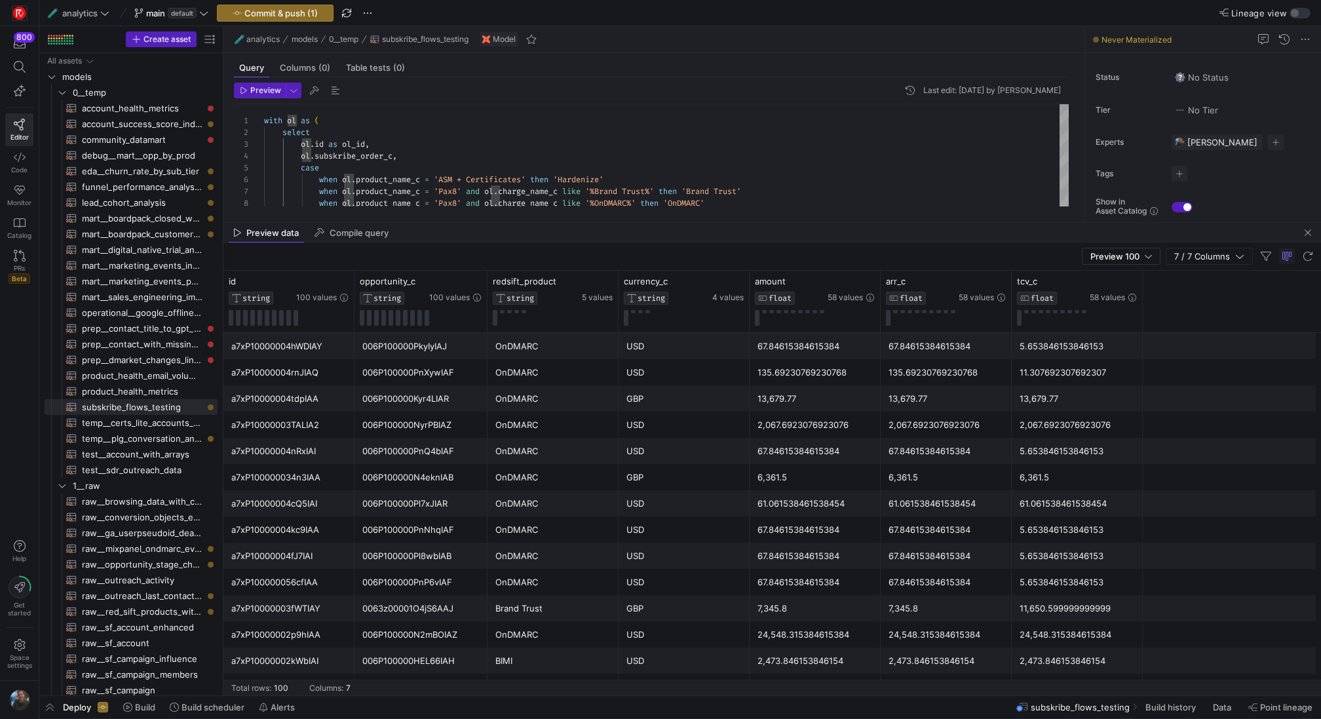
drag, startPoint x: 655, startPoint y: 428, endPoint x: 689, endPoint y: 230, distance: 200.7
click at [693, 223] on div at bounding box center [773, 222] width 1098 height 1
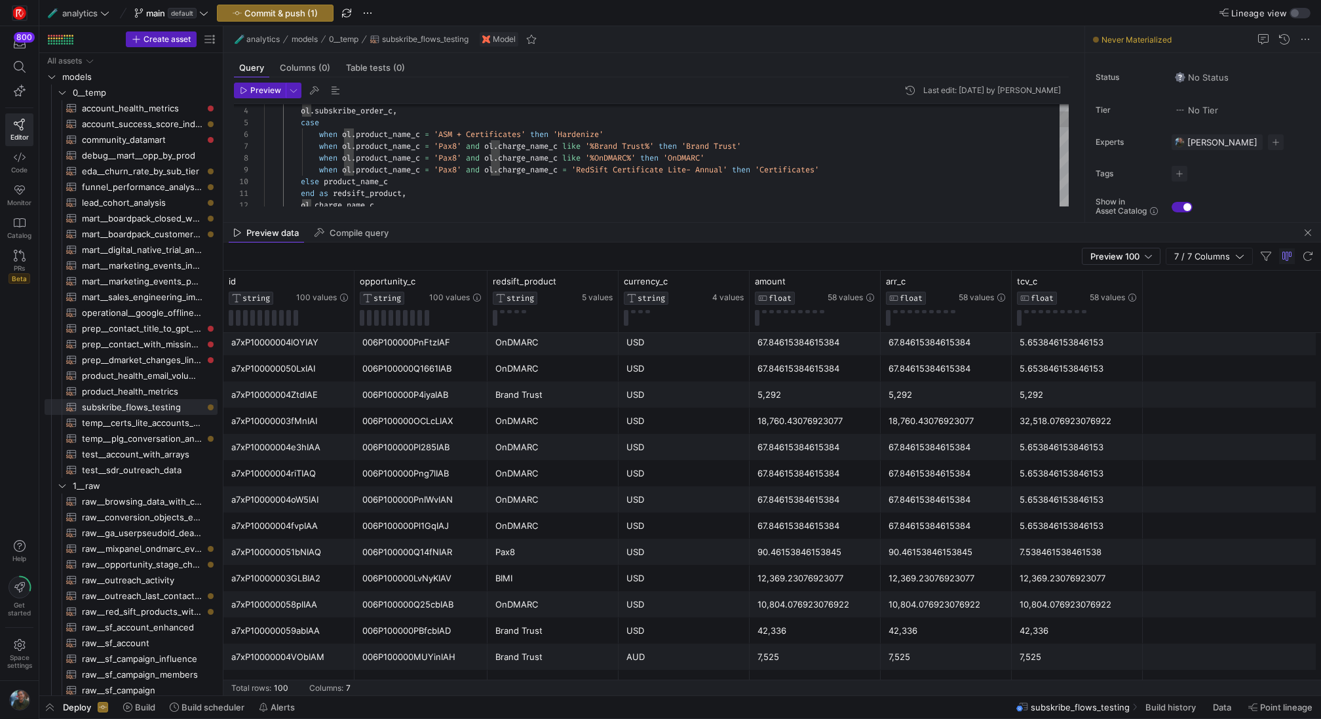
click at [669, 159] on div "when ol . product_name_c = 'ASM + Certificates' then 'Hardenize' case ol . subs…" at bounding box center [666, 394] width 805 height 671
click at [566, 168] on div "when ol . product_name_c = 'ASM + Certificates' then 'Hardenize' case ol . subs…" at bounding box center [666, 394] width 805 height 671
click at [545, 172] on div "when ol . product_name_c = 'ASM + Certificates' then 'Hardenize' case ol . subs…" at bounding box center [666, 394] width 805 height 671
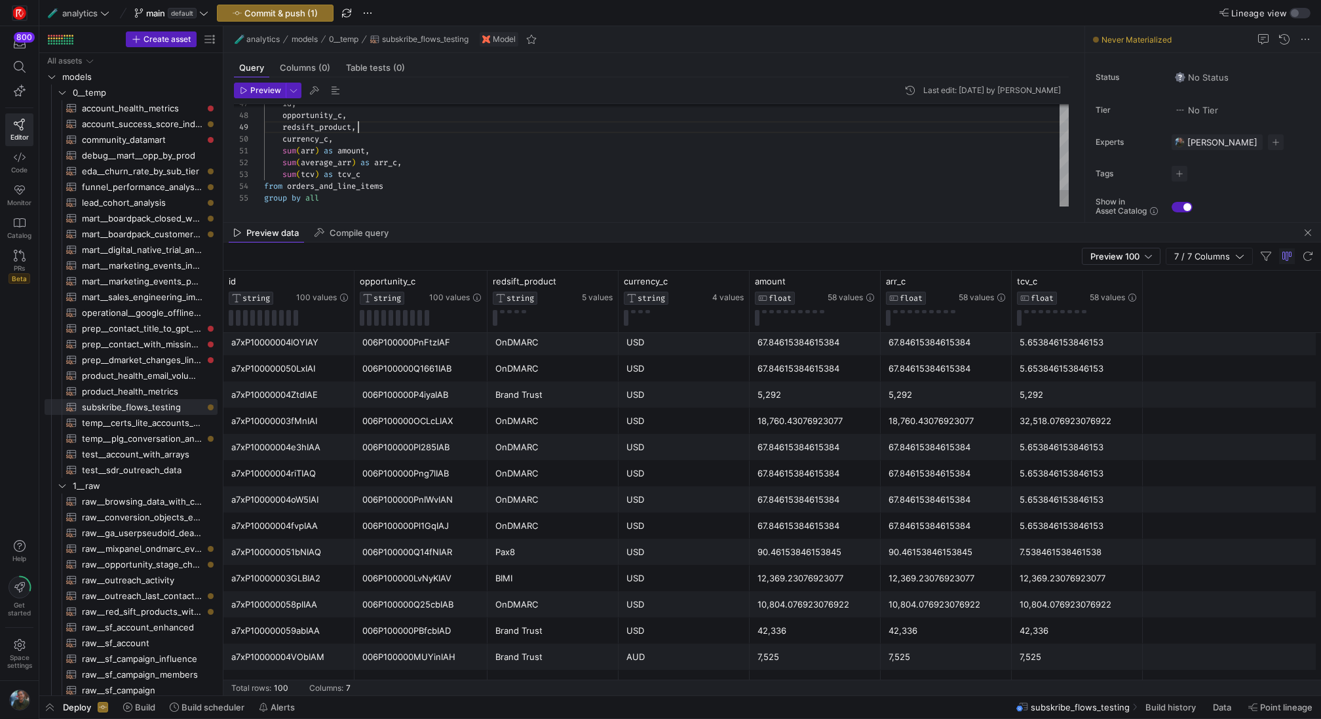
scroll to position [94, 94]
click at [257, 90] on span "Preview" at bounding box center [265, 90] width 31 height 9
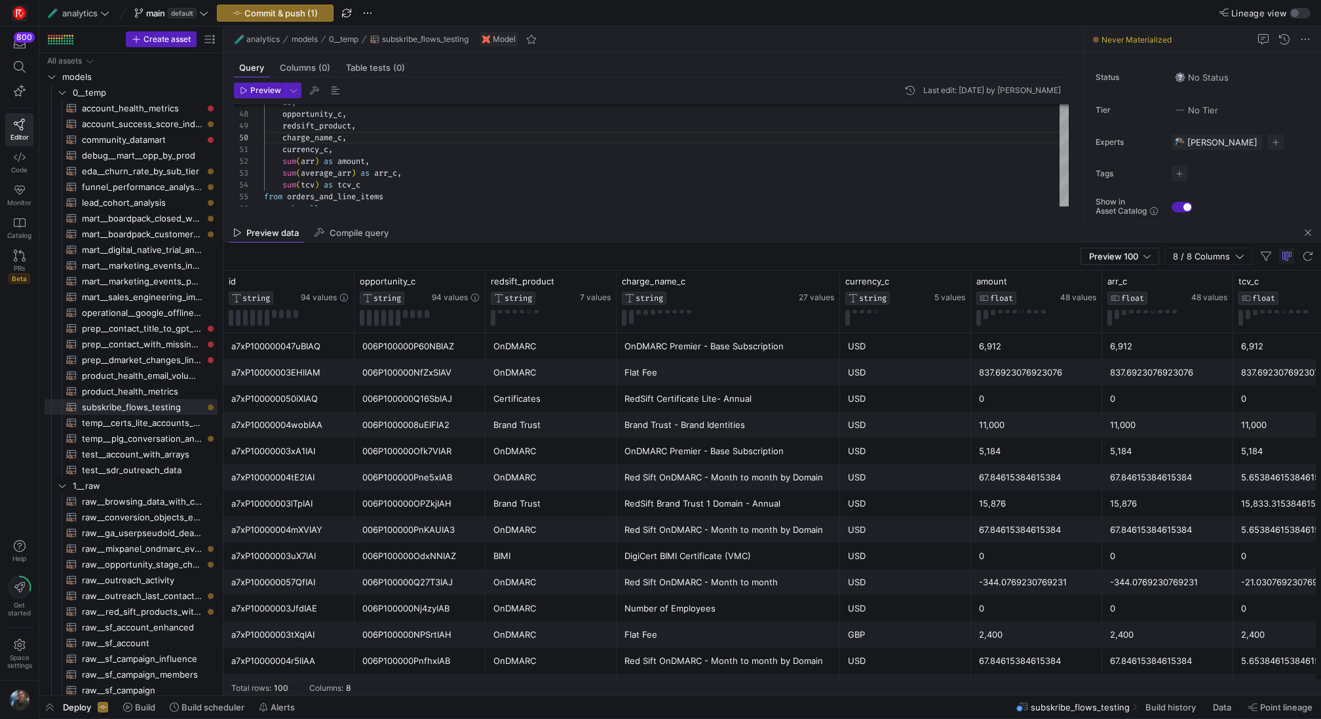
scroll to position [1471, 0]
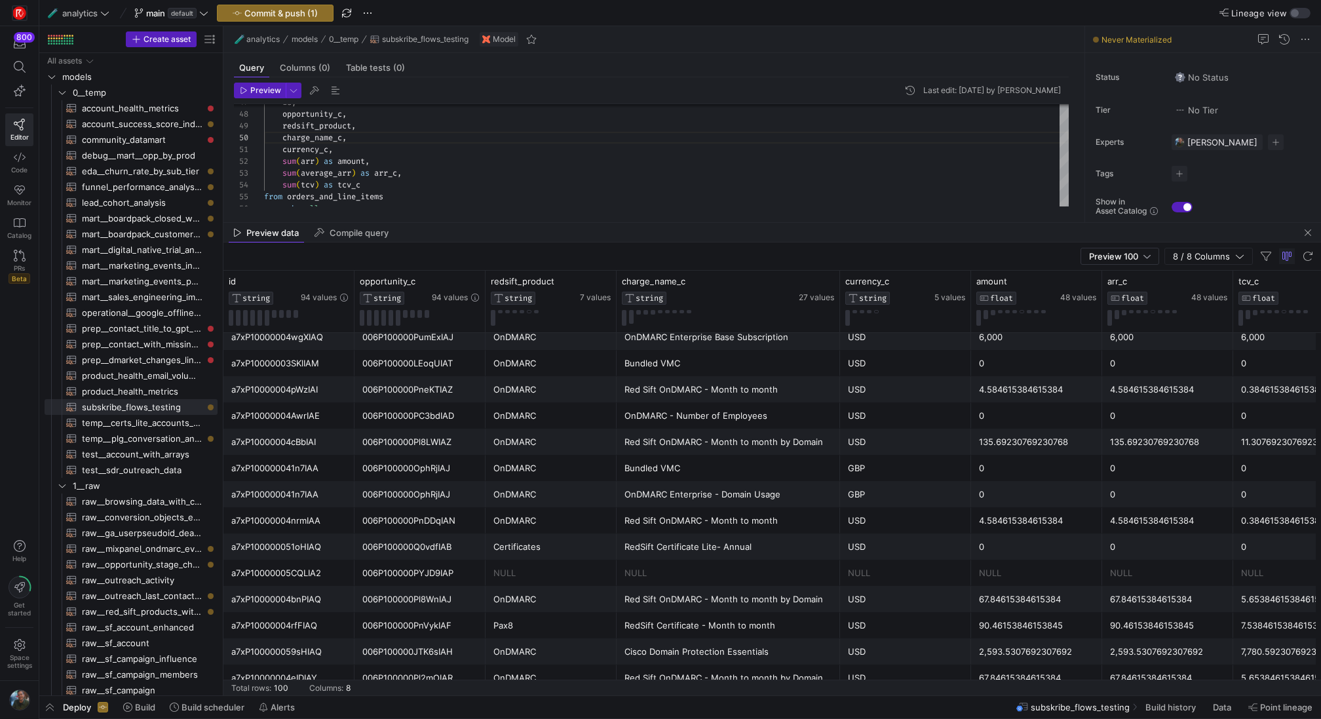
click at [691, 622] on div "RedSift Certificate - Month to month" at bounding box center [729, 626] width 208 height 26
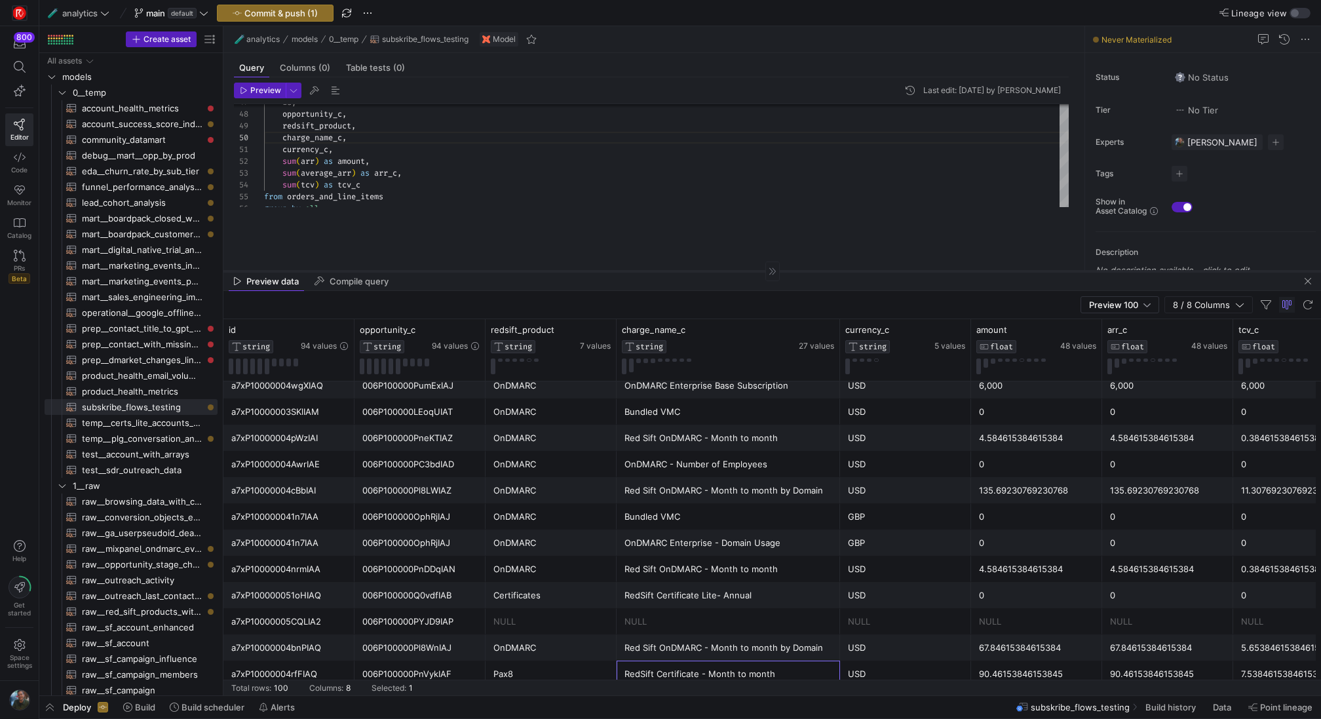
drag, startPoint x: 707, startPoint y: 221, endPoint x: 707, endPoint y: 269, distance: 48.5
click at [707, 271] on div at bounding box center [773, 271] width 1098 height 1
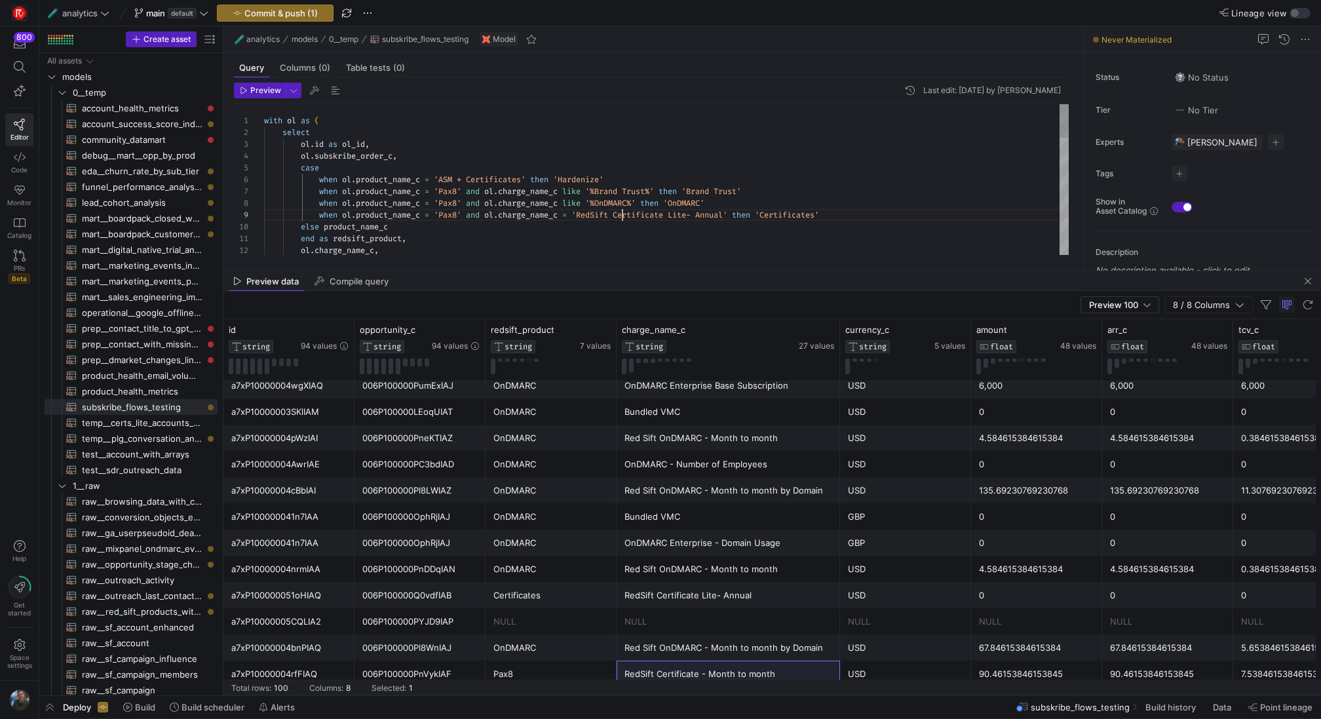
click at [623, 216] on div "end as redsift_product , ol . charge_name_c , when ol . product_name_c = 'Pax8'…" at bounding box center [666, 445] width 805 height 683
click at [705, 216] on div "end as redsift_product , ol . charge_name_c , when ol . product_name_c = 'Pax8'…" at bounding box center [666, 445] width 805 height 683
click at [576, 213] on div "end as redsift_product , ol . charge_name_c , when ol . product_name_c = 'Pax8'…" at bounding box center [666, 445] width 805 height 683
click at [851, 213] on div "end as redsift_product , ol . charge_name_c , when ol . product_name_c = 'Pax8'…" at bounding box center [666, 445] width 805 height 683
click at [576, 215] on div "end as redsift_product , ol . charge_name_c , when ol . product_name_c = 'Pax8'…" at bounding box center [666, 445] width 805 height 683
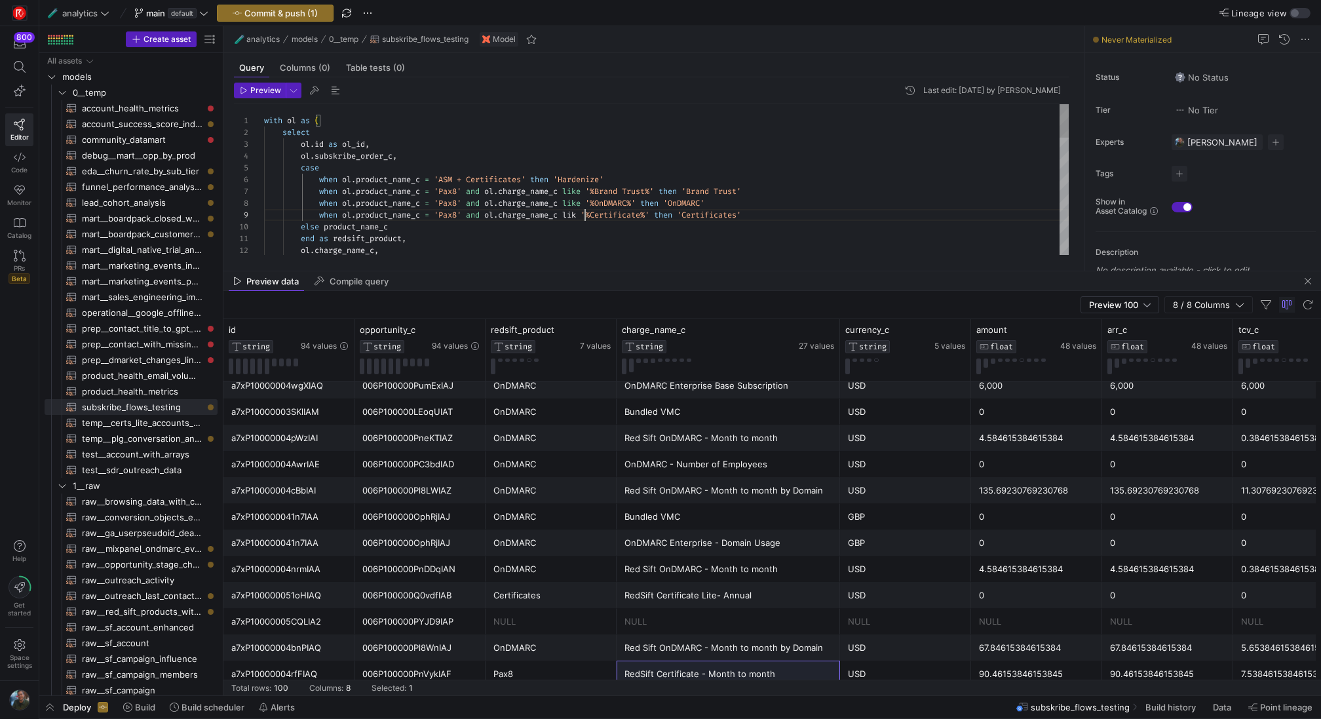
scroll to position [94, 326]
click at [779, 206] on div "end as redsift_product , ol . charge_name_c , when ol . product_name_c = 'Pax8'…" at bounding box center [666, 445] width 805 height 683
click at [794, 210] on div "end as redsift_product , ol . charge_name_c , when ol . product_name_c = 'Pax8'…" at bounding box center [666, 445] width 805 height 683
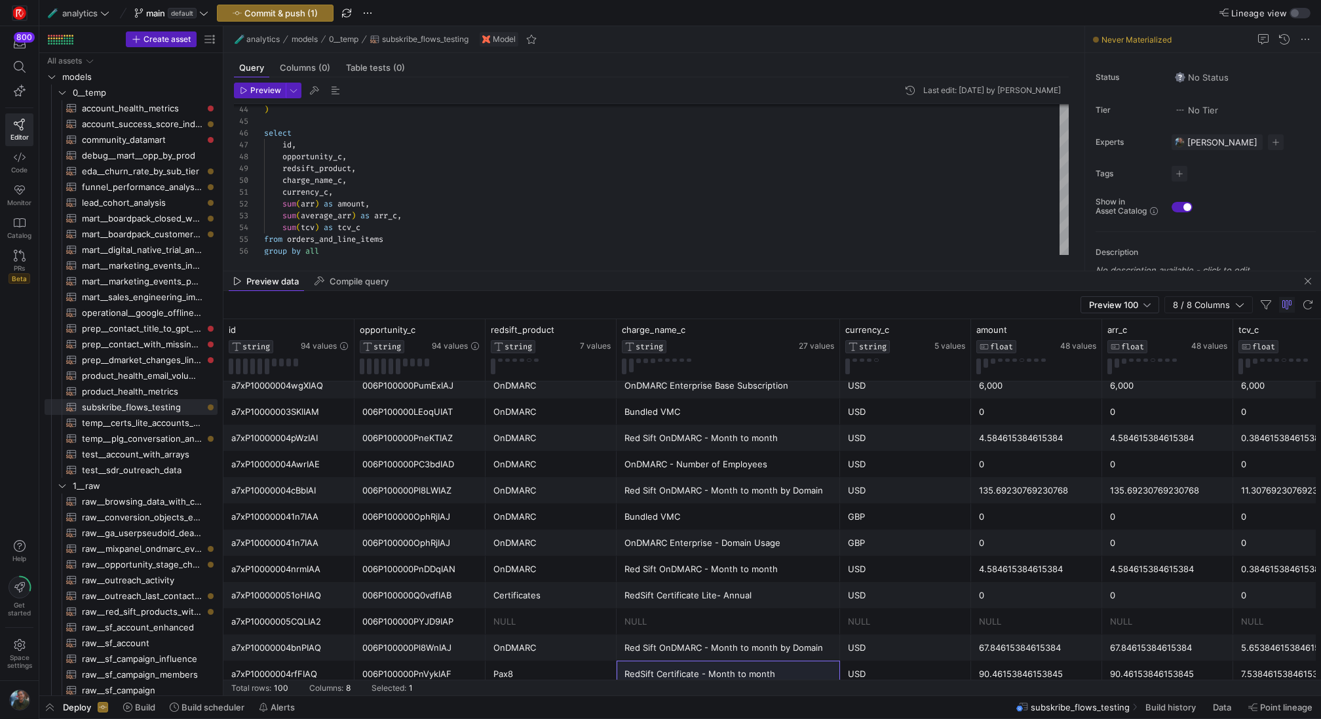
scroll to position [2312, 0]
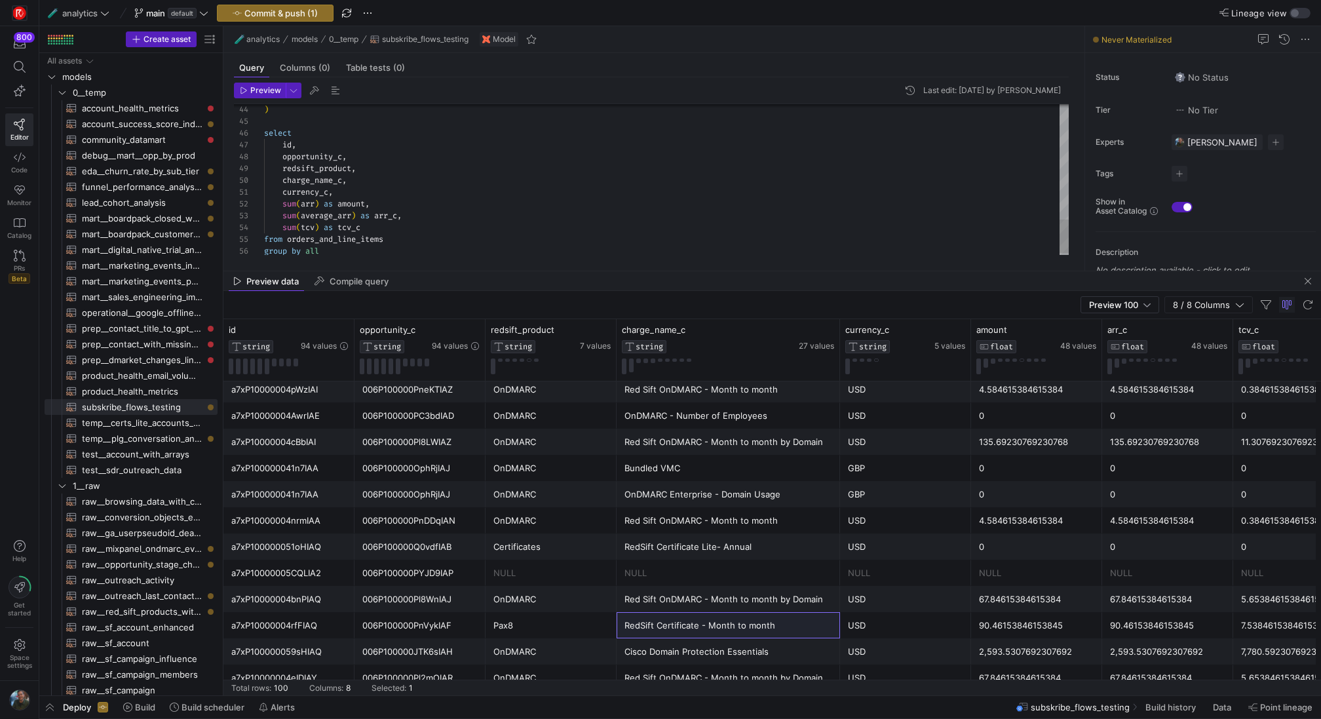
type textarea "from o left join ol on [DOMAIN_NAME] = [DOMAIN_NAME]_order_c ) select id, oppor…"
click at [264, 91] on span "Preview" at bounding box center [265, 90] width 31 height 9
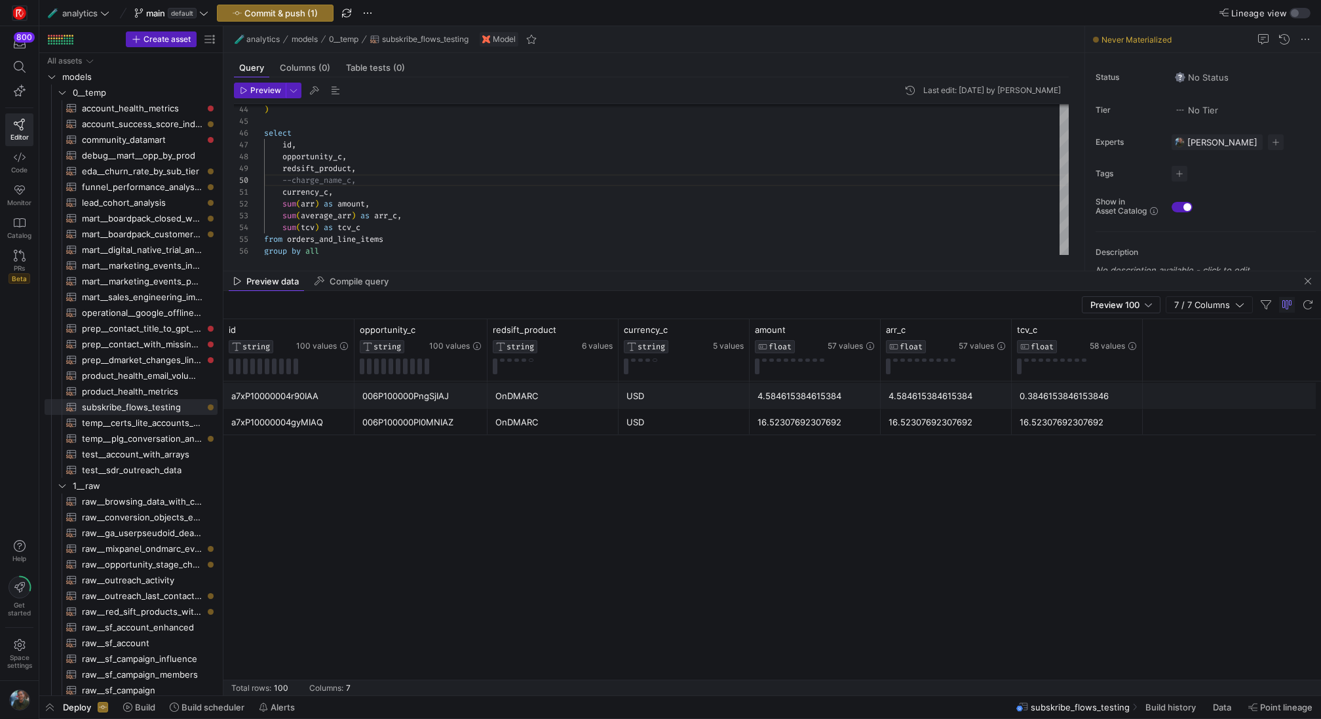
scroll to position [1154, 0]
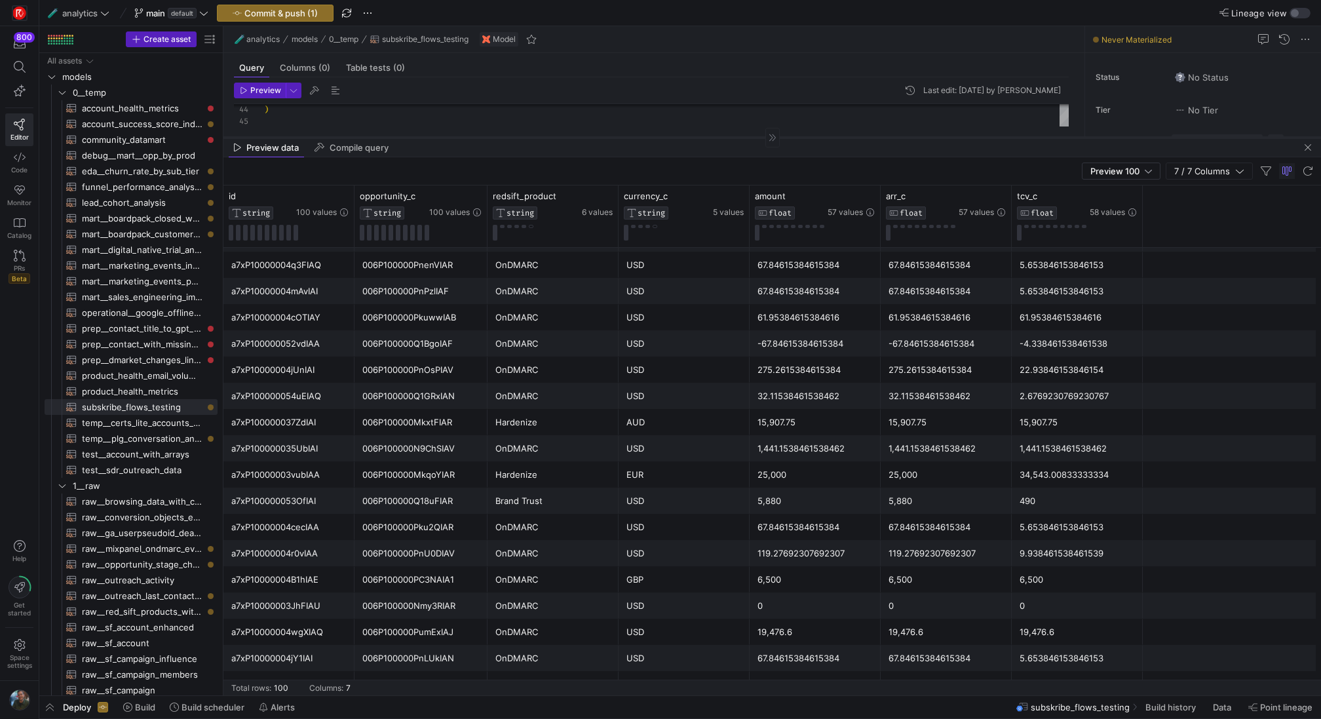
drag, startPoint x: 638, startPoint y: 271, endPoint x: 667, endPoint y: 137, distance: 137.4
click at [667, 137] on div at bounding box center [773, 137] width 1098 height 1
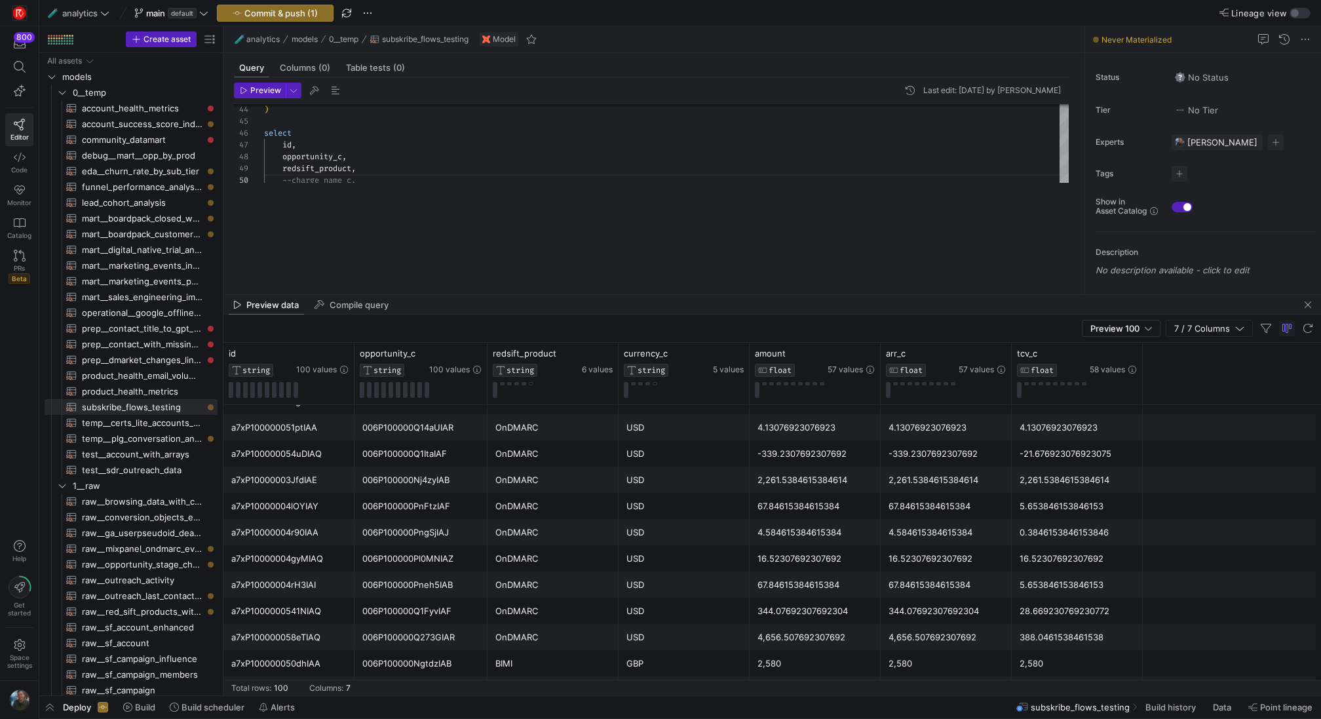
drag, startPoint x: 684, startPoint y: 137, endPoint x: 664, endPoint y: 357, distance: 220.5
click at [664, 295] on div at bounding box center [773, 294] width 1098 height 1
